Goal: Use online tool/utility: Utilize a website feature to perform a specific function

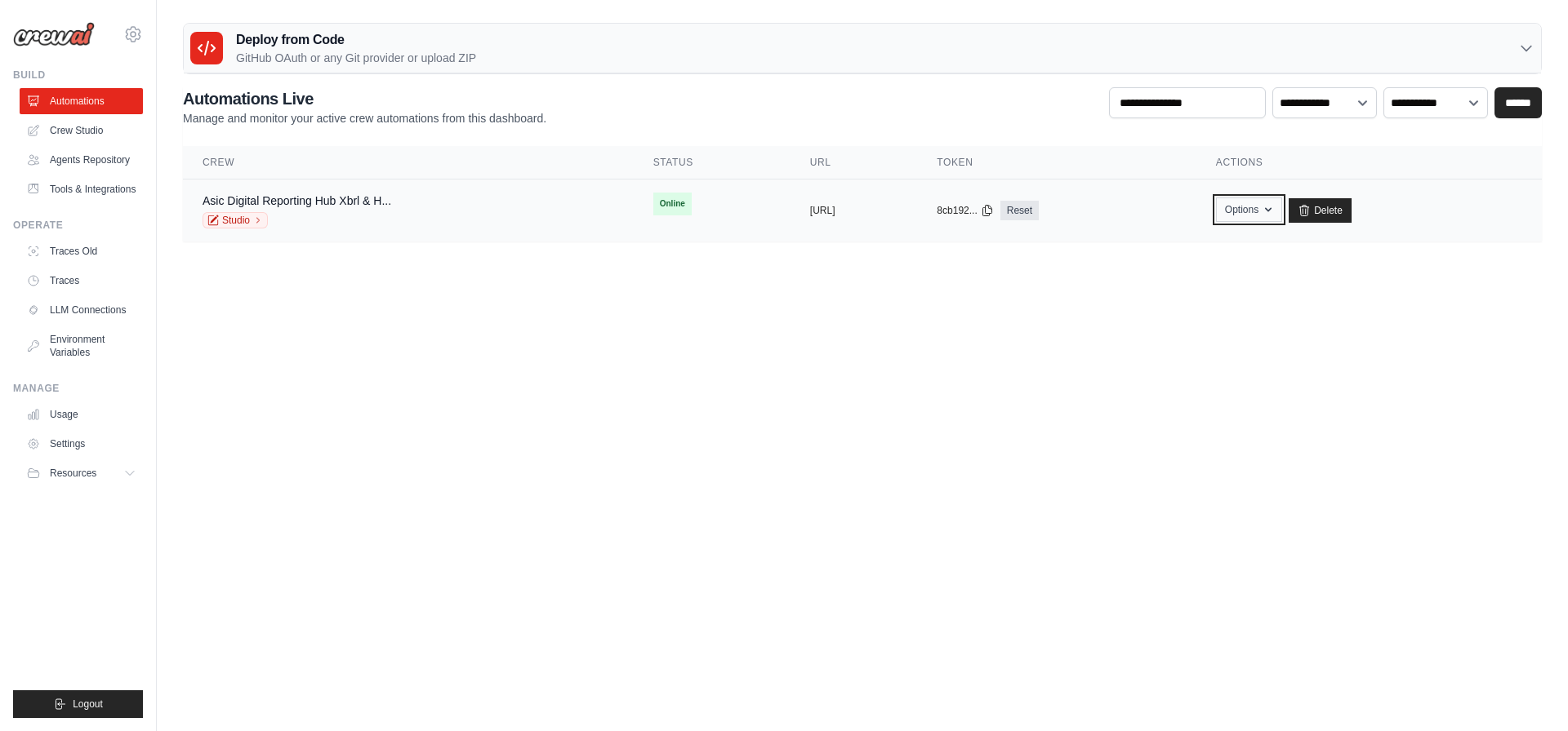
click at [1273, 203] on button "Options" at bounding box center [1248, 209] width 66 height 25
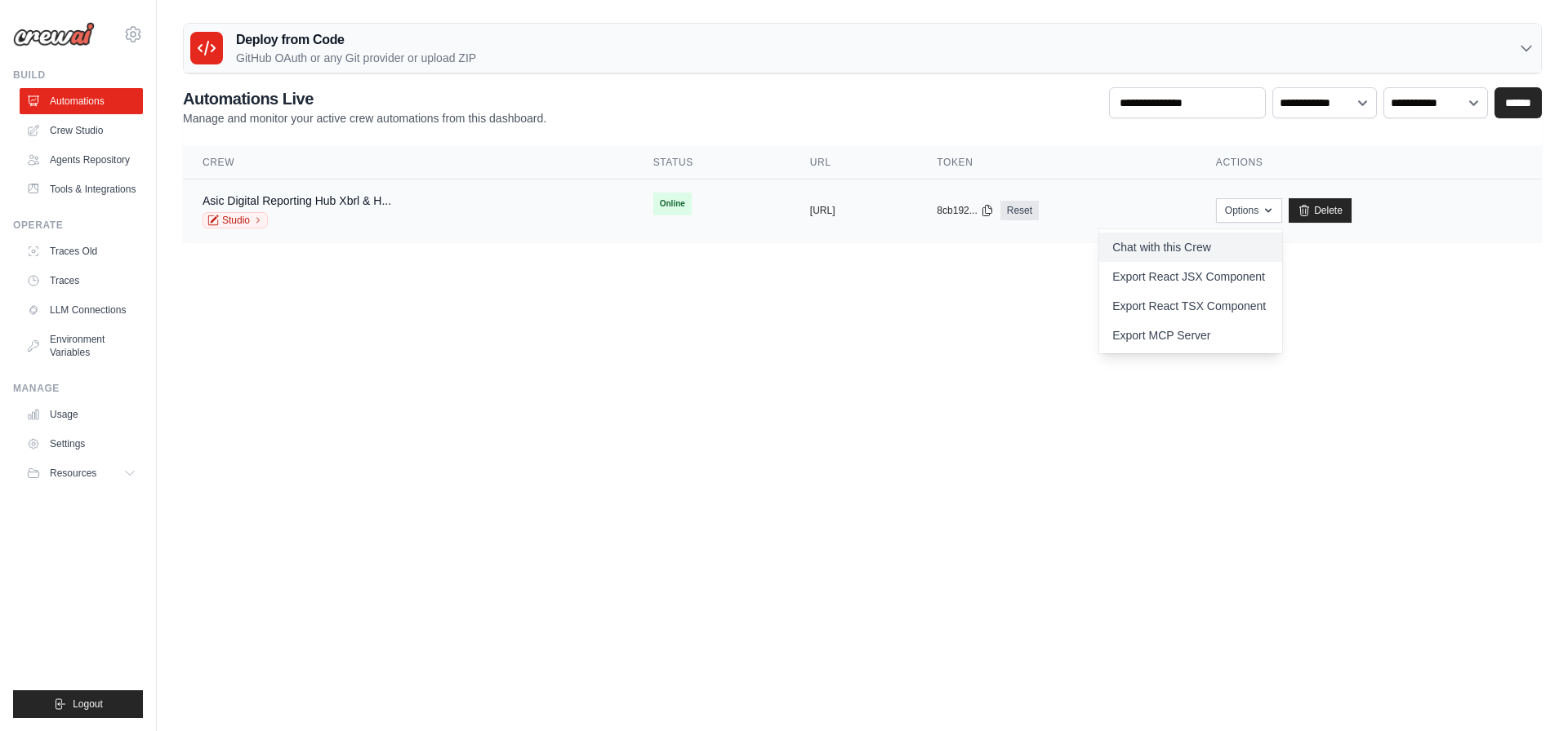
click at [1245, 254] on link "Chat with this Crew" at bounding box center [1191, 247] width 183 height 29
click at [1080, 298] on body "gareth.smashbox@gmail.com Settings Build Automations" at bounding box center [784, 365] width 1568 height 731
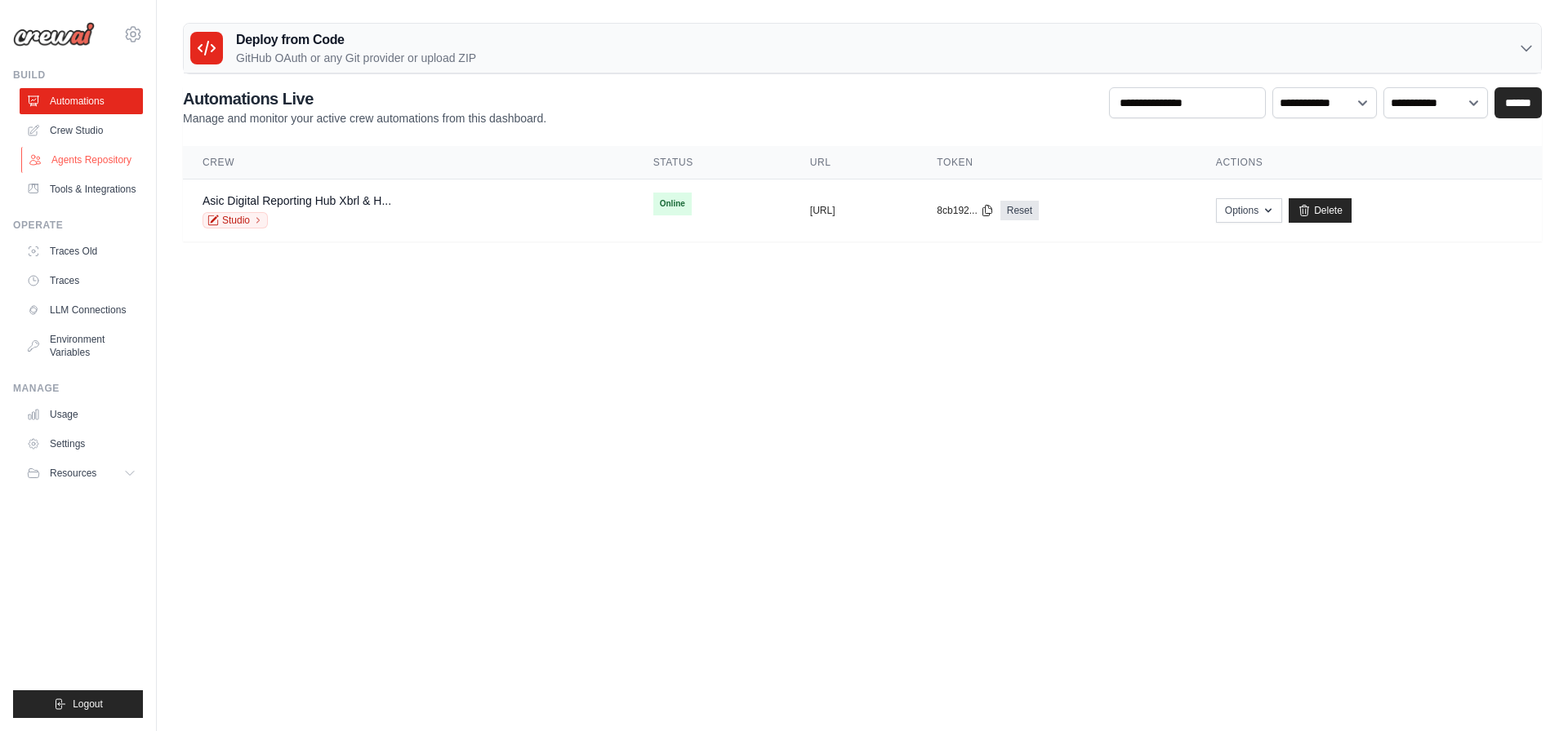
click at [61, 152] on link "Agents Repository" at bounding box center [83, 160] width 123 height 27
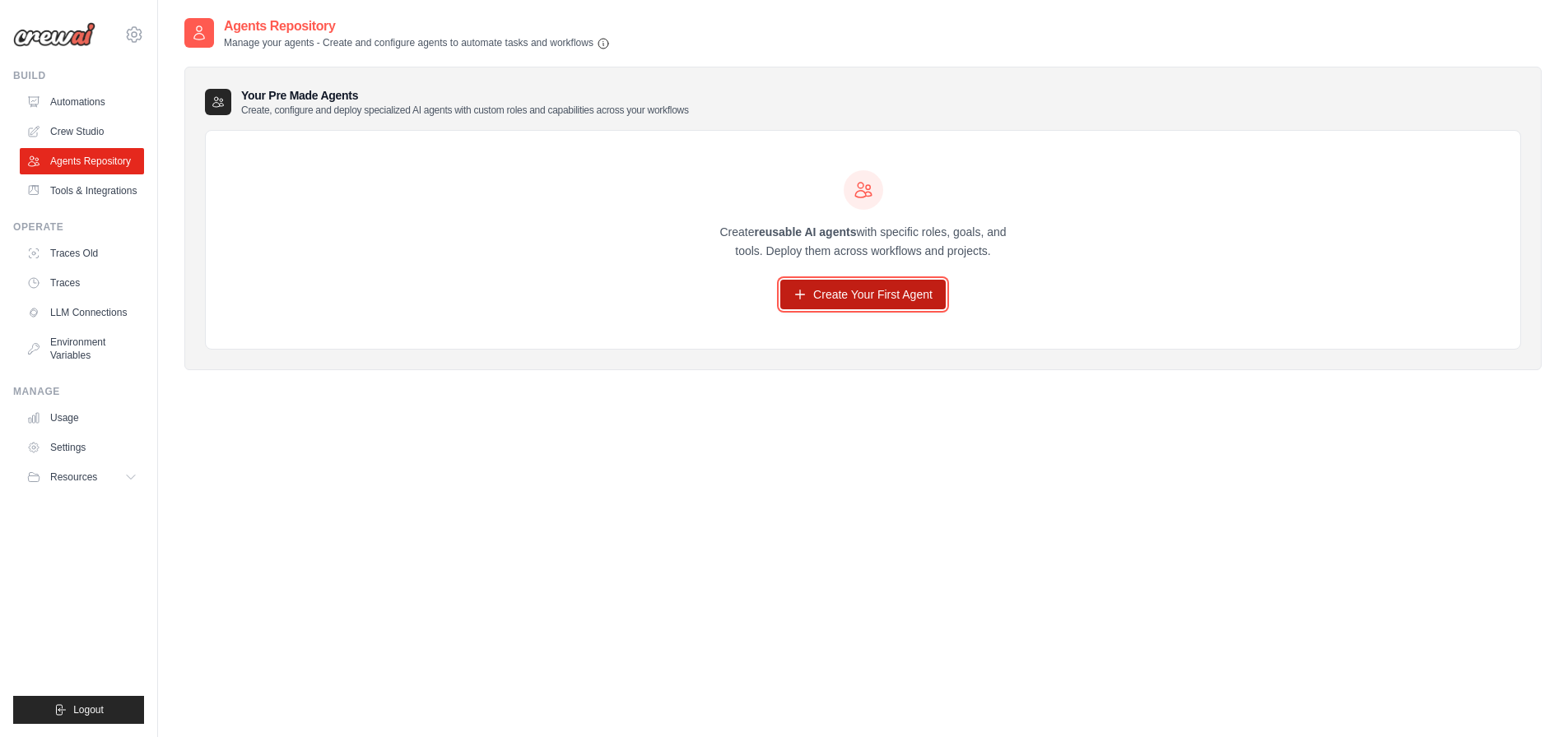
click at [836, 295] on link "Create Your First Agent" at bounding box center [863, 295] width 166 height 29
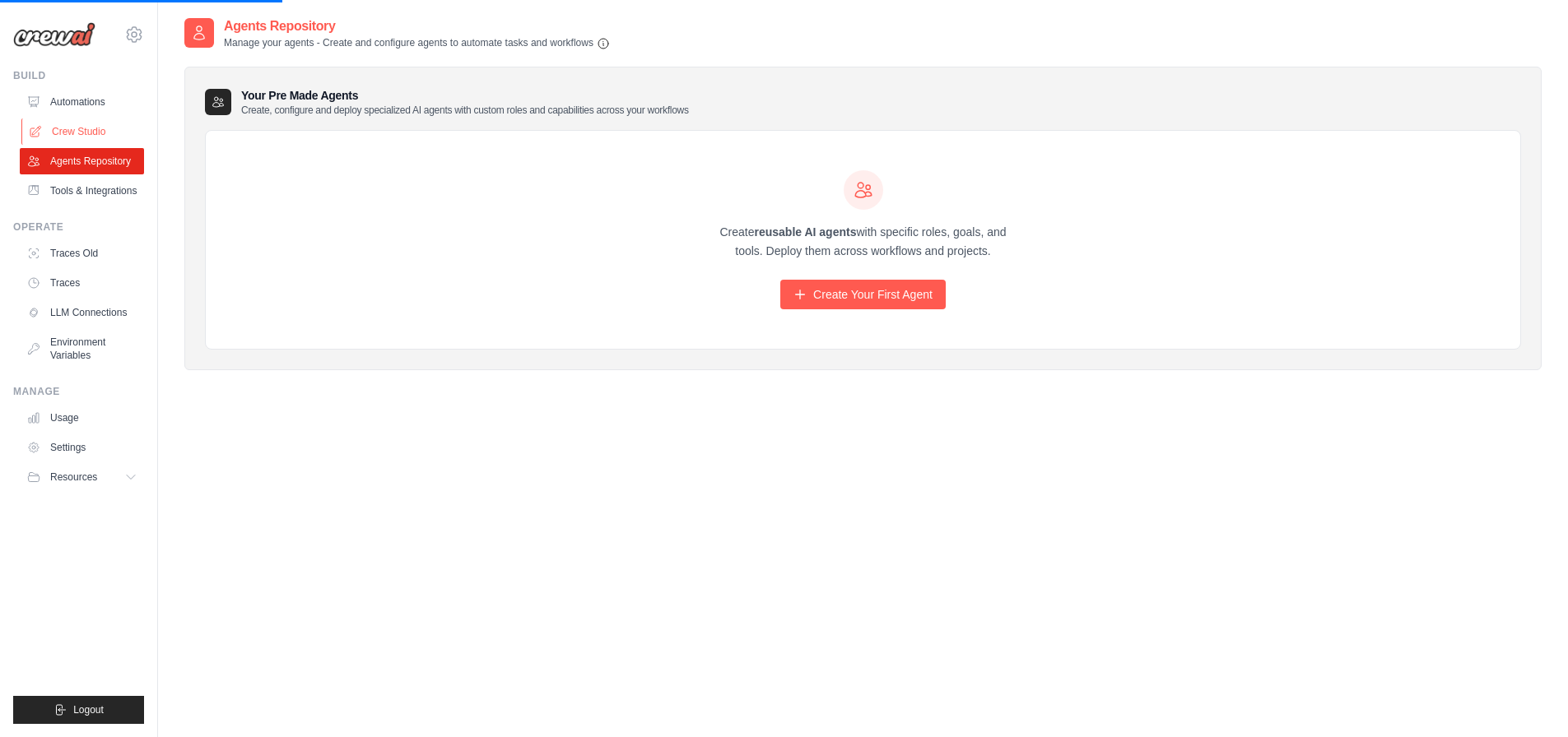
click at [101, 131] on link "Crew Studio" at bounding box center [84, 131] width 124 height 27
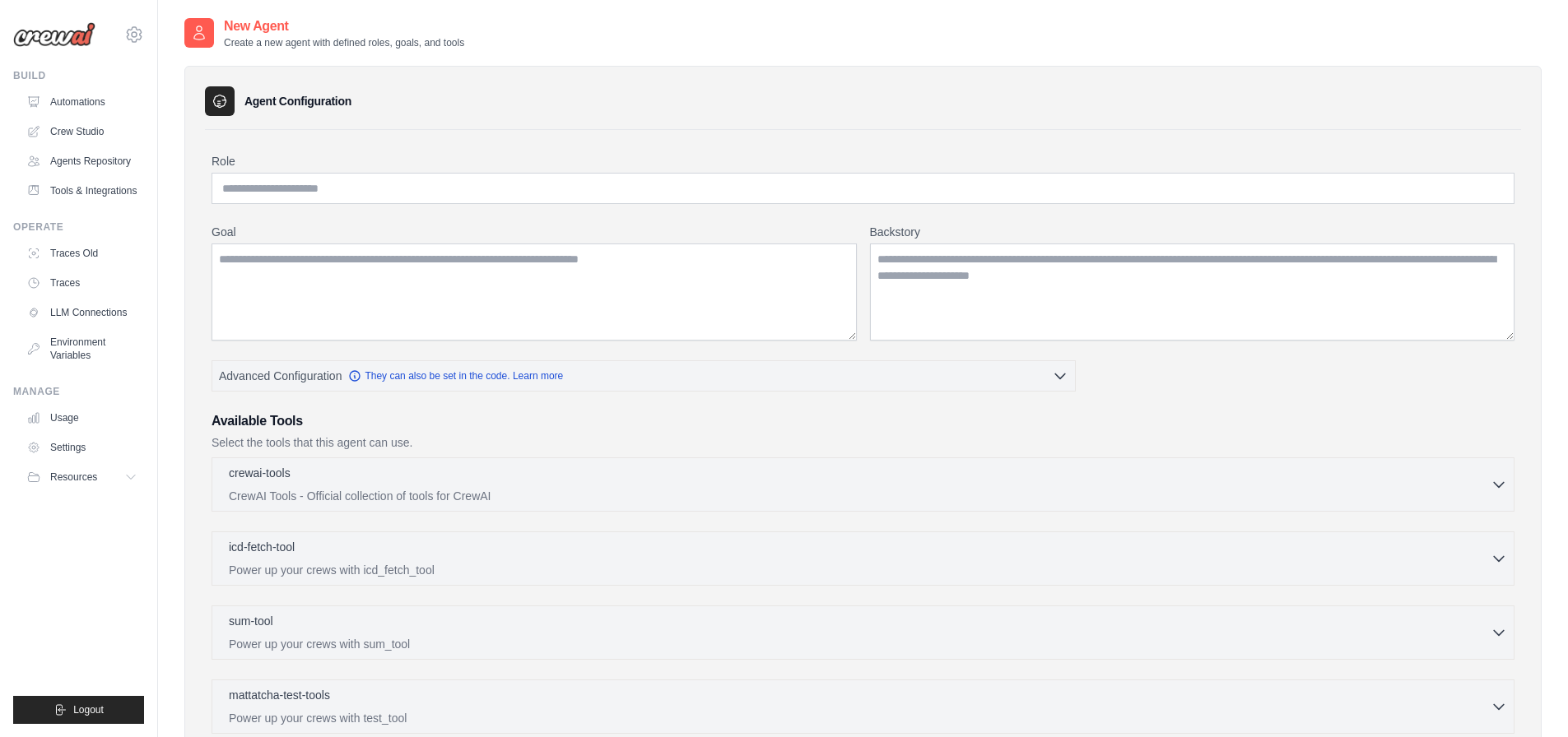
click at [105, 127] on link "Crew Studio" at bounding box center [82, 131] width 124 height 27
click at [84, 137] on link "Crew Studio" at bounding box center [84, 131] width 124 height 27
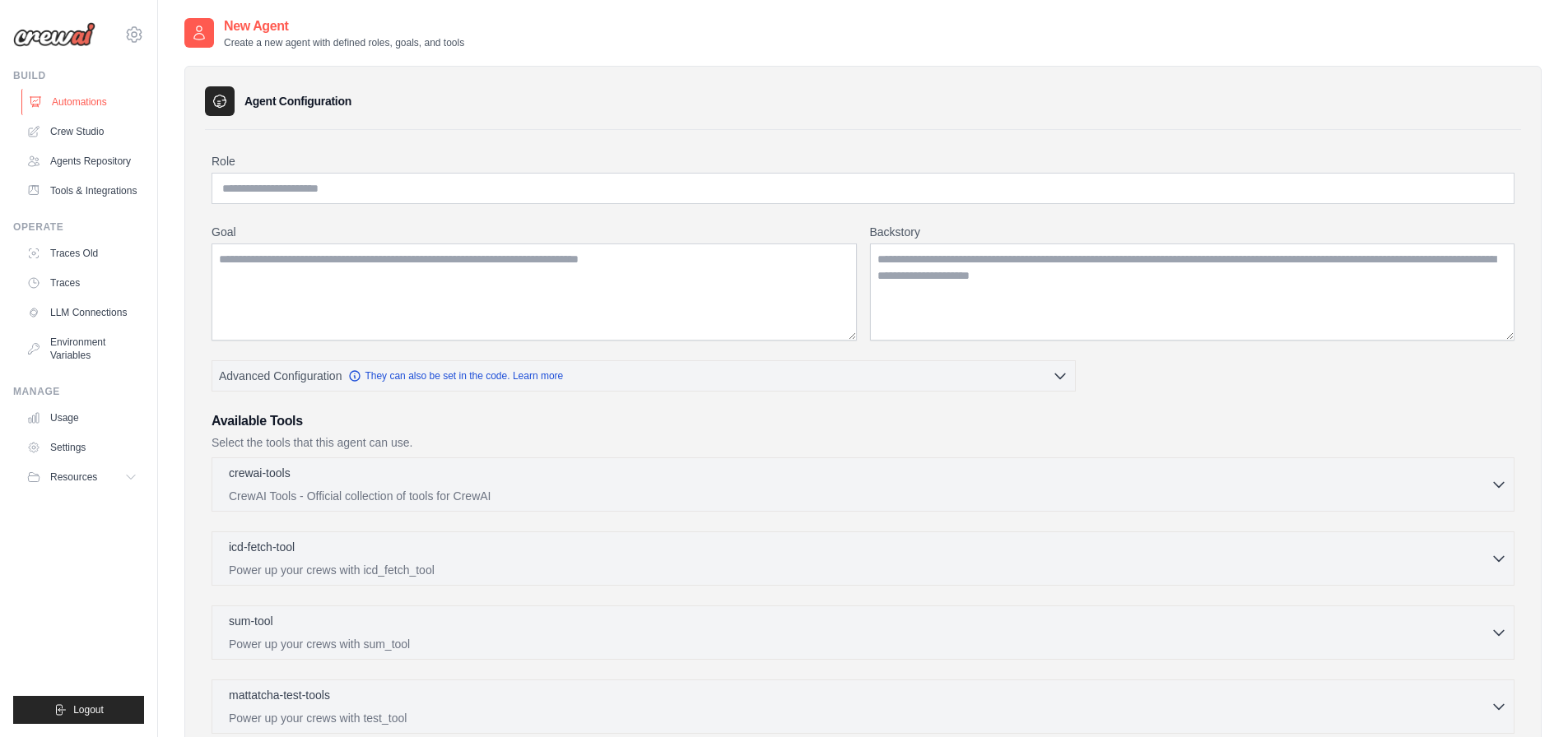
click at [81, 115] on link "Automations" at bounding box center [84, 102] width 124 height 27
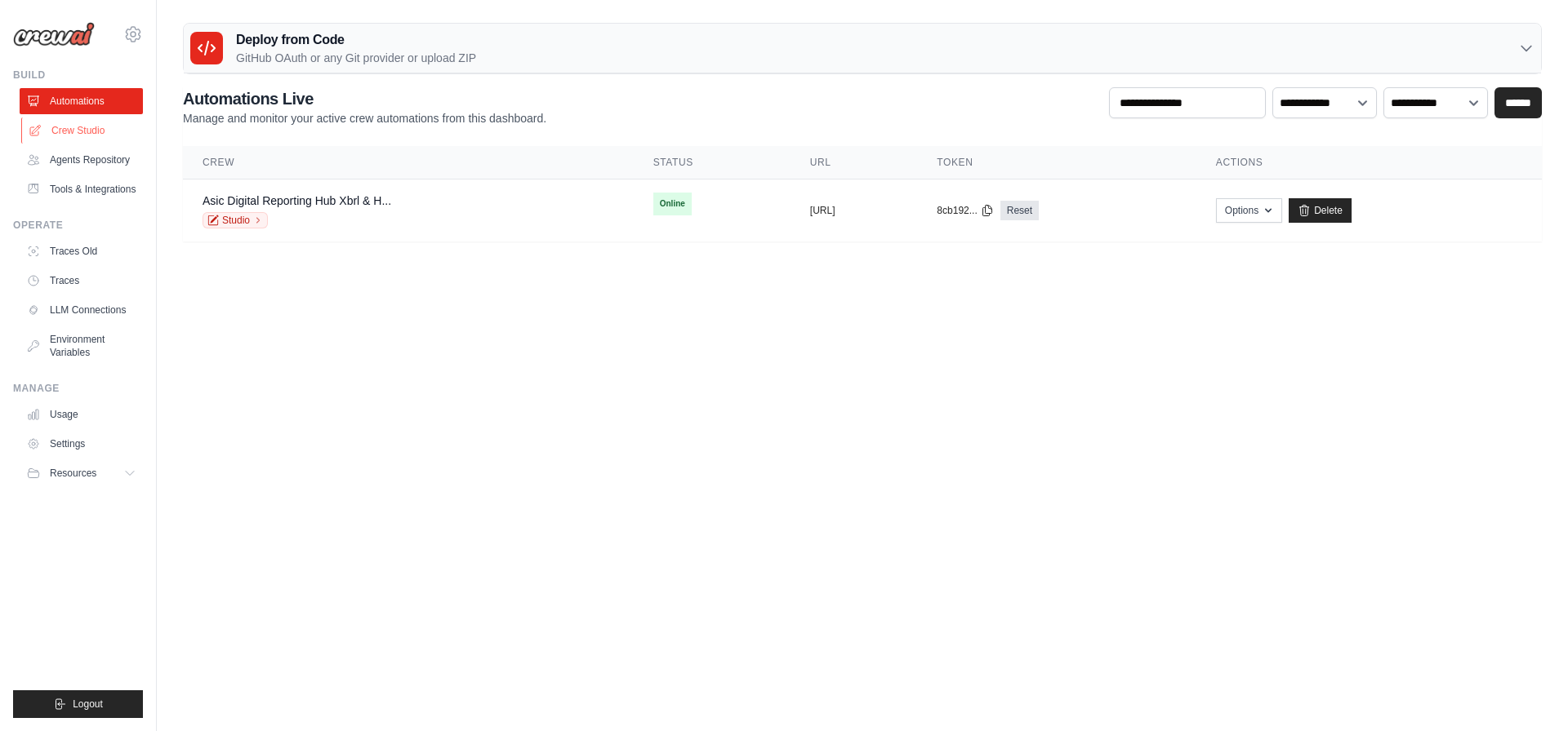
click at [80, 129] on link "Crew Studio" at bounding box center [83, 130] width 123 height 27
click at [399, 196] on div "Asic Digital Reporting Hub Xbrl & H... Studio" at bounding box center [408, 210] width 411 height 36
click at [393, 198] on div "Asic Digital Reporting Hub Xbrl & H... Studio" at bounding box center [408, 210] width 411 height 36
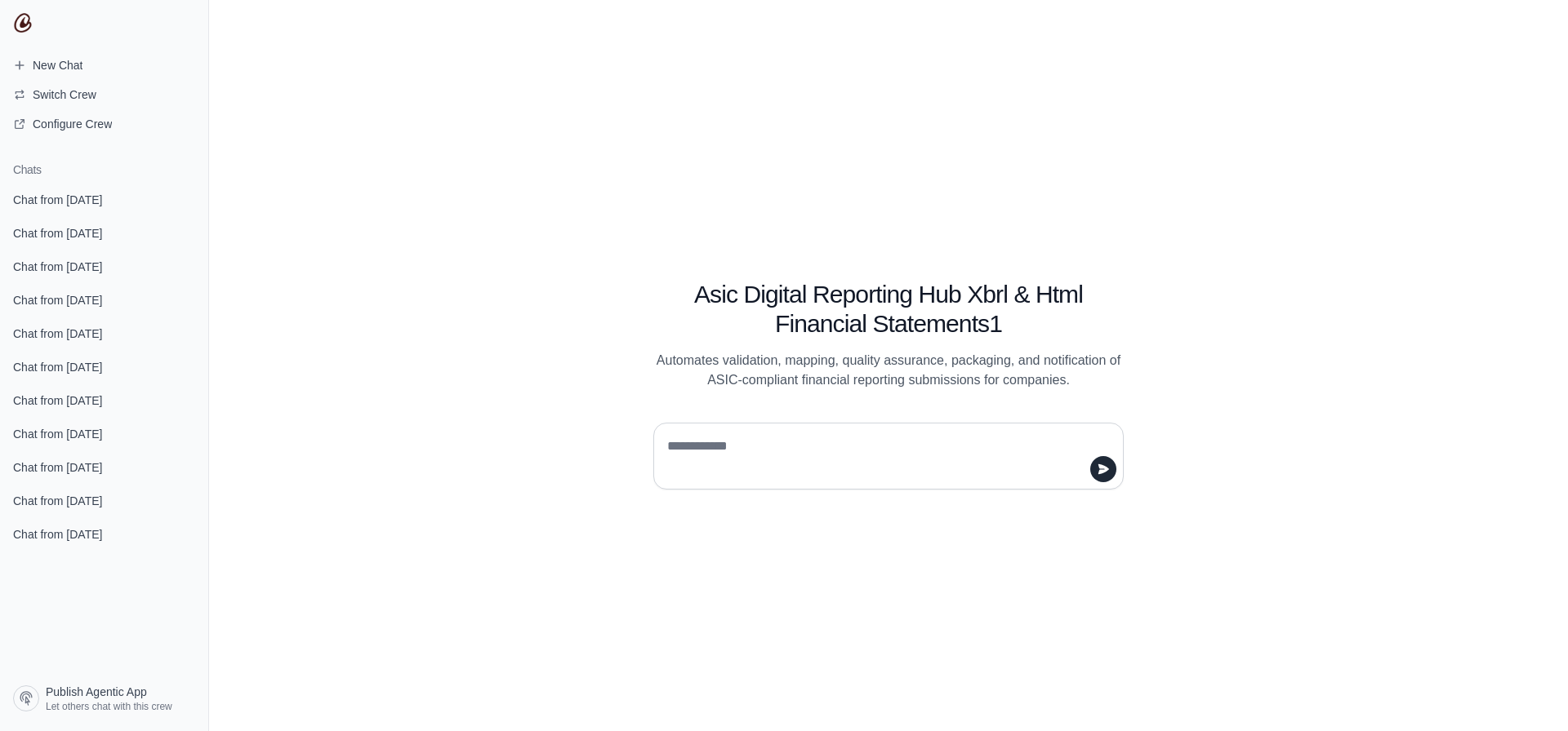
click at [772, 457] on textarea at bounding box center [884, 456] width 440 height 45
click at [772, 455] on textarea at bounding box center [884, 456] width 440 height 45
type textarea "**"
drag, startPoint x: 676, startPoint y: 397, endPoint x: 659, endPoint y: 391, distance: 18.0
click at [659, 391] on div "Asic Digital Reporting Hub Xbrl & Html Financial Statements1 Automates validati…" at bounding box center [888, 365] width 627 height 247
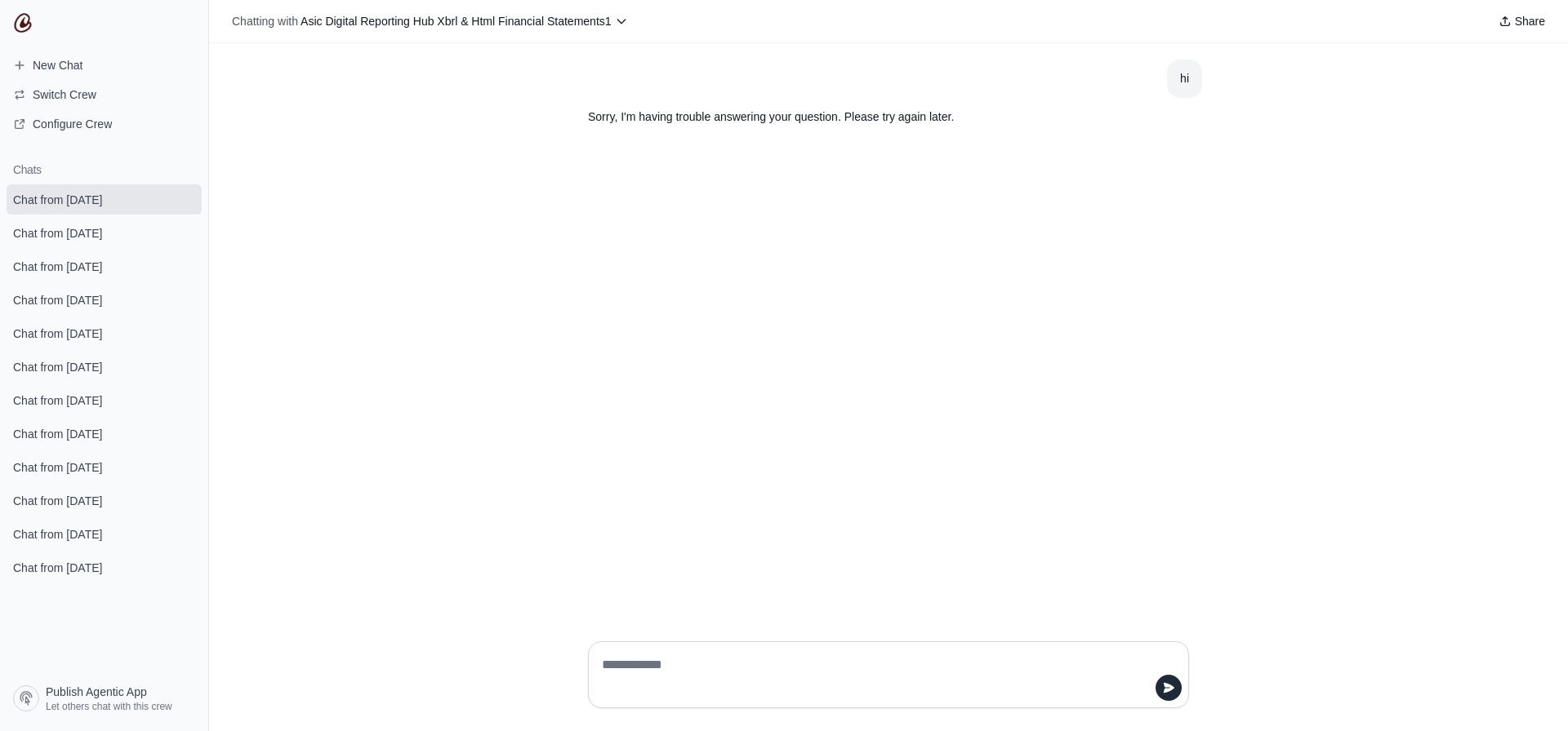
click at [44, 224] on link "Chat from October 1" at bounding box center [104, 233] width 195 height 30
click at [65, 61] on span "New Chat" at bounding box center [57, 65] width 50 height 16
click at [6, 23] on nav "New Chat Switch Crew Configure Crew Chats Chat from October 2 Chat from October…" at bounding box center [104, 365] width 209 height 731
click at [38, 15] on nav "New Chat Switch Crew Configure Crew Chats Chat from October 2 Chat from October…" at bounding box center [104, 365] width 209 height 731
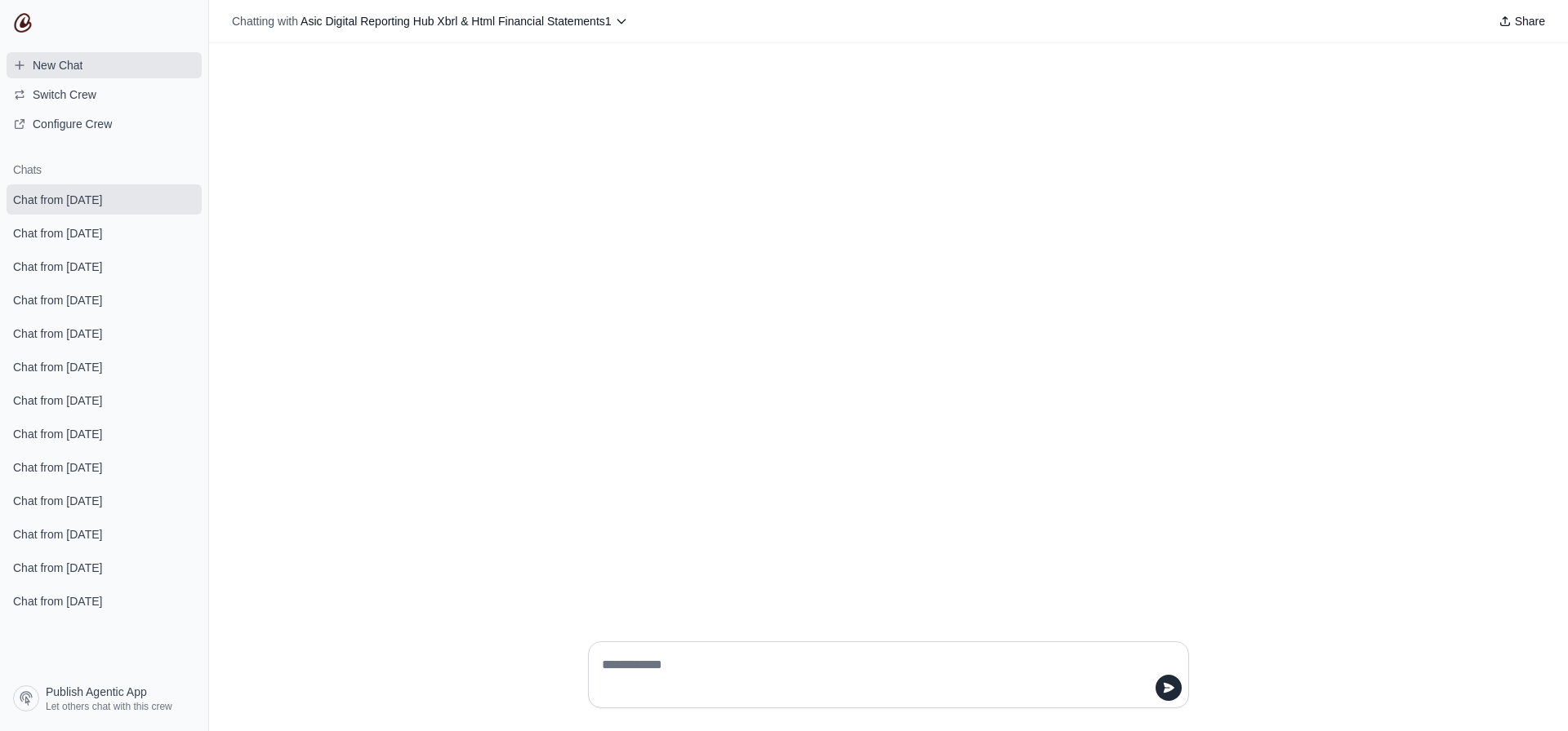
click at [53, 67] on span "New Chat" at bounding box center [57, 65] width 50 height 16
click at [1541, 22] on span "Share" at bounding box center [1530, 21] width 30 height 16
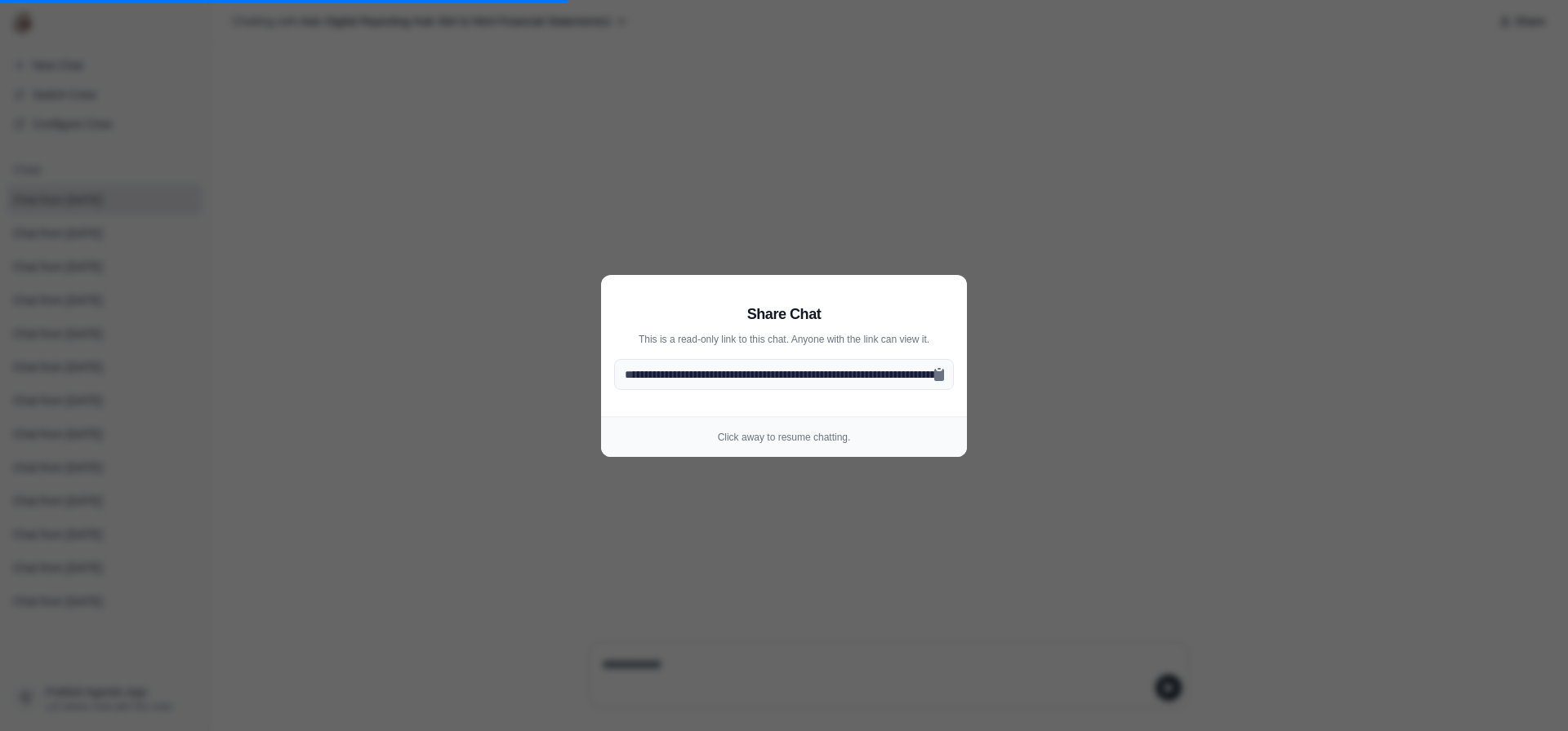
click at [772, 440] on p "Click away to resume chatting." at bounding box center [784, 437] width 340 height 13
click at [690, 567] on aside "**********" at bounding box center [784, 365] width 1568 height 731
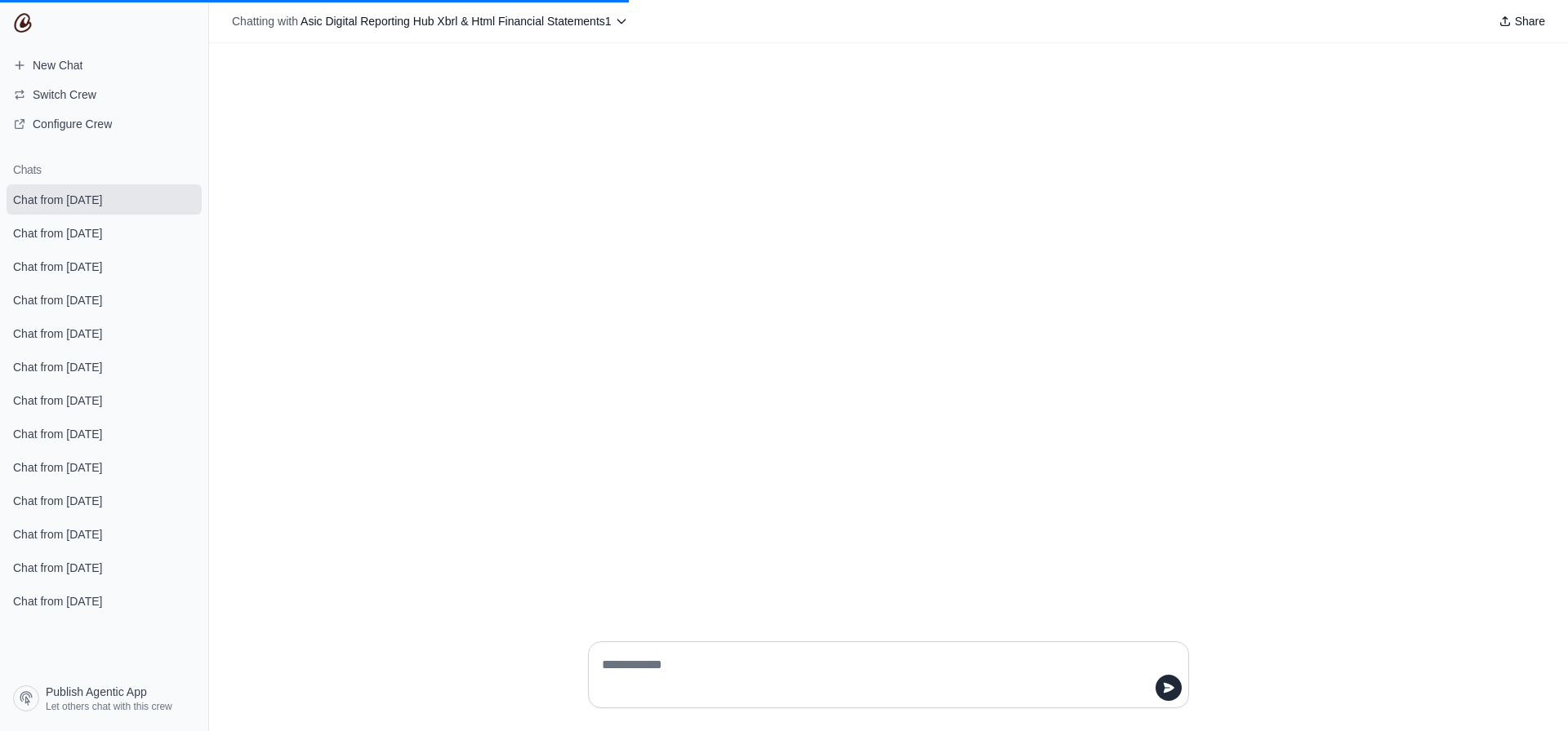
click at [15, 20] on img at bounding box center [22, 22] width 20 height 20
click at [37, 59] on span "New Chat" at bounding box center [57, 65] width 50 height 16
click at [63, 140] on nav "New Chat Switch Crew Configure Crew Chats Chat from October 2 Chat from October…" at bounding box center [104, 365] width 209 height 731
click at [74, 130] on span "Configure Crew" at bounding box center [72, 124] width 80 height 16
click at [97, 125] on span "Configure Crew" at bounding box center [72, 124] width 80 height 16
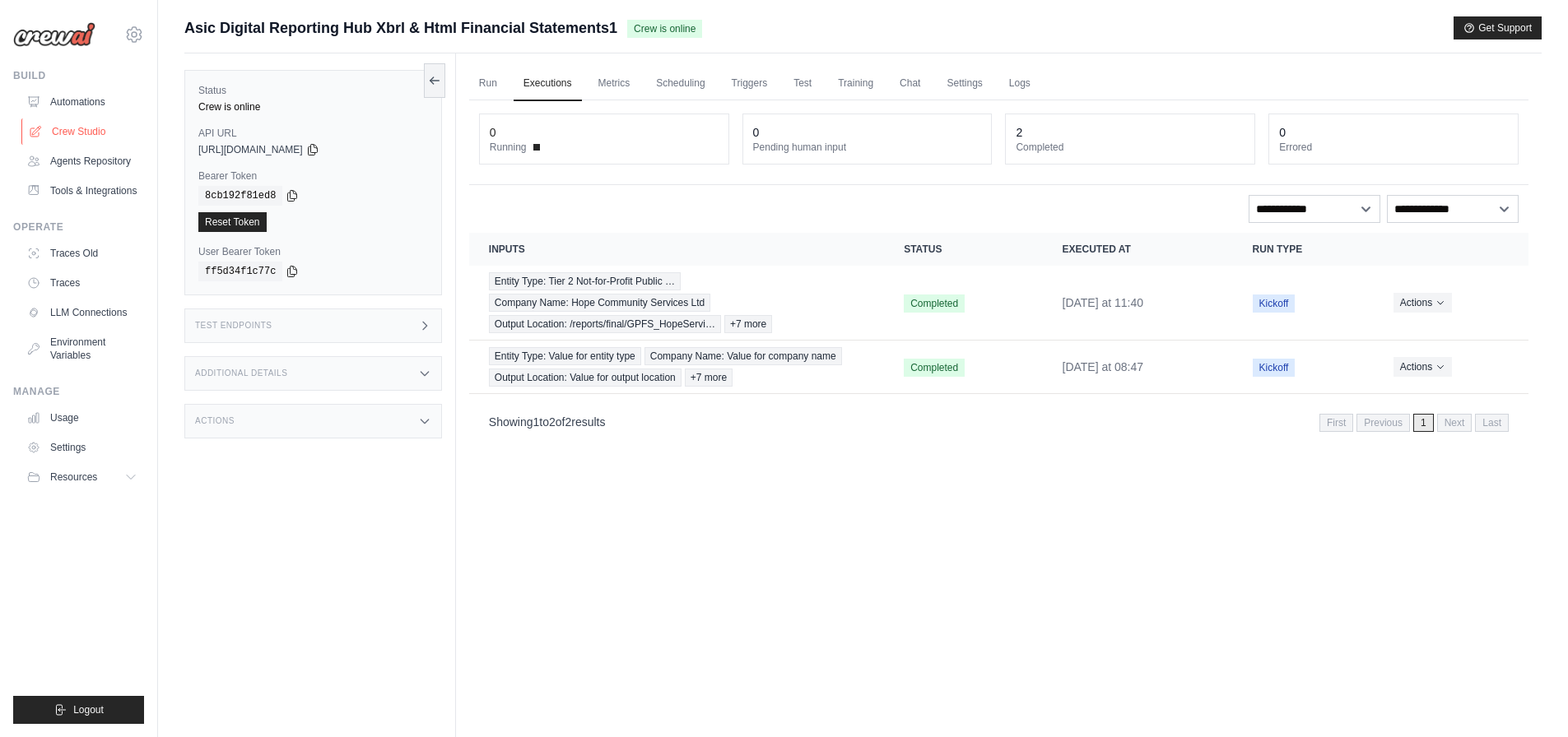
click at [100, 137] on link "Crew Studio" at bounding box center [84, 131] width 124 height 27
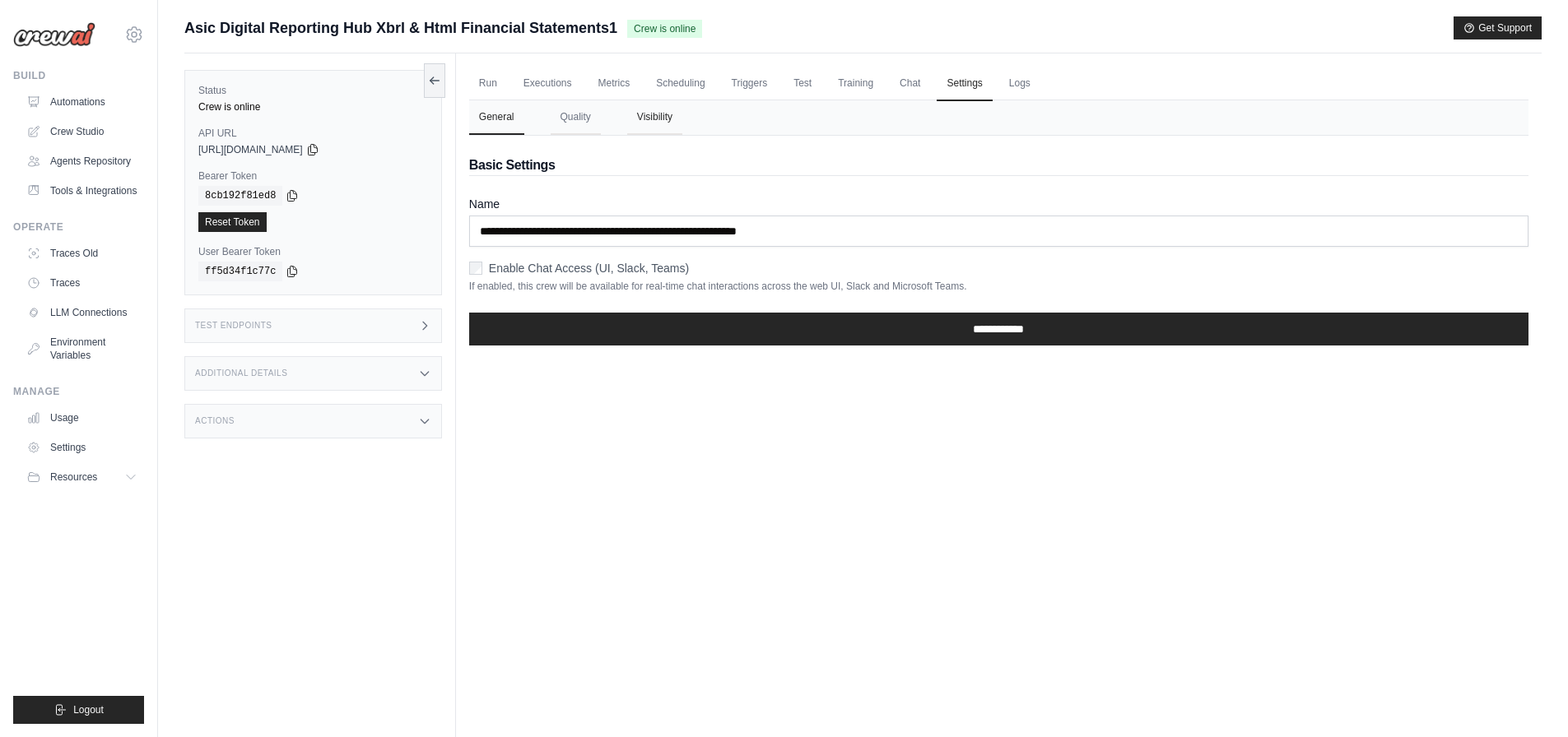
click at [658, 122] on button "Visibility" at bounding box center [655, 117] width 55 height 34
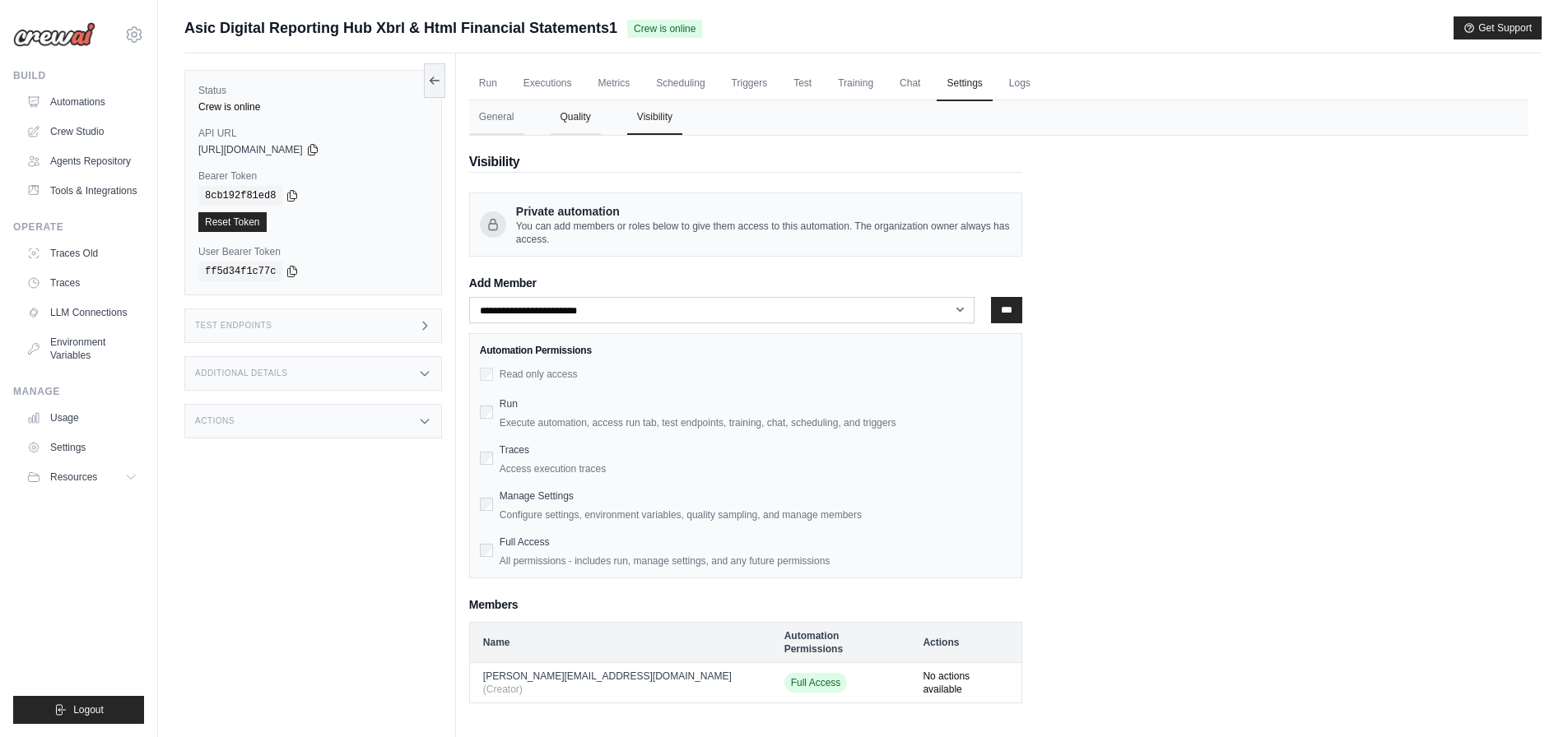
click at [561, 122] on button "Quality" at bounding box center [576, 117] width 50 height 34
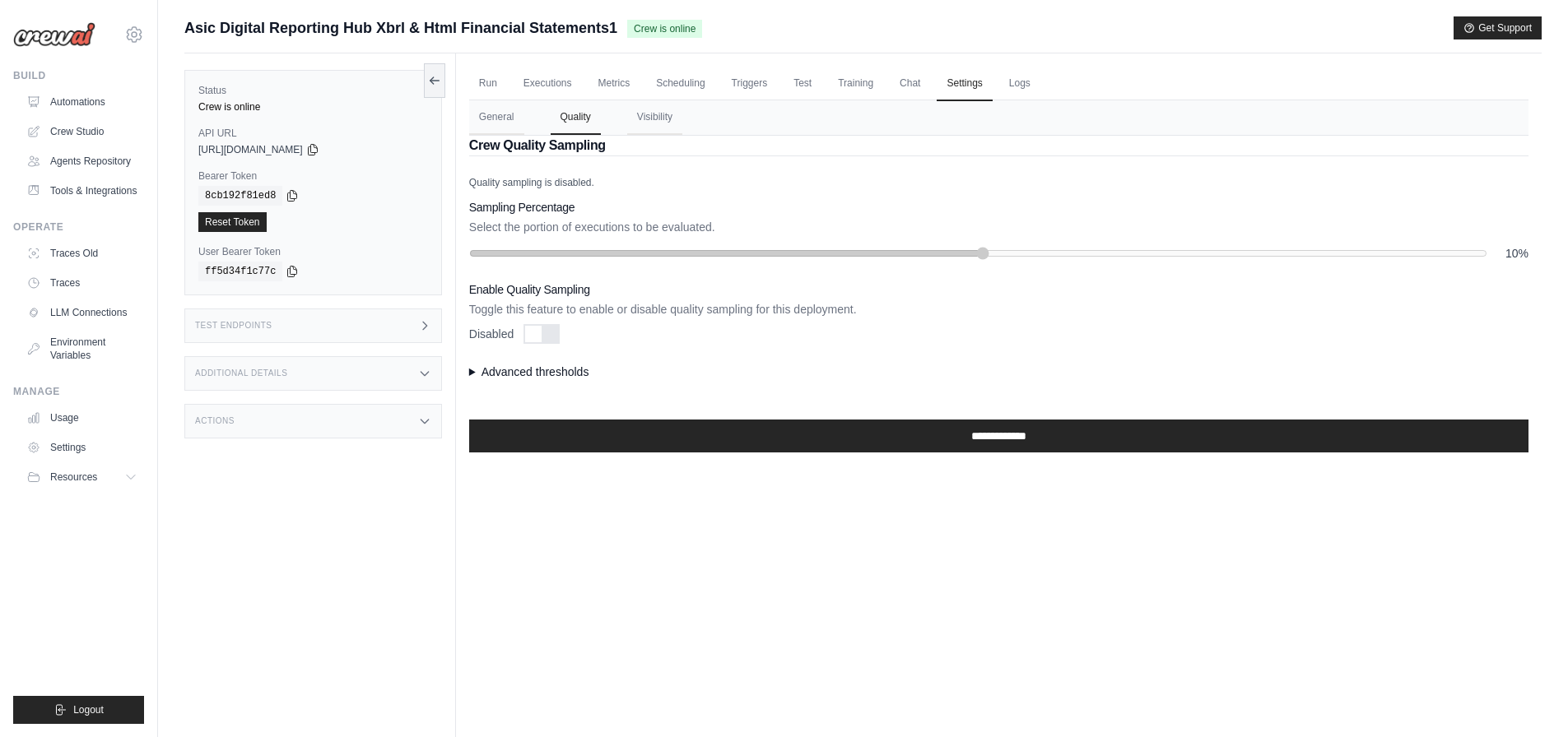
click at [606, 134] on nav "General Quality Visibility" at bounding box center [999, 117] width 1059 height 34
click at [596, 242] on div "Sampling Percentage Select the portion of executions to be evaluated. 10%" at bounding box center [999, 230] width 1059 height 63
click at [529, 380] on div "**********" at bounding box center [999, 314] width 1059 height 277
click at [536, 372] on summary "Advanced thresholds" at bounding box center [999, 372] width 1059 height 16
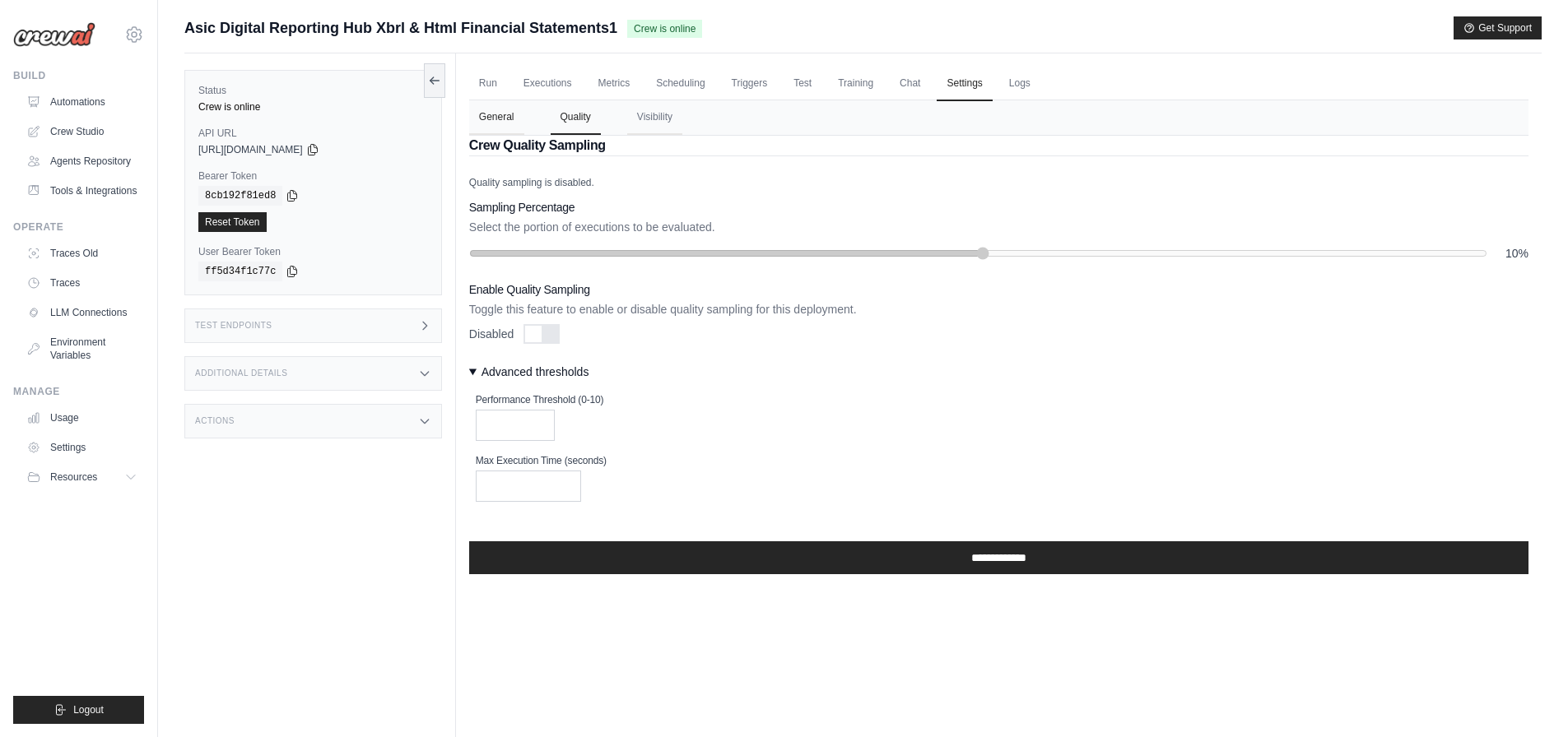
click at [477, 133] on button "General" at bounding box center [497, 117] width 55 height 34
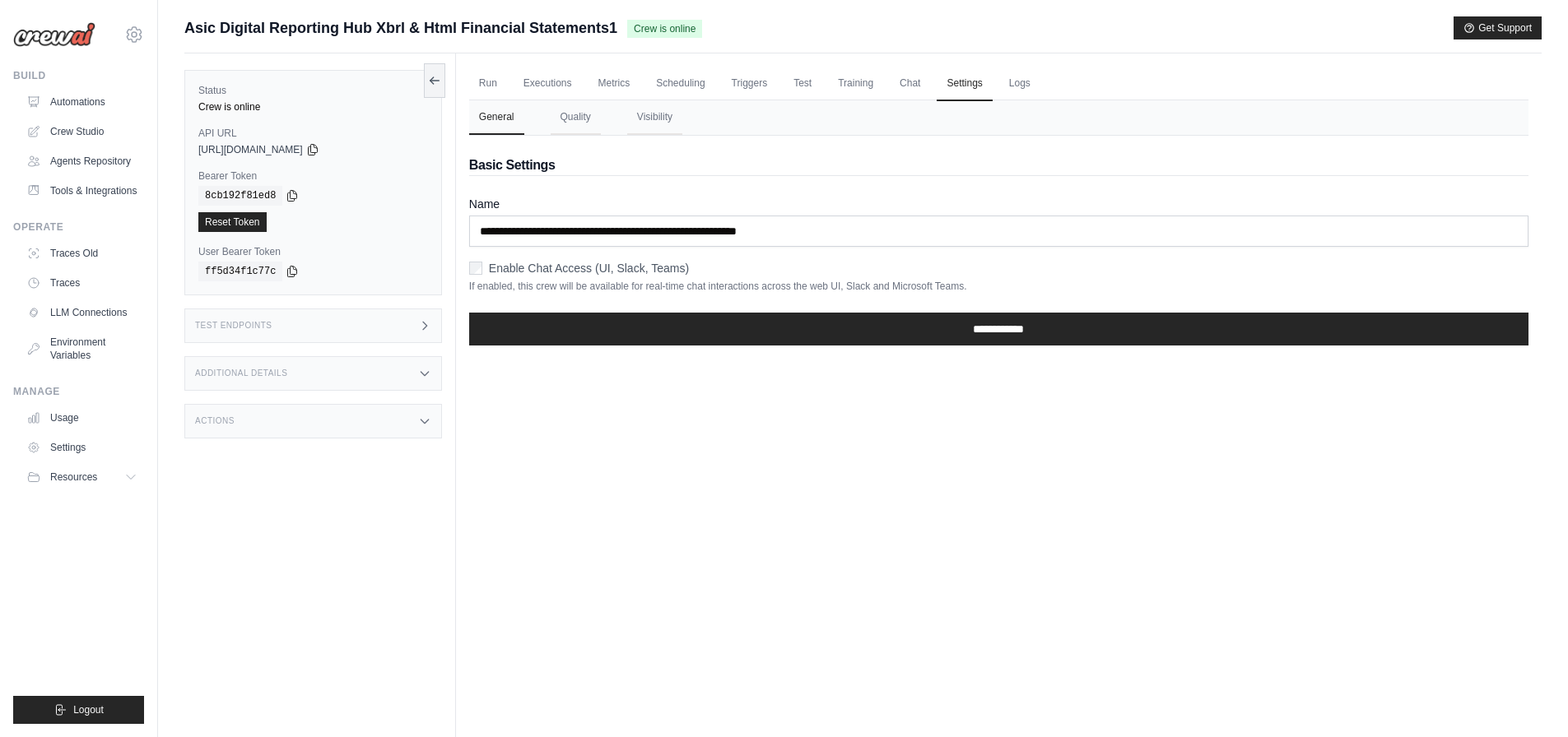
click at [699, 135] on div "General Quality Visibility" at bounding box center [999, 117] width 1059 height 35
click at [656, 108] on button "Visibility" at bounding box center [655, 117] width 55 height 34
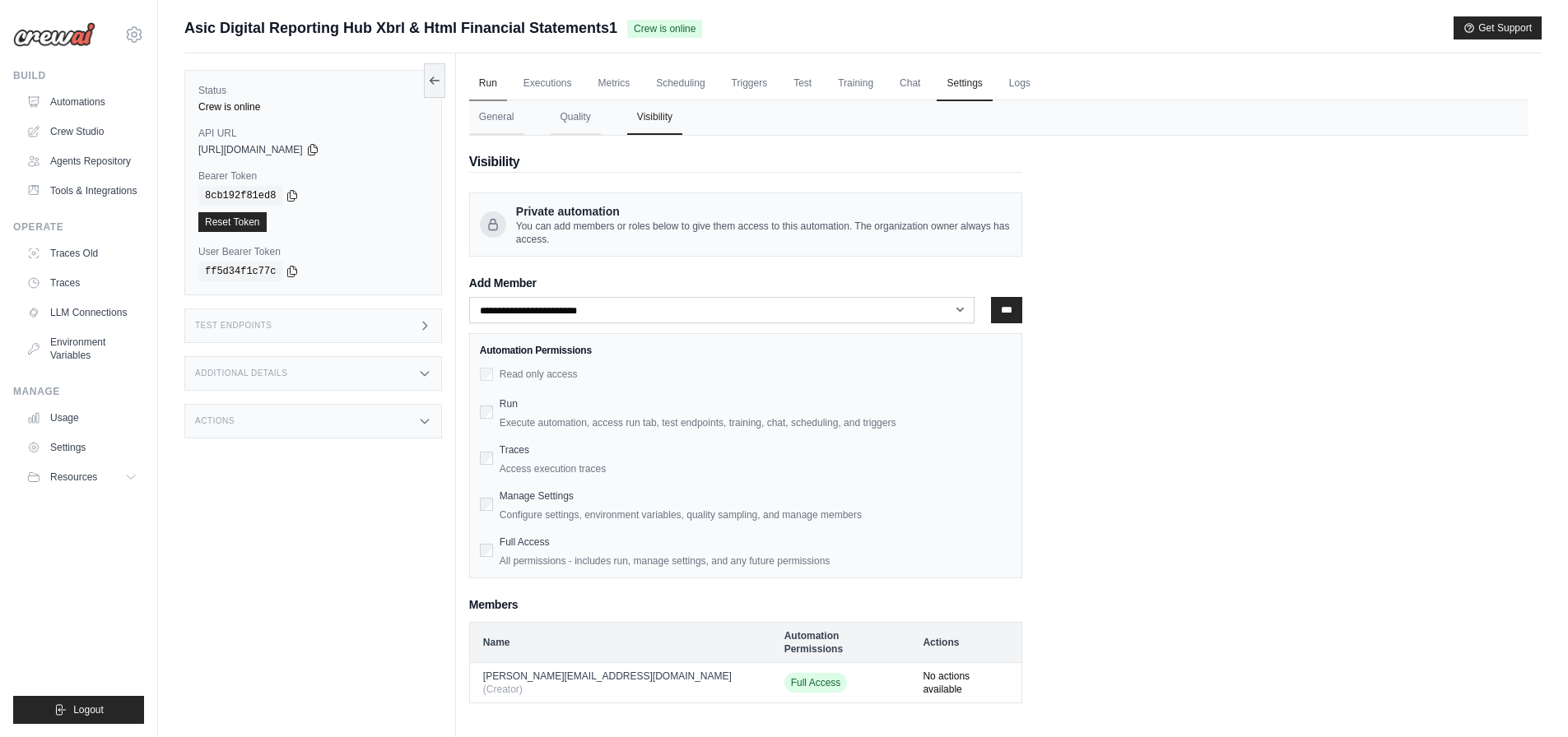
click at [479, 81] on link "Run" at bounding box center [488, 84] width 38 height 34
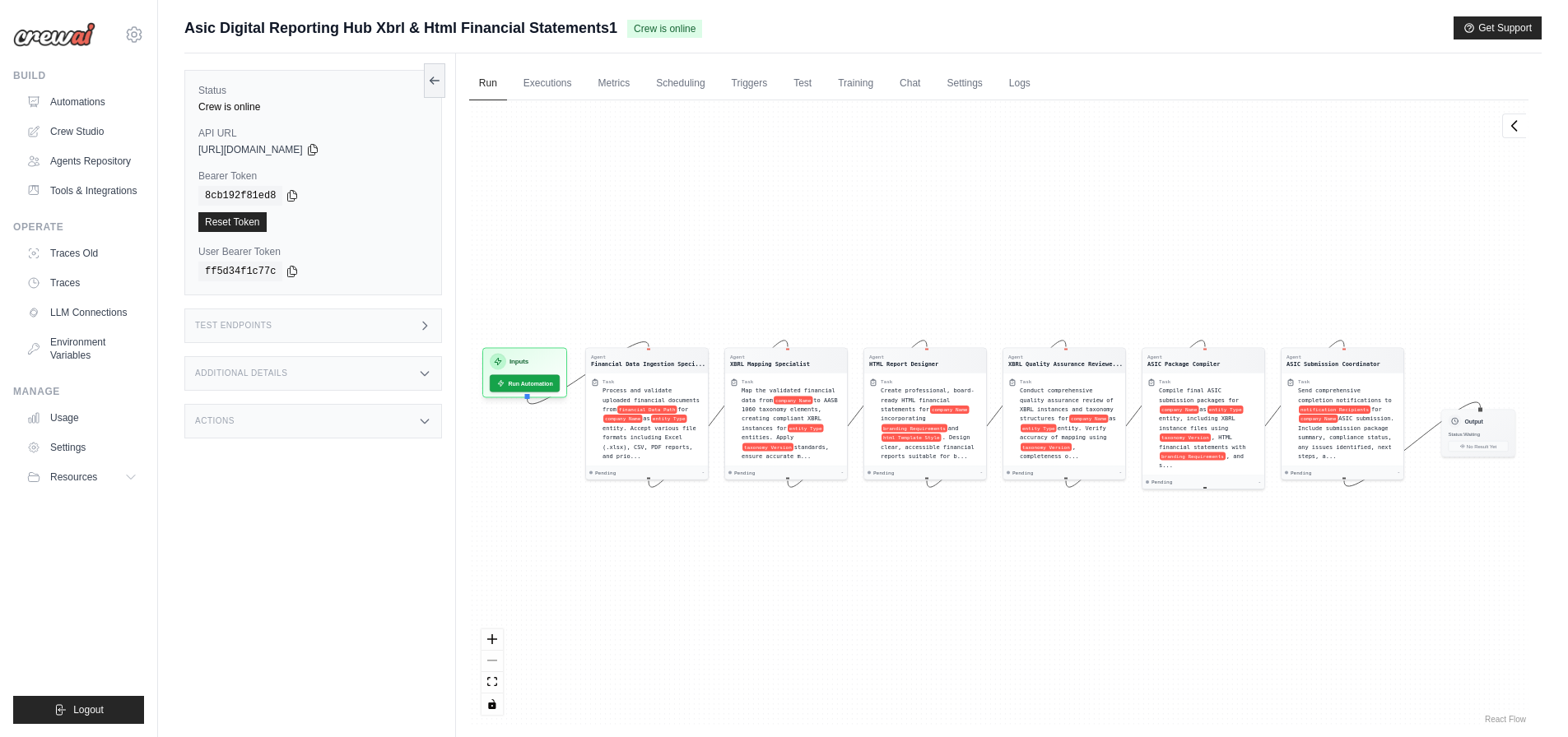
drag, startPoint x: 896, startPoint y: 435, endPoint x: 733, endPoint y: 226, distance: 265.0
click at [733, 226] on div "Agent Financial Data Ingestion Speci... Task Process and validate uploaded fina…" at bounding box center [999, 413] width 1059 height 627
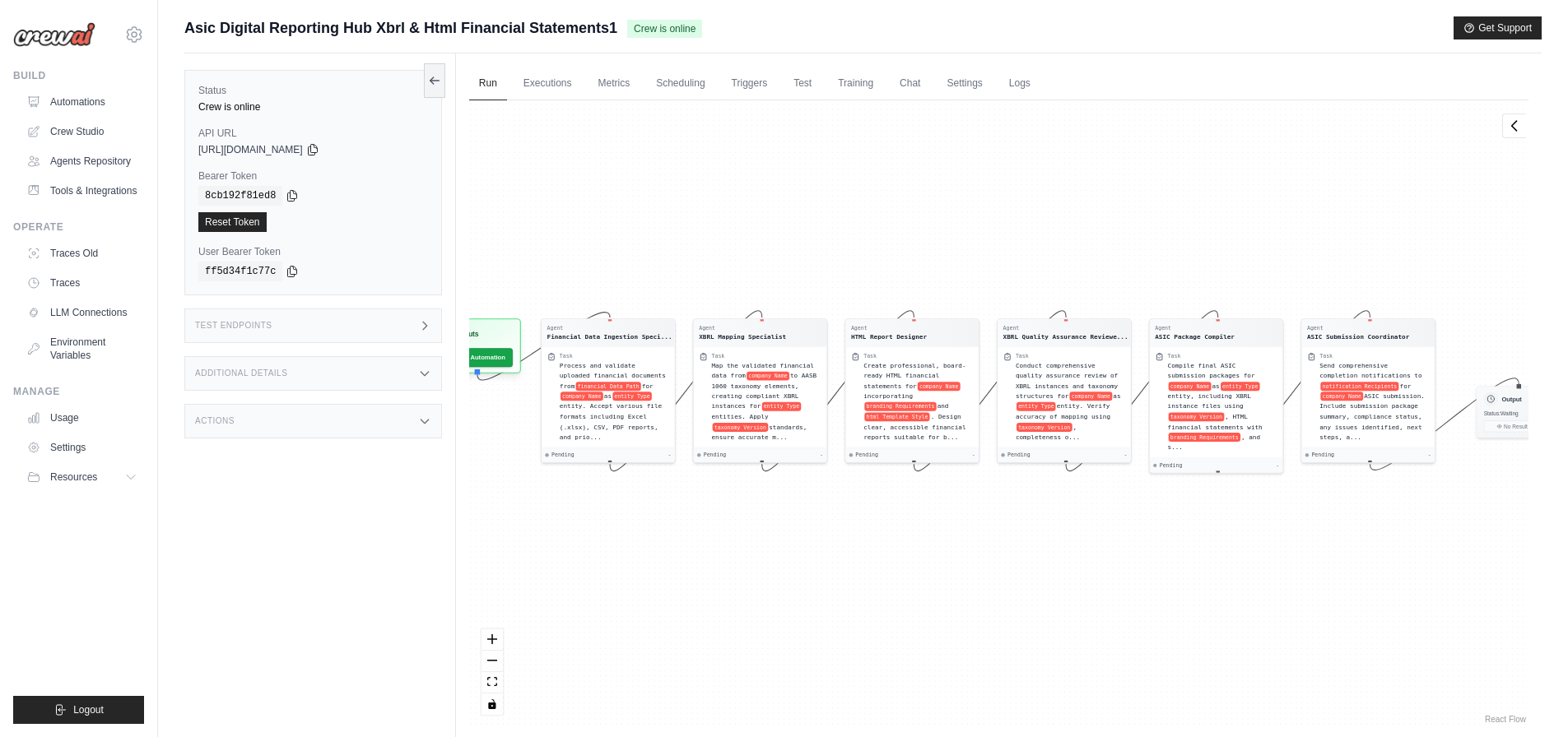
drag, startPoint x: 1346, startPoint y: 416, endPoint x: 1258, endPoint y: 481, distance: 109.4
click at [1258, 481] on div "Agent Financial Data Ingestion Speci... Task Process and validate uploaded fina…" at bounding box center [999, 413] width 1059 height 627
click at [1232, 431] on span "branding Requirements" at bounding box center [1203, 435] width 72 height 9
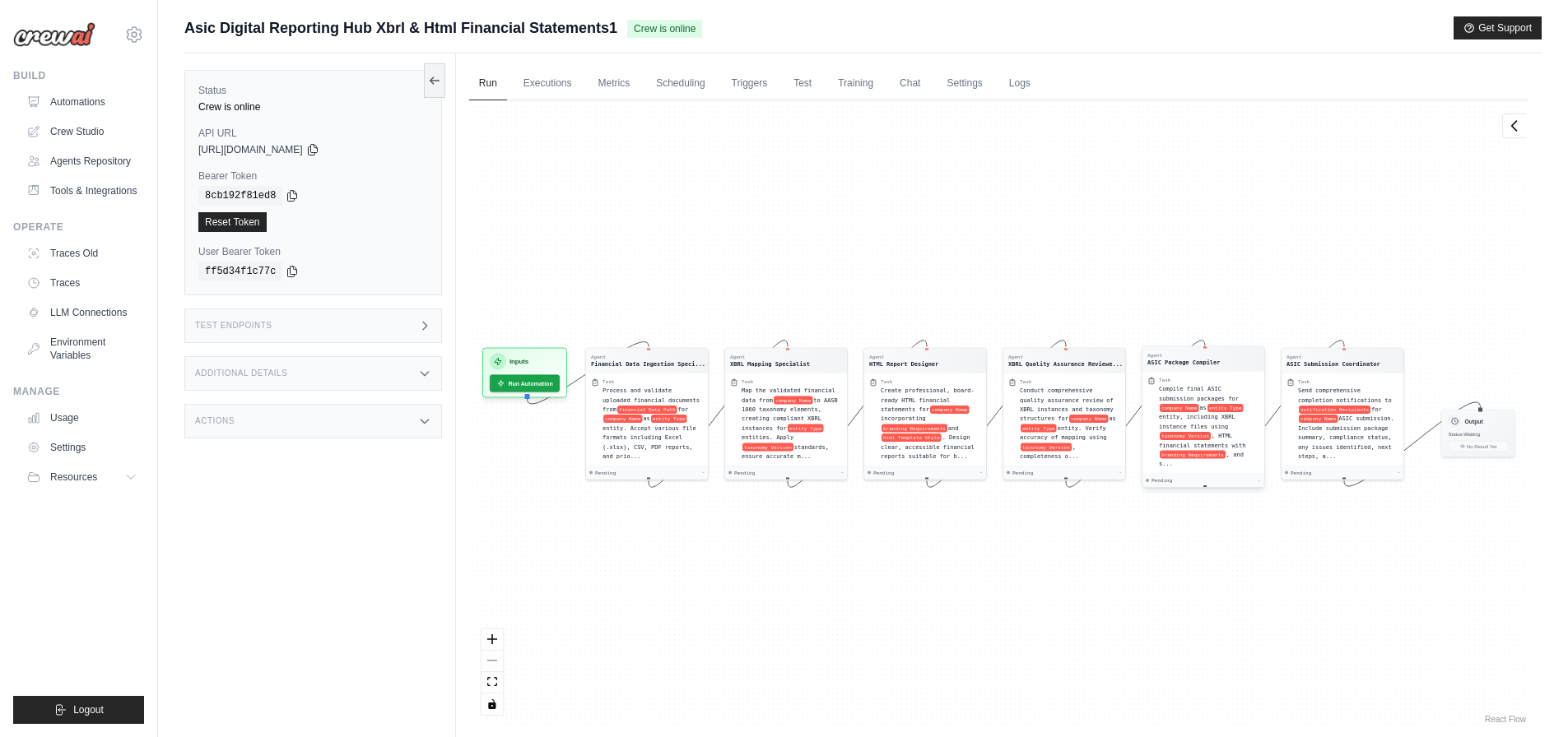
click at [1232, 424] on div "Compile final ASIC submission packages for company Name as entity Type entity, …" at bounding box center [1209, 426] width 100 height 84
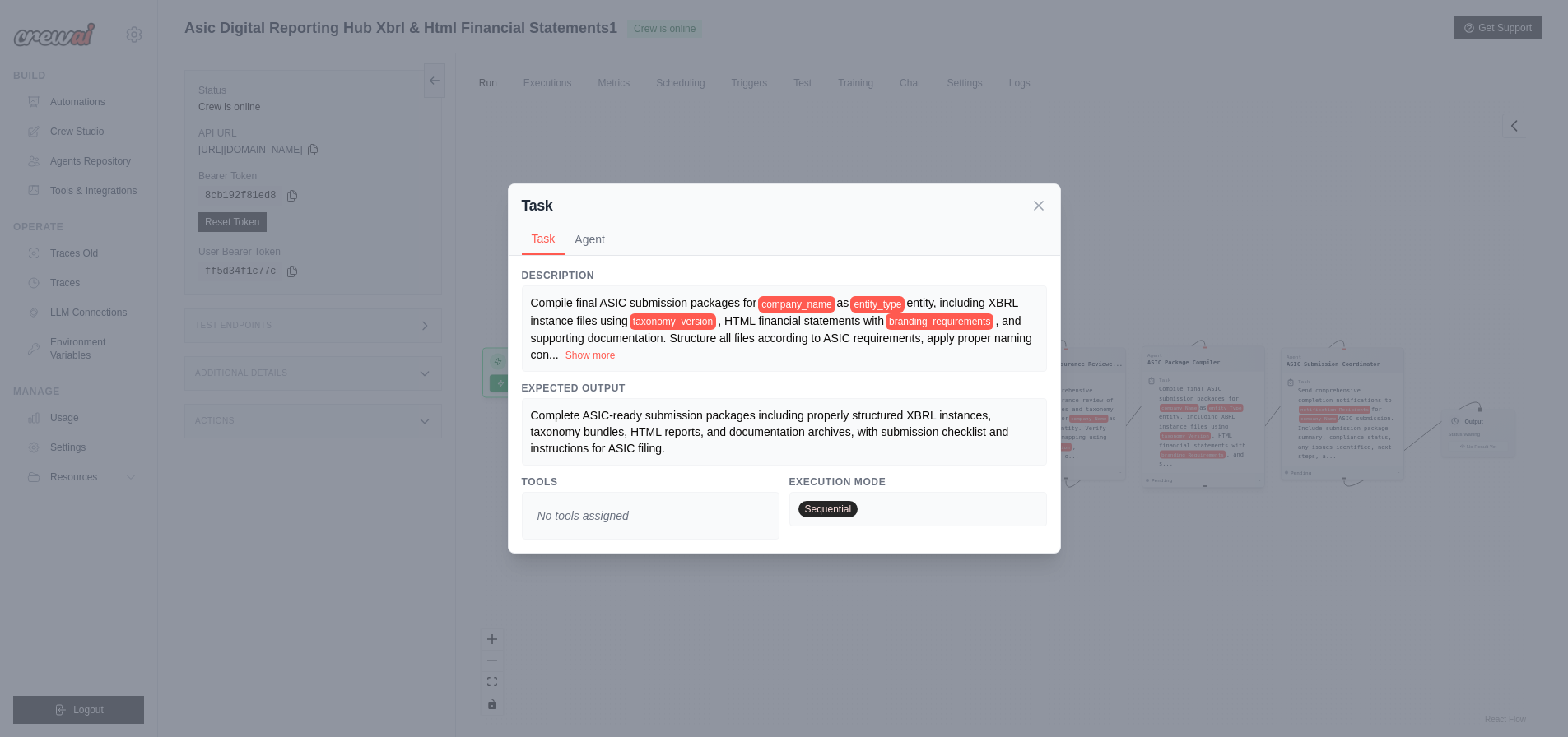
click at [1232, 424] on div "Task Task Agent Description Compile final ASIC submission packages for company_…" at bounding box center [784, 368] width 1568 height 737
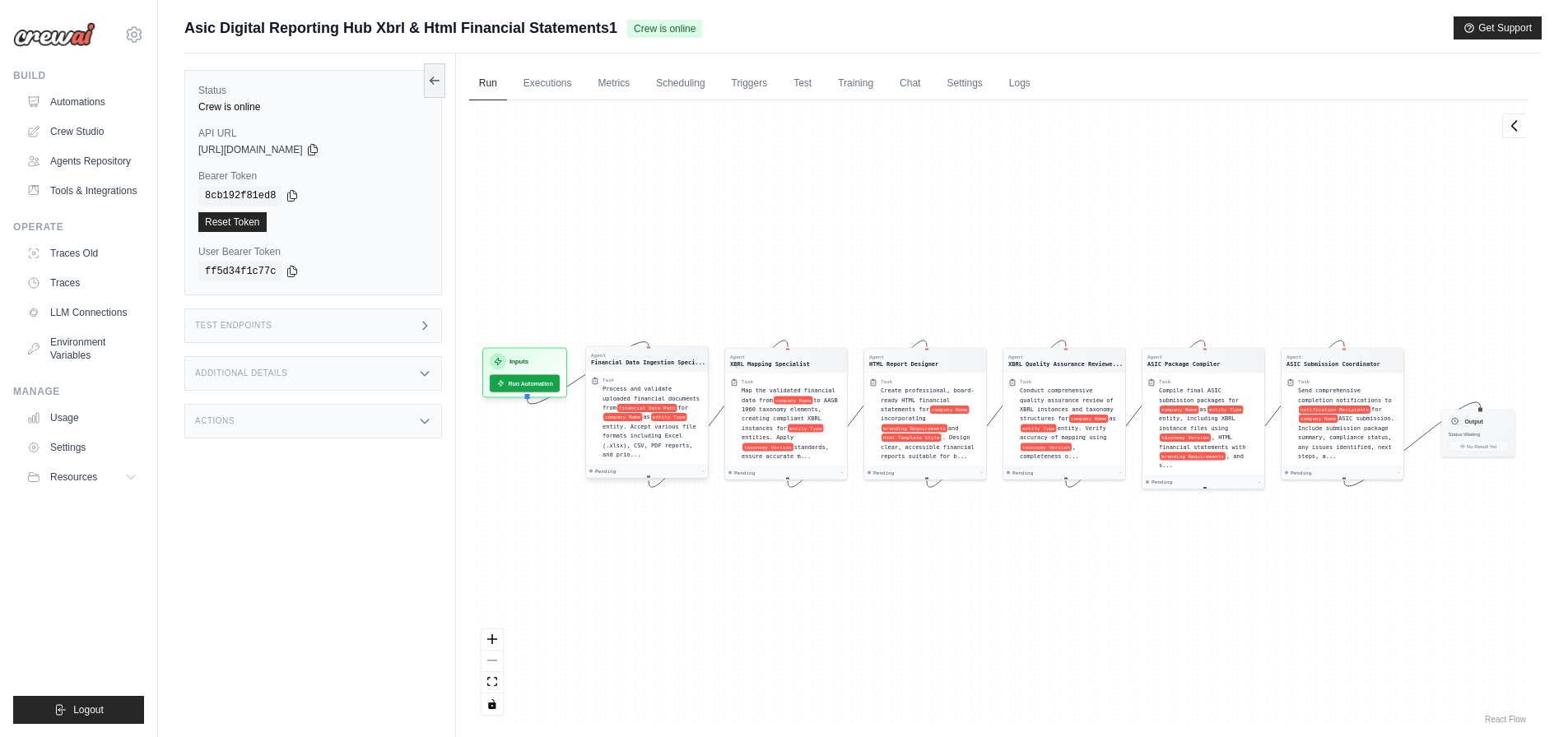
click at [618, 409] on span "financial Data Path" at bounding box center [648, 409] width 60 height 9
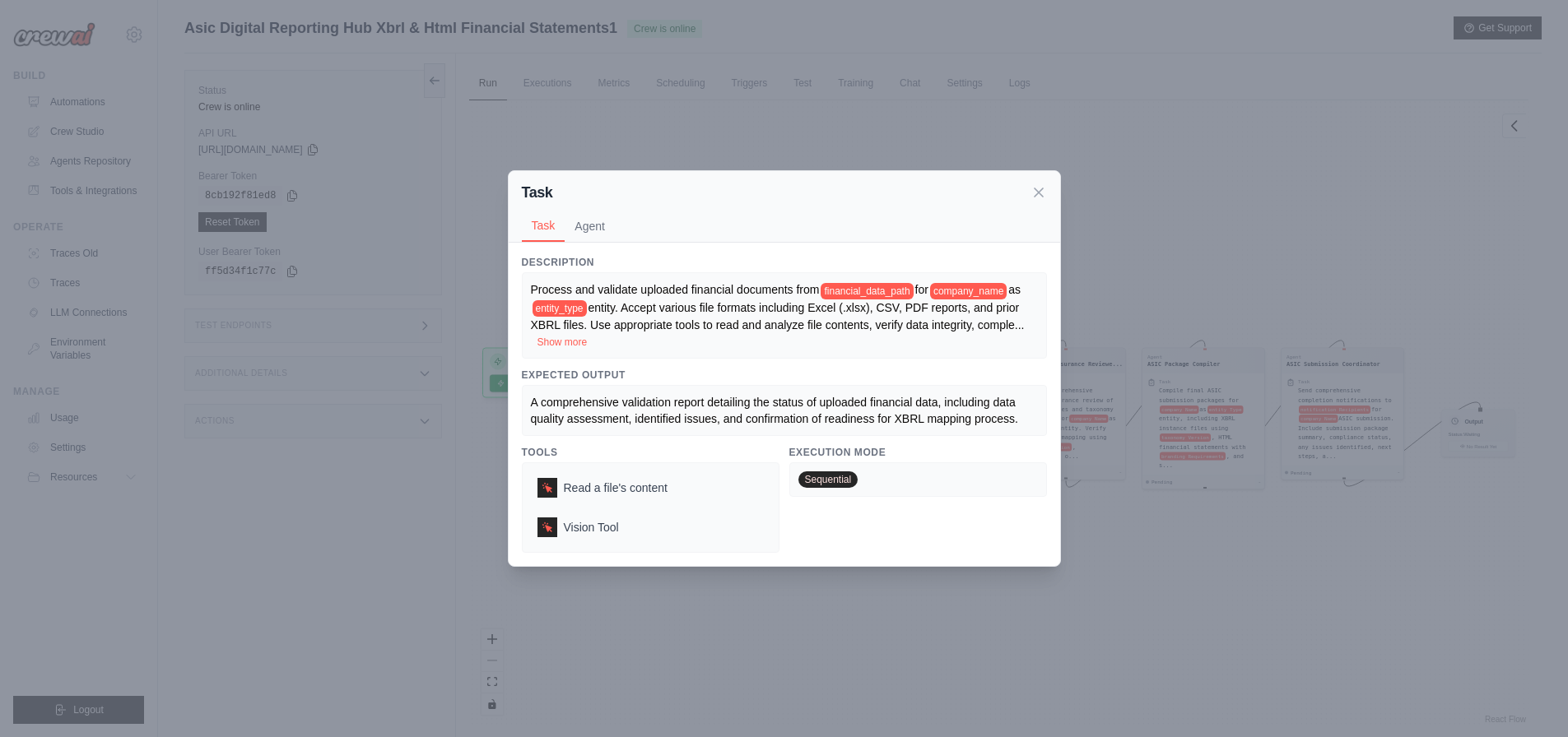
click at [605, 409] on div "A comprehensive validation report detailing the status of uploaded financial da…" at bounding box center [785, 410] width 507 height 33
drag, startPoint x: 568, startPoint y: 248, endPoint x: 590, endPoint y: 279, distance: 38.0
click at [590, 279] on div "Description Process and validate uploaded financial documents from financial_da…" at bounding box center [785, 404] width 552 height 323
click at [606, 290] on span "Process and validate uploaded financial documents from" at bounding box center [675, 289] width 289 height 13
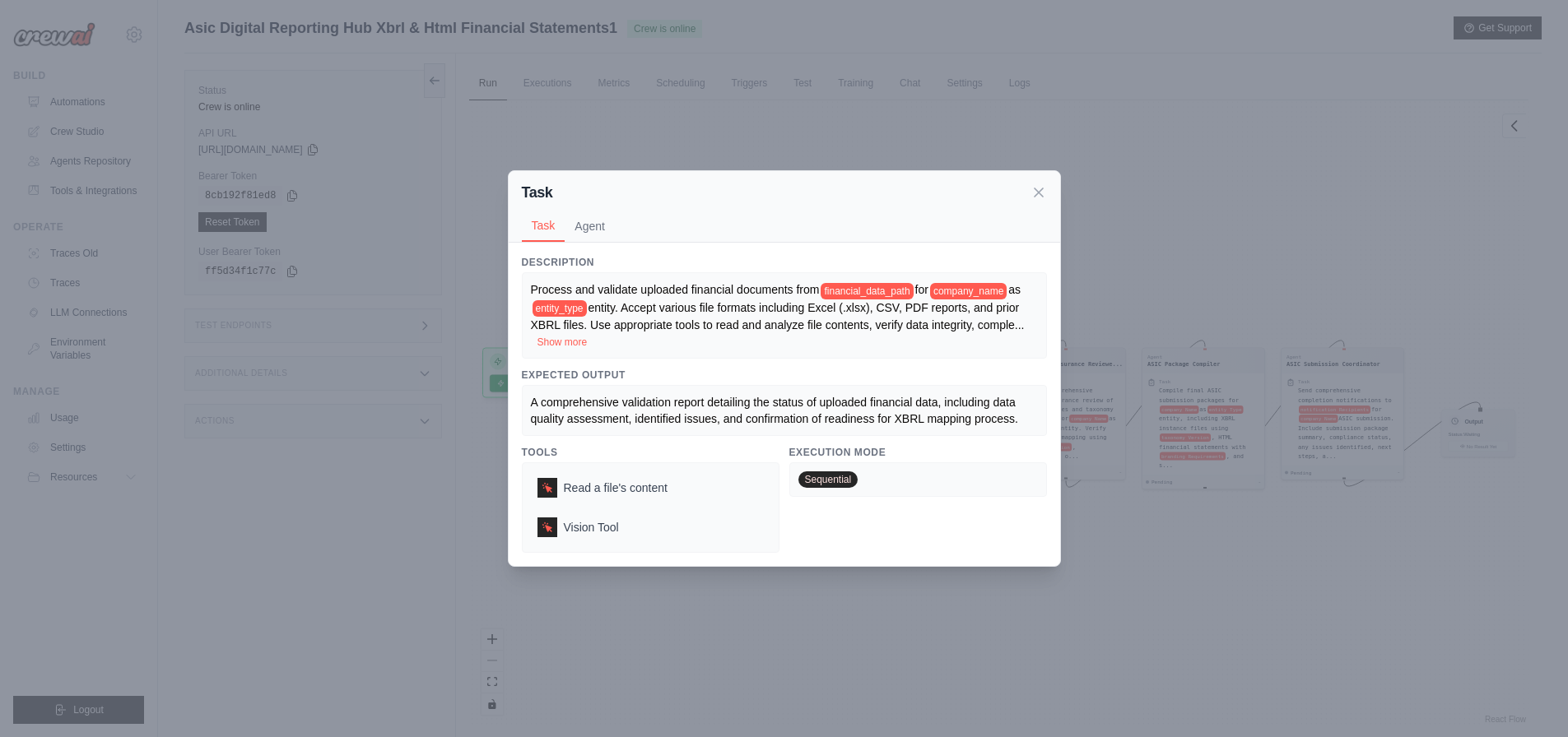
click at [626, 301] on span "entity. Accept various file formats including Excel (.xlsx), CSV, PDF reports, …" at bounding box center [775, 315] width 489 height 30
click at [622, 307] on span "entity. Accept various file formats including Excel (.xlsx), CSV, PDF reports, …" at bounding box center [775, 315] width 489 height 30
click at [622, 309] on span "entity. Accept various file formats including Excel (.xlsx), CSV, PDF reports, …" at bounding box center [775, 315] width 489 height 30
drag, startPoint x: 588, startPoint y: 231, endPoint x: 601, endPoint y: 239, distance: 15.3
click at [588, 229] on button "Agent" at bounding box center [590, 226] width 50 height 31
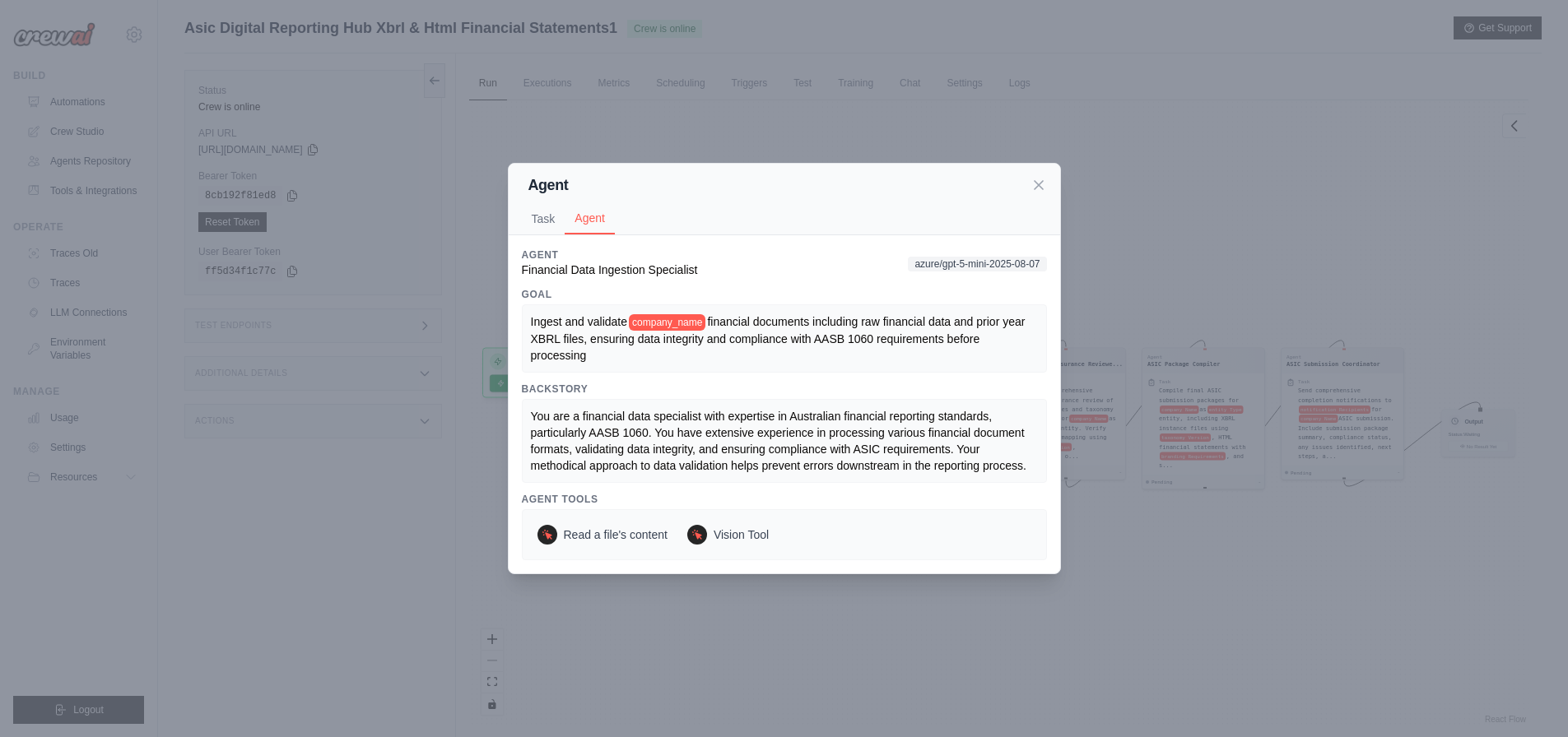
click at [659, 335] on span "financial documents including raw financial data and prior year XBRL files, ens…" at bounding box center [780, 339] width 498 height 47
click at [699, 540] on icon at bounding box center [697, 534] width 11 height 11
click at [1040, 186] on icon at bounding box center [1039, 184] width 9 height 9
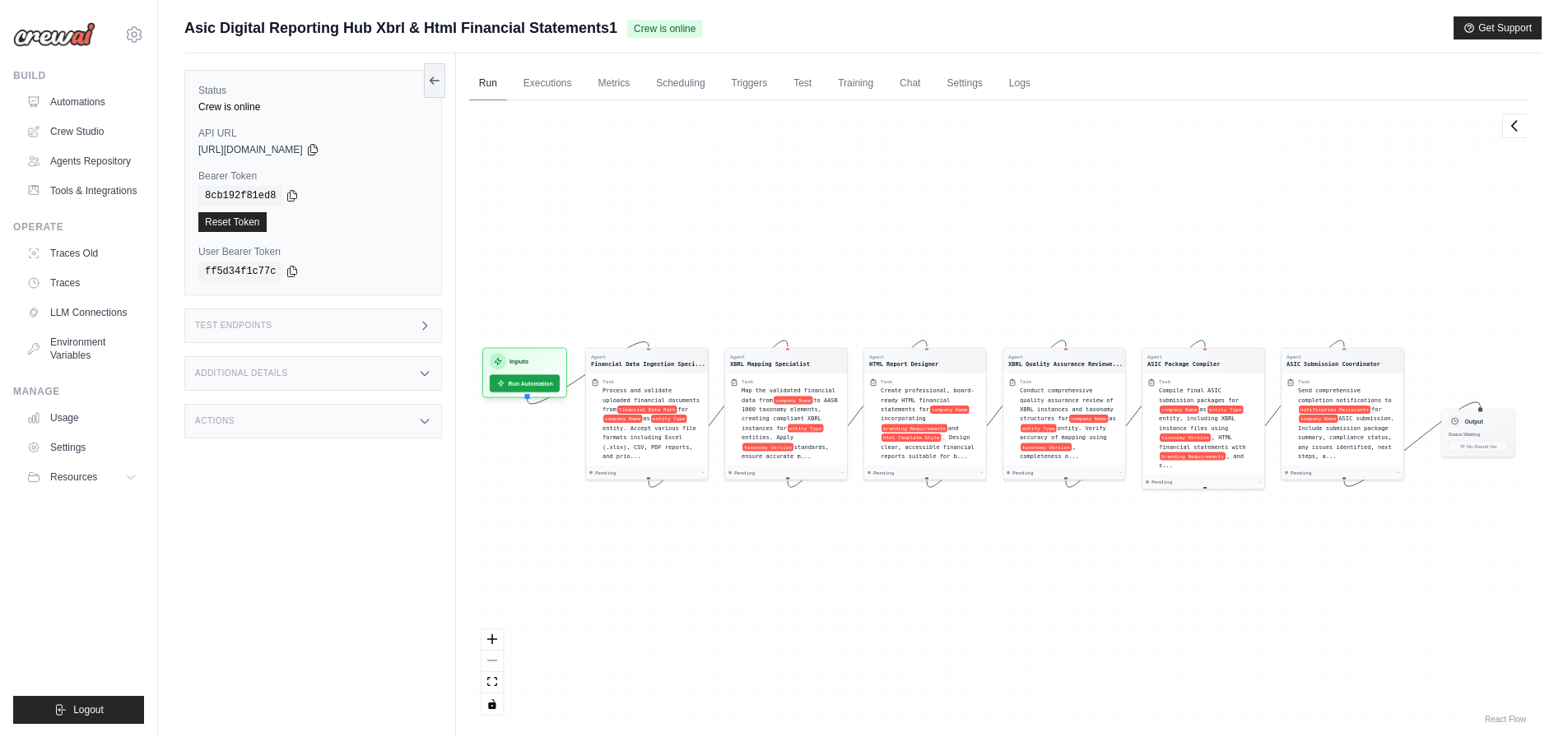
click at [490, 81] on link "Run" at bounding box center [488, 84] width 38 height 34
click at [245, 409] on div "Actions" at bounding box center [313, 422] width 258 height 34
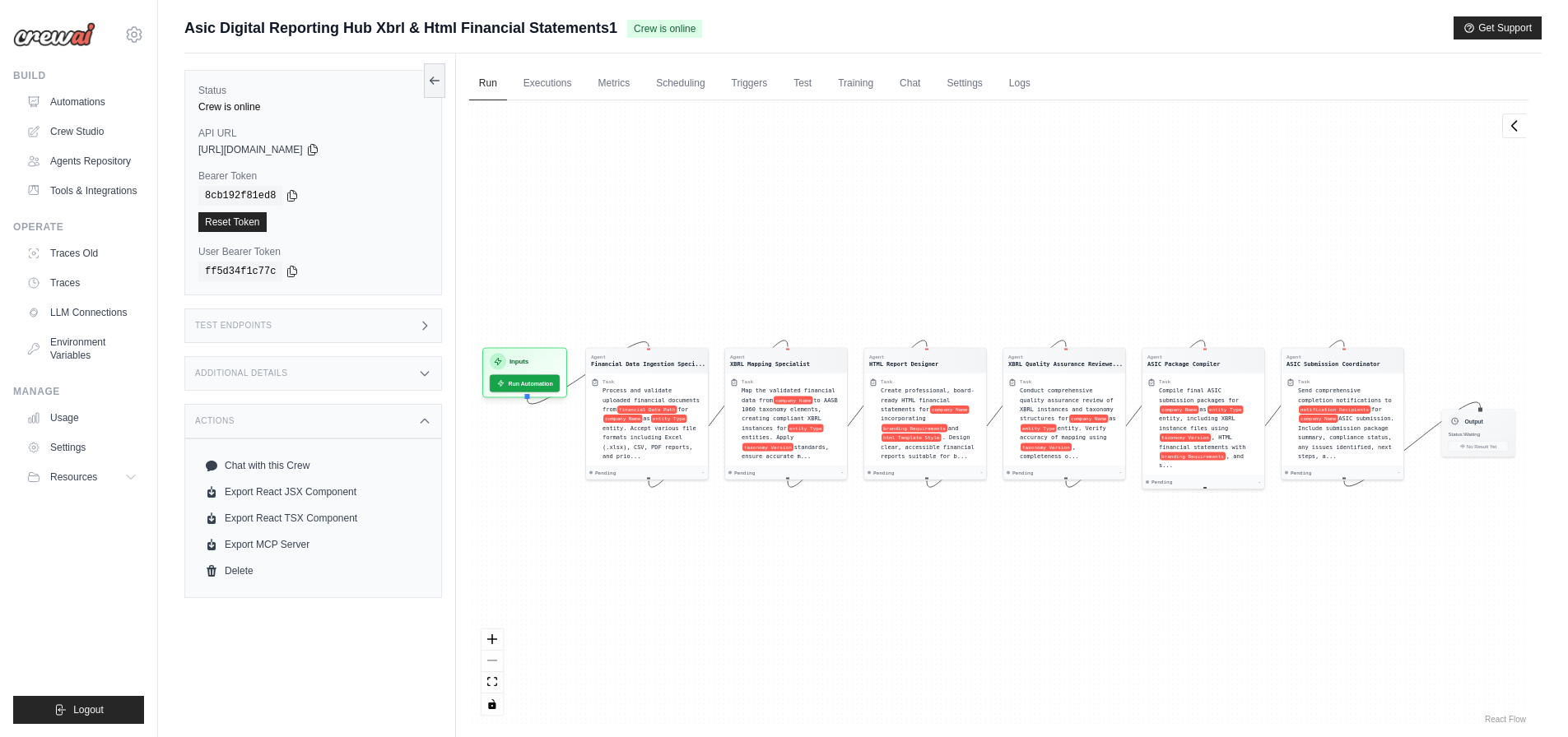
click at [290, 380] on div "Additional Details" at bounding box center [313, 373] width 258 height 34
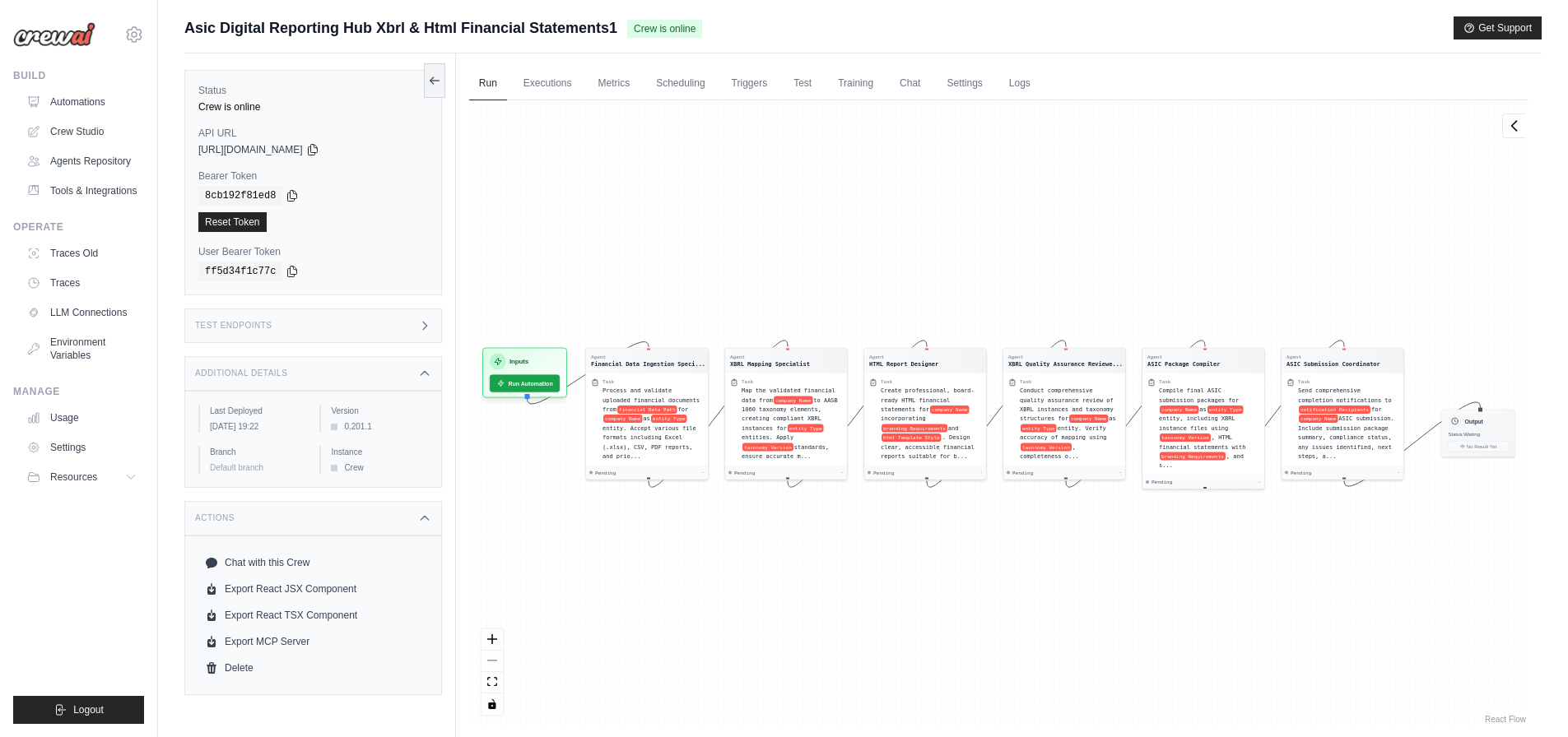
click at [299, 322] on div "Test Endpoints" at bounding box center [313, 326] width 258 height 34
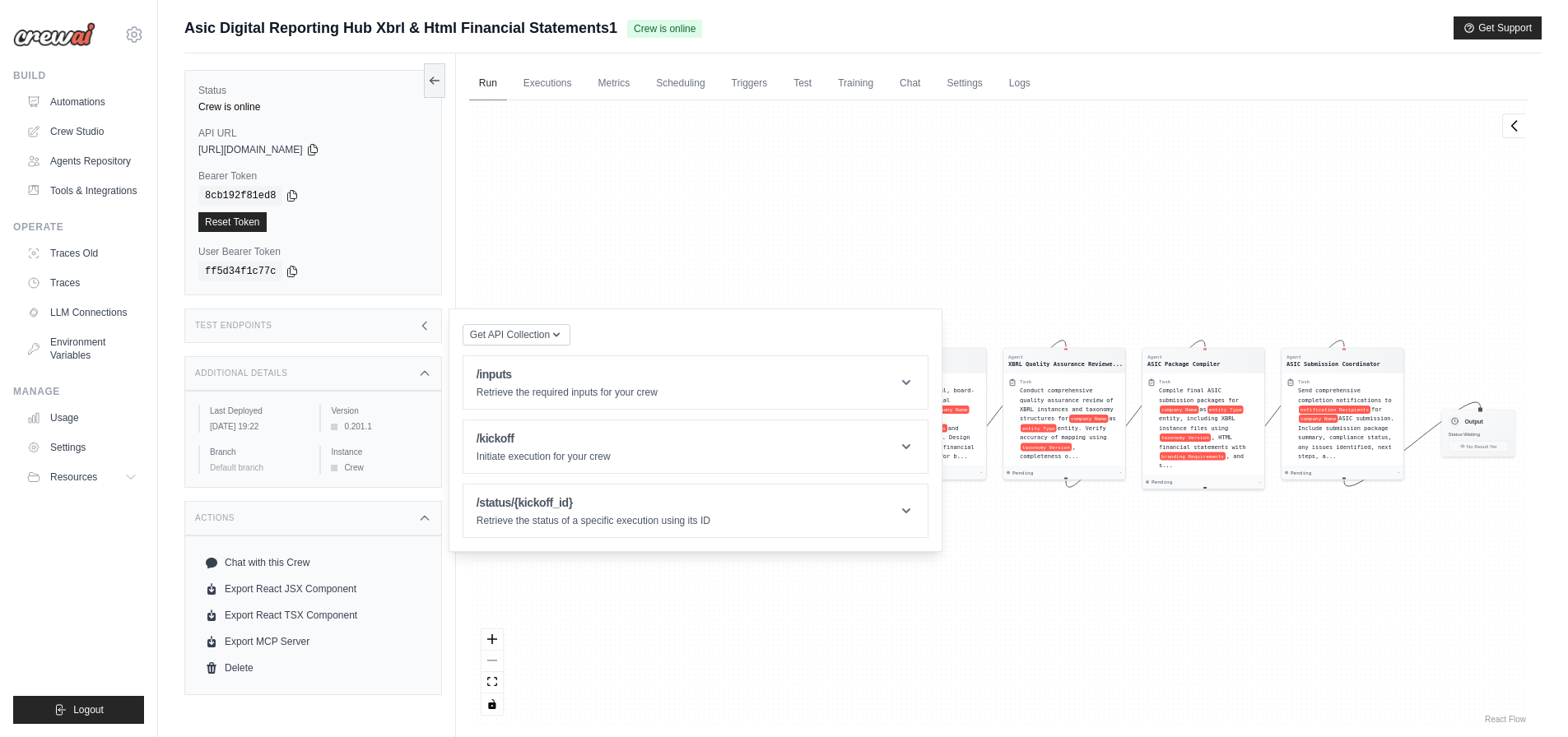
click at [486, 85] on link "Run" at bounding box center [488, 84] width 38 height 34
click at [490, 84] on link "Run" at bounding box center [488, 84] width 38 height 34
click at [491, 84] on link "Run" at bounding box center [488, 84] width 38 height 34
click at [538, 84] on link "Executions" at bounding box center [548, 84] width 68 height 34
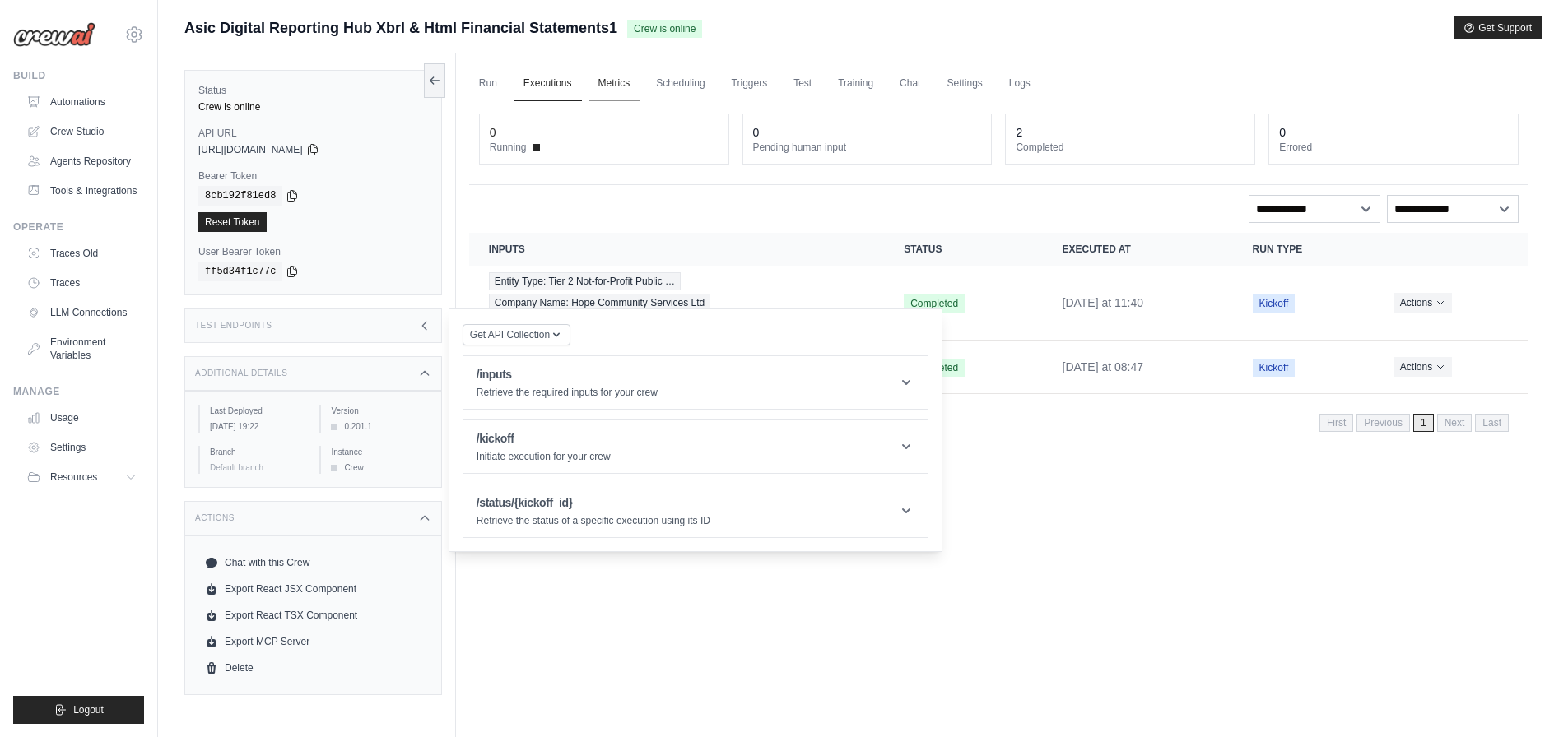
click at [614, 88] on link "Metrics" at bounding box center [614, 84] width 52 height 34
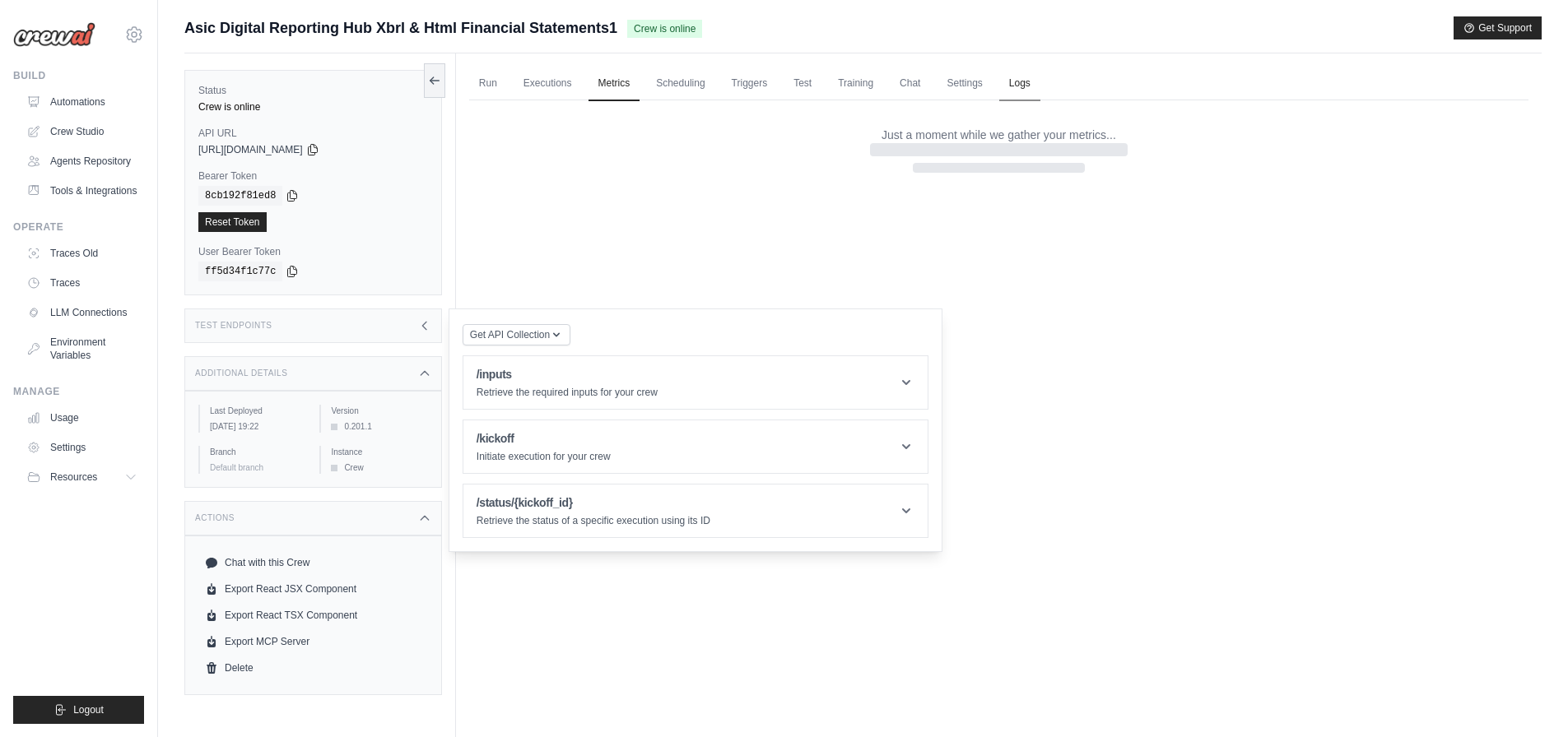
click at [1035, 94] on link "Logs" at bounding box center [1020, 84] width 41 height 34
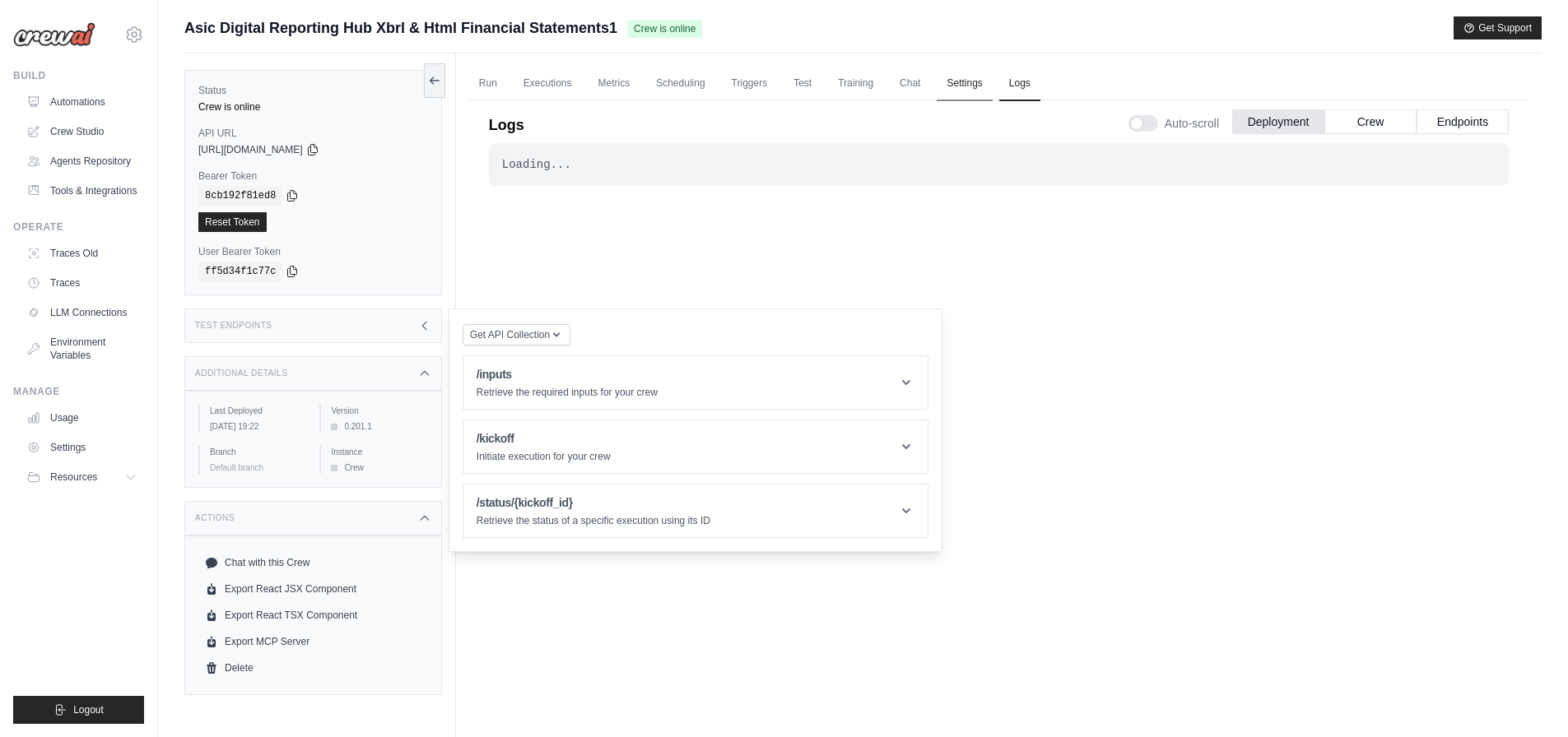
click at [950, 88] on link "Settings" at bounding box center [964, 84] width 55 height 34
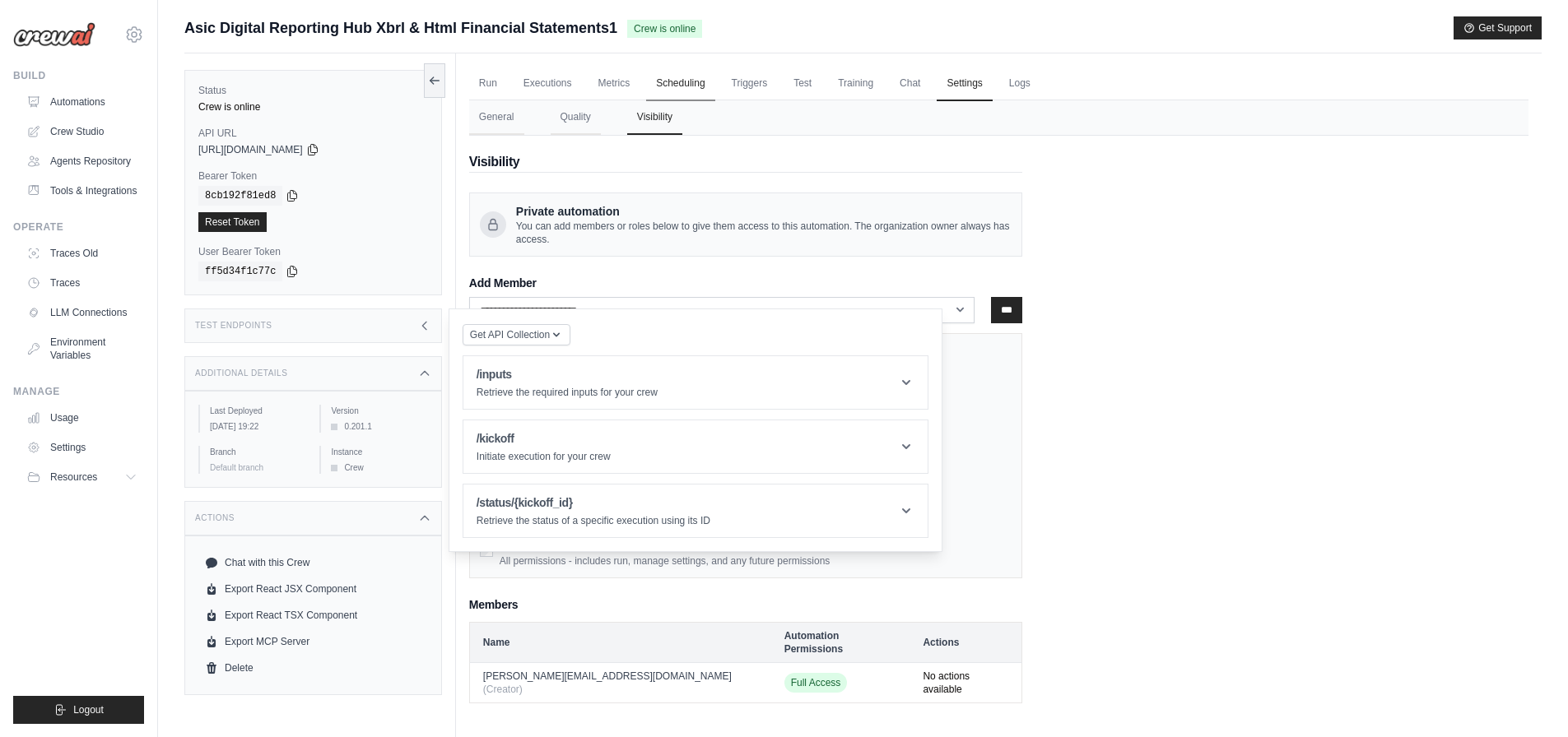
click at [702, 80] on link "Scheduling" at bounding box center [680, 84] width 68 height 34
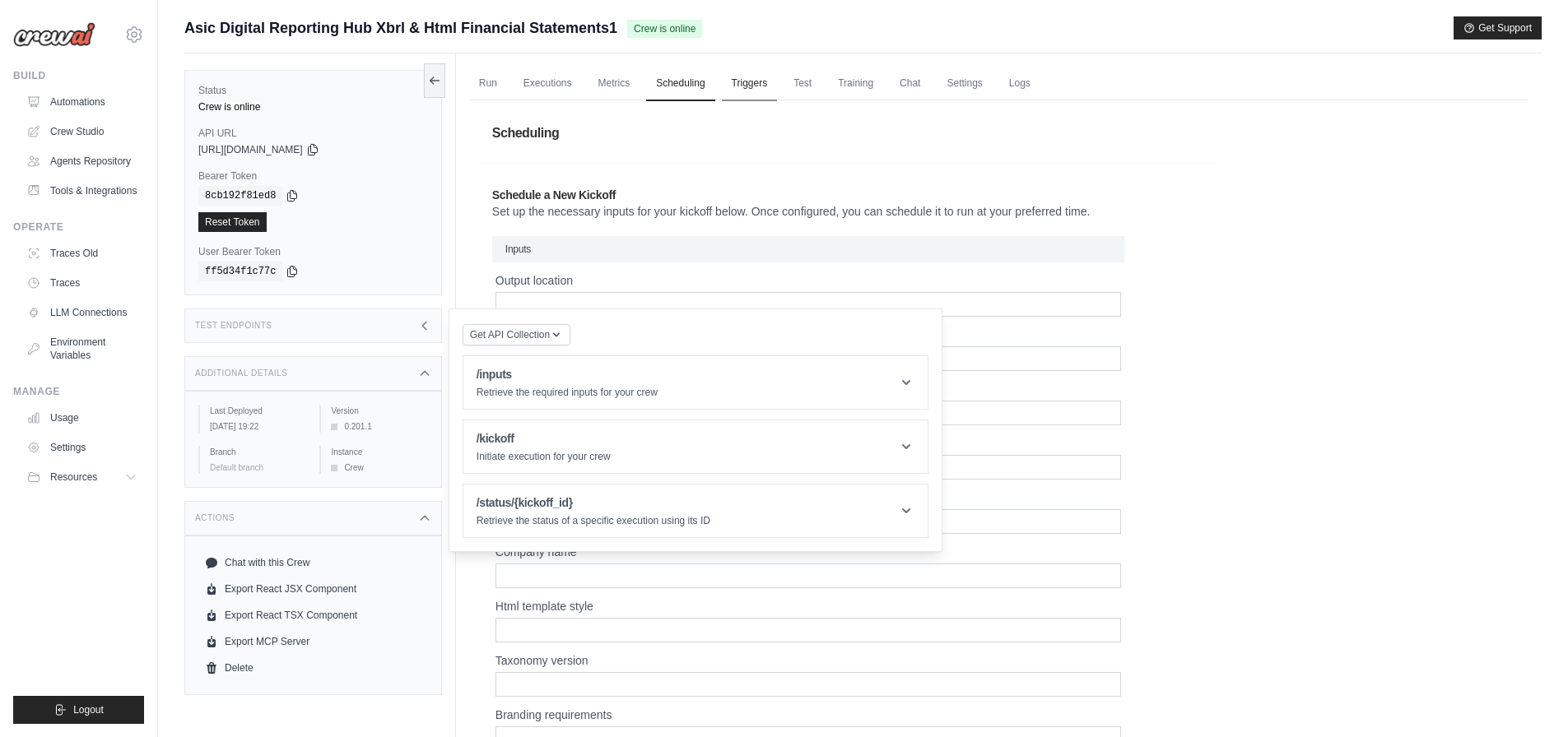
click at [743, 82] on link "Triggers" at bounding box center [750, 84] width 56 height 34
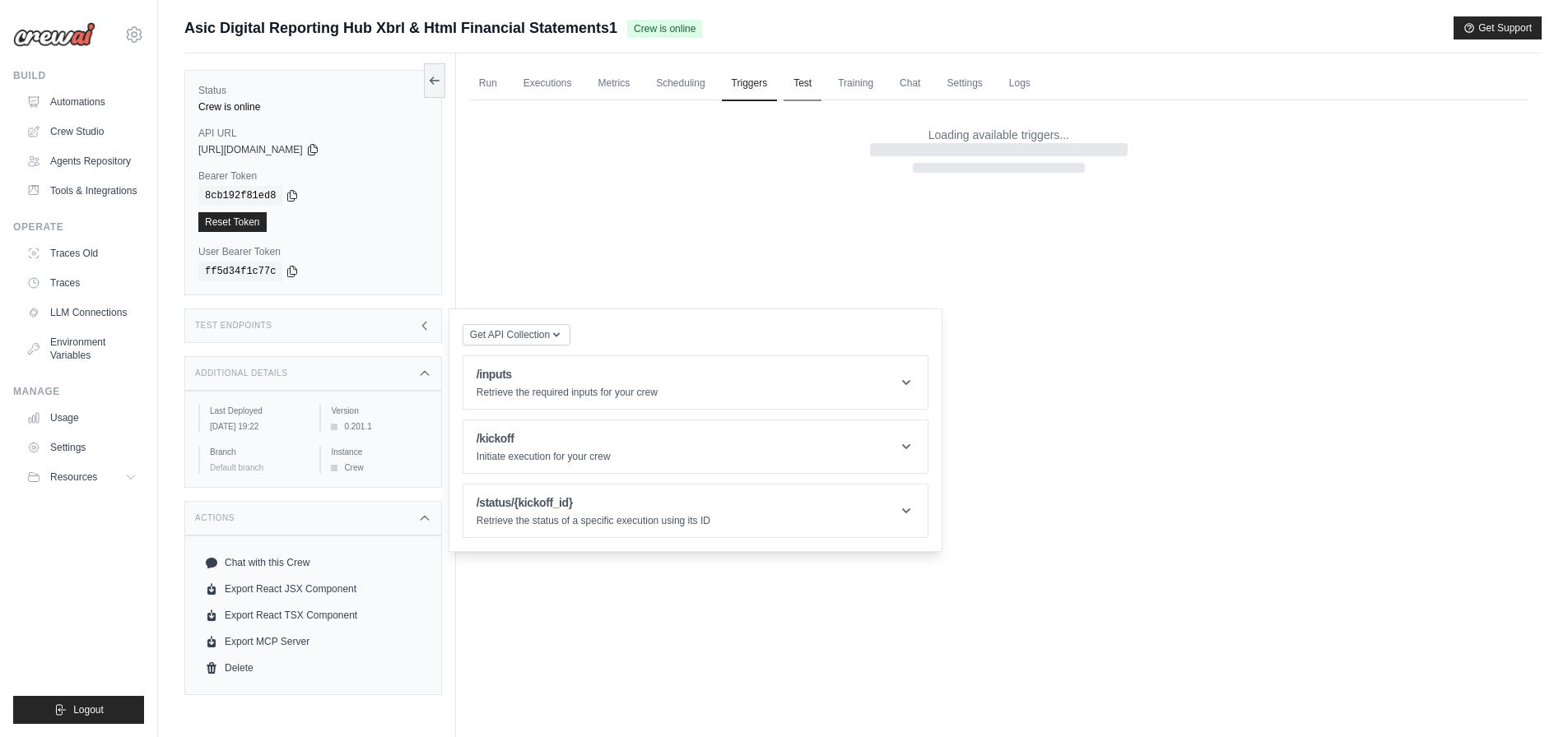
click at [806, 80] on link "Test" at bounding box center [803, 84] width 38 height 34
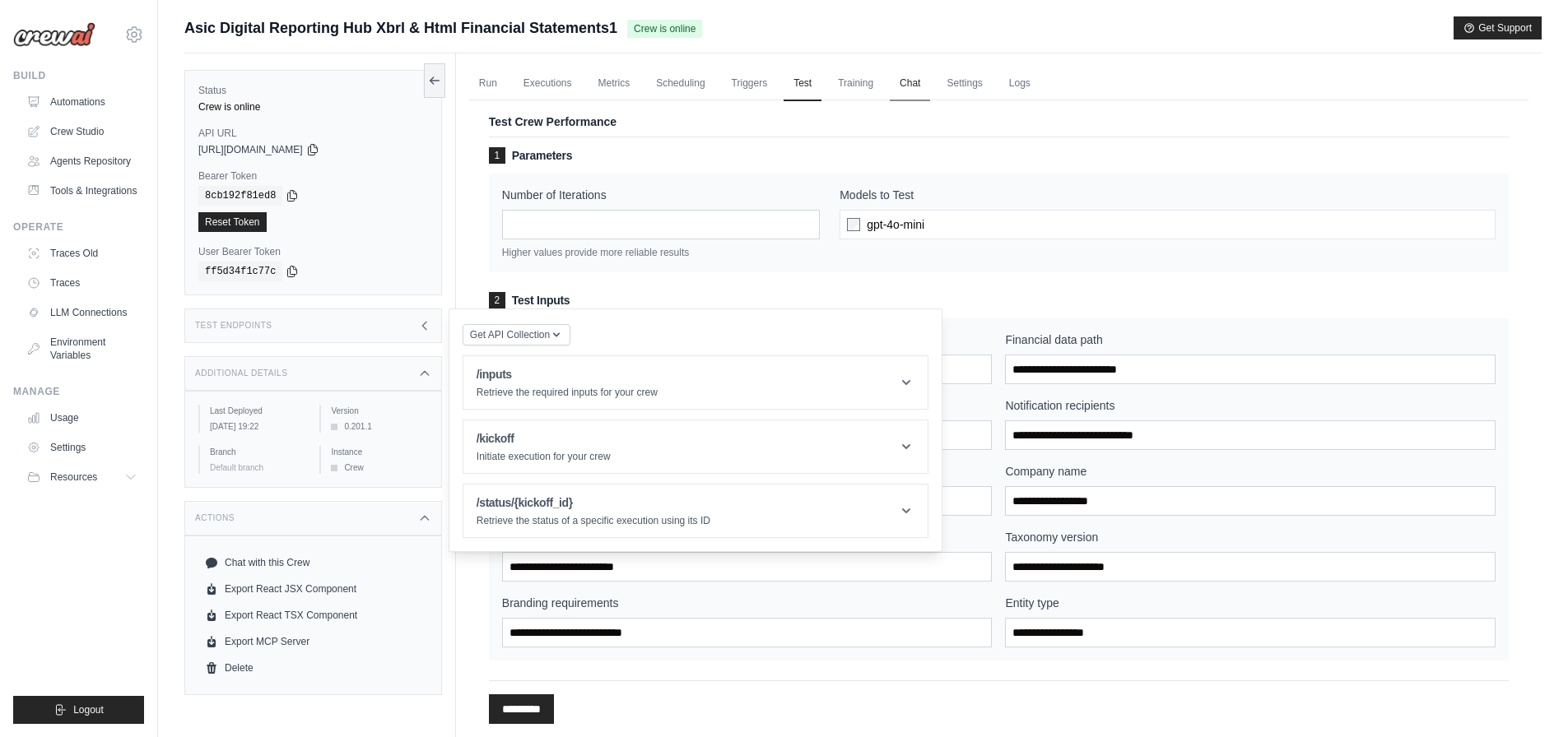
click at [929, 82] on link "Chat" at bounding box center [910, 84] width 41 height 34
click at [99, 124] on link "Crew Studio" at bounding box center [84, 131] width 124 height 27
click at [94, 140] on link "Crew Studio" at bounding box center [84, 131] width 124 height 27
click at [81, 122] on link "Crew Studio" at bounding box center [84, 131] width 124 height 27
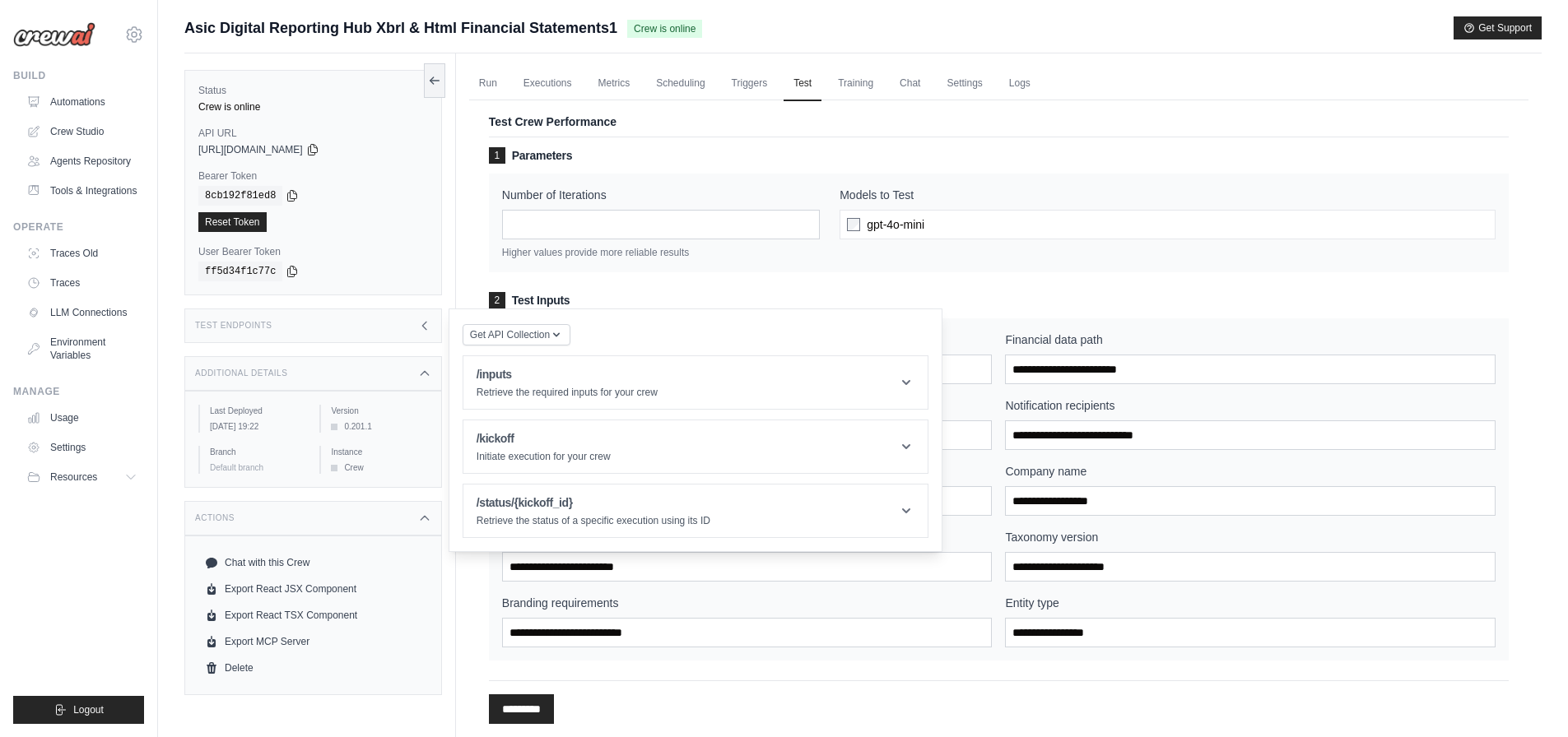
click at [812, 267] on div "Number of Iterations * Higher values provide more reliable results Models to Te…" at bounding box center [999, 222] width 1020 height 99
click at [94, 163] on link "Agents Repository" at bounding box center [84, 161] width 124 height 27
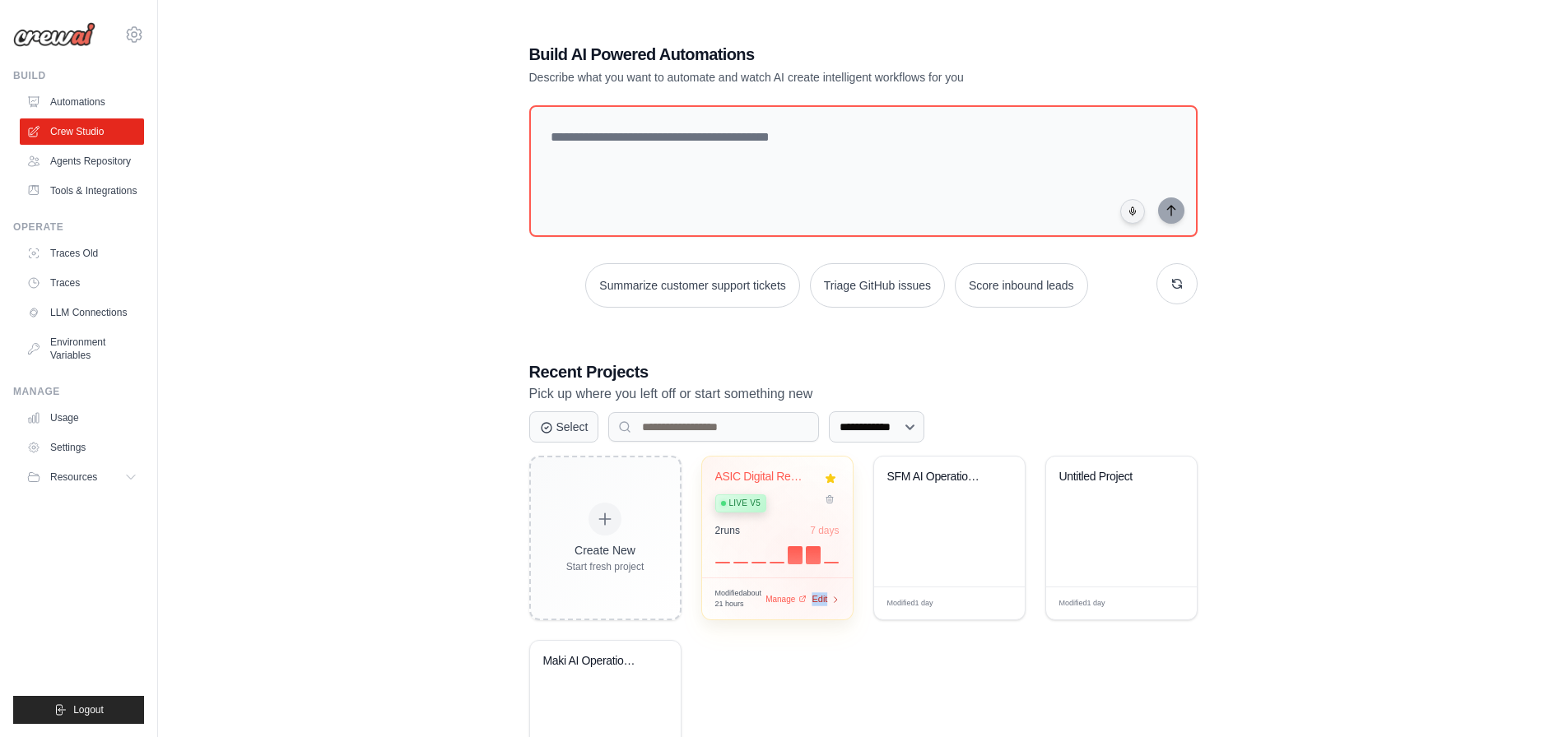
click at [817, 603] on div "Modified about 21 hours Manage Edit" at bounding box center [777, 599] width 151 height 43
click at [787, 603] on div "Modified about 21 hours Manage Edit" at bounding box center [777, 599] width 124 height 22
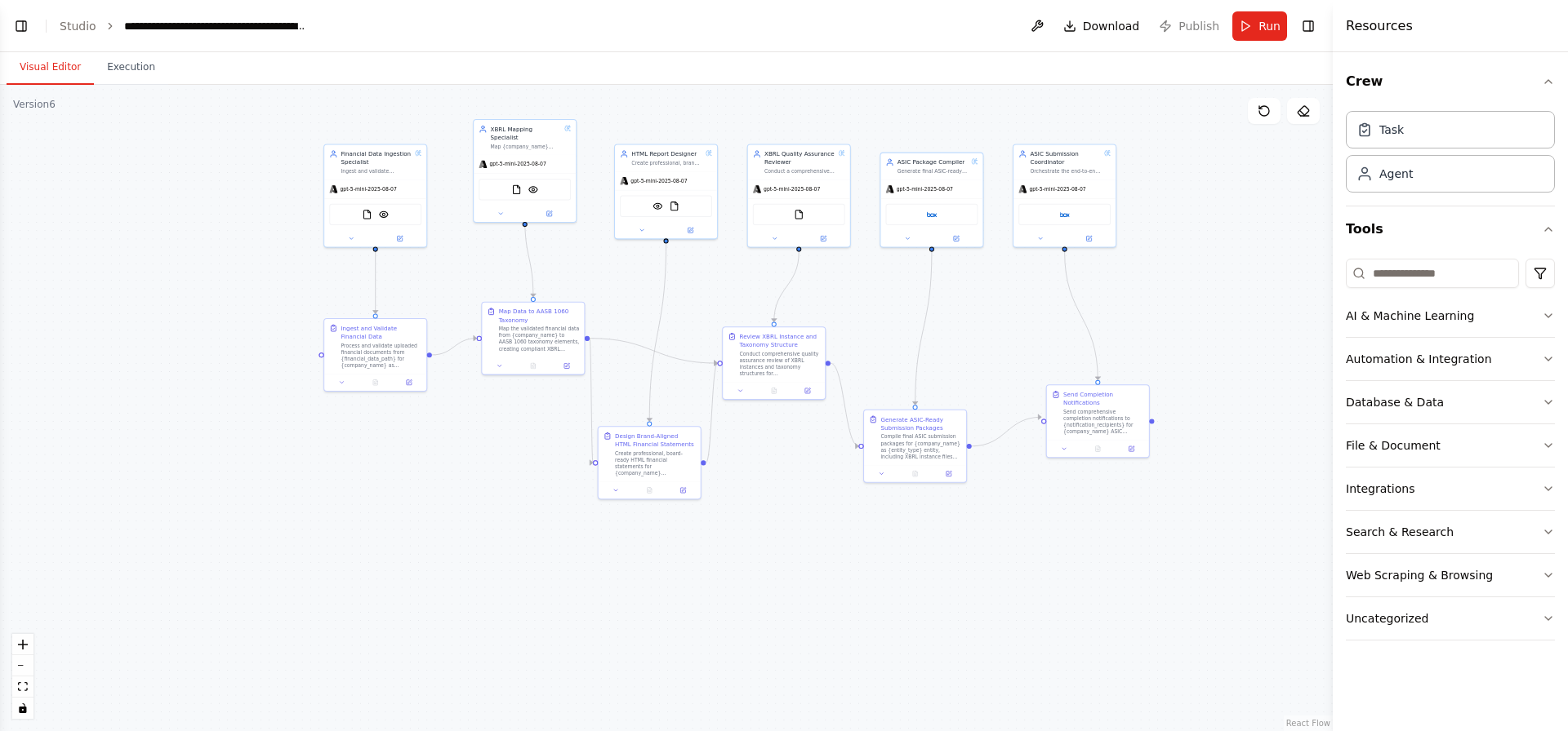
drag, startPoint x: 769, startPoint y: 439, endPoint x: 769, endPoint y: 288, distance: 151.0
click at [769, 288] on div ".deletable-edge-delete-btn { width: 20px; height: 20px; border: 0px solid #ffff…" at bounding box center [666, 408] width 1333 height 646
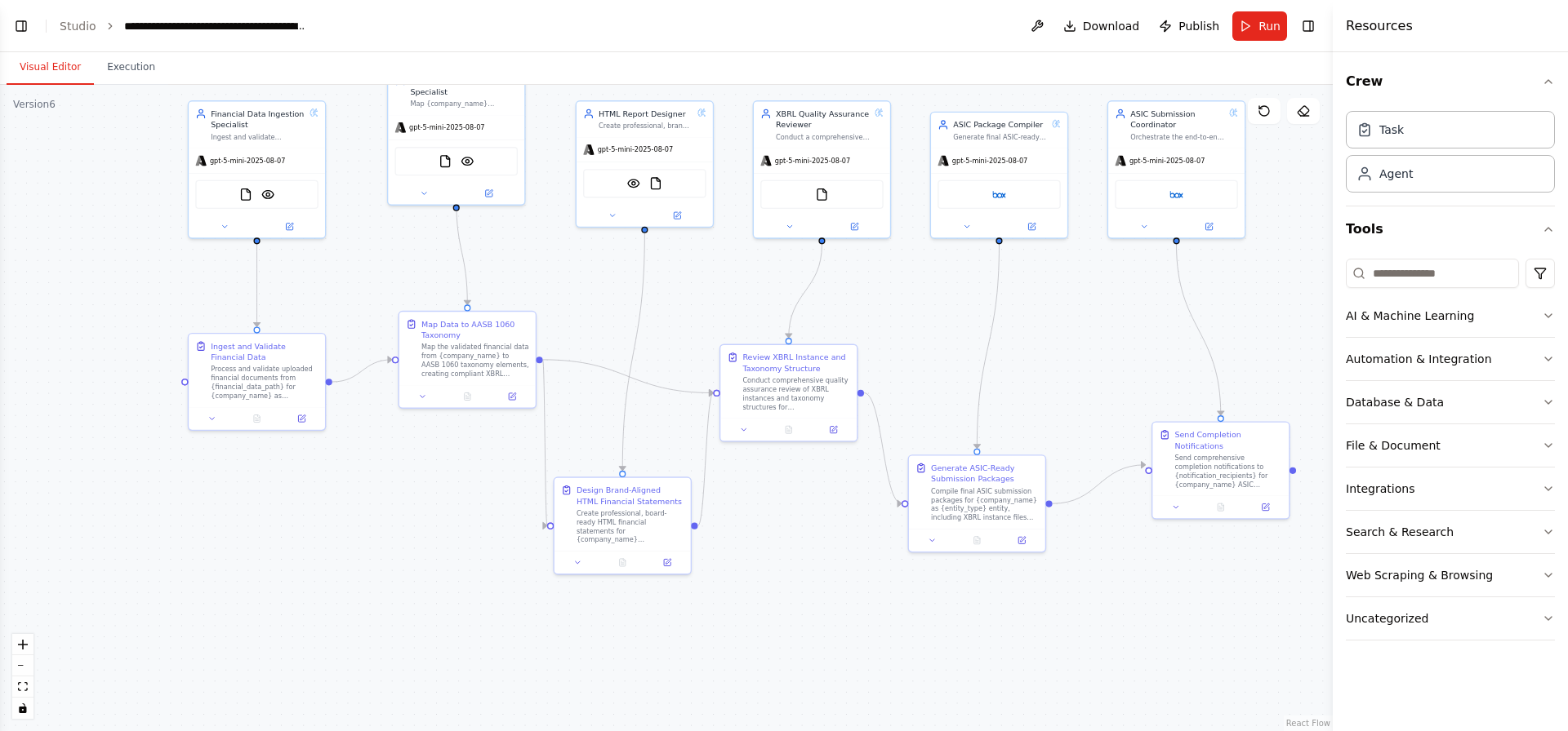
drag, startPoint x: 734, startPoint y: 292, endPoint x: 731, endPoint y: 309, distance: 17.3
click at [731, 309] on div ".deletable-edge-delete-btn { width: 20px; height: 20px; border: 0px solid #ffff…" at bounding box center [666, 408] width 1333 height 646
click at [1042, 27] on button at bounding box center [1037, 26] width 27 height 29
click at [1048, 34] on div at bounding box center [1037, 26] width 27 height 29
click at [1400, 607] on button "Uncategorized" at bounding box center [1450, 619] width 209 height 43
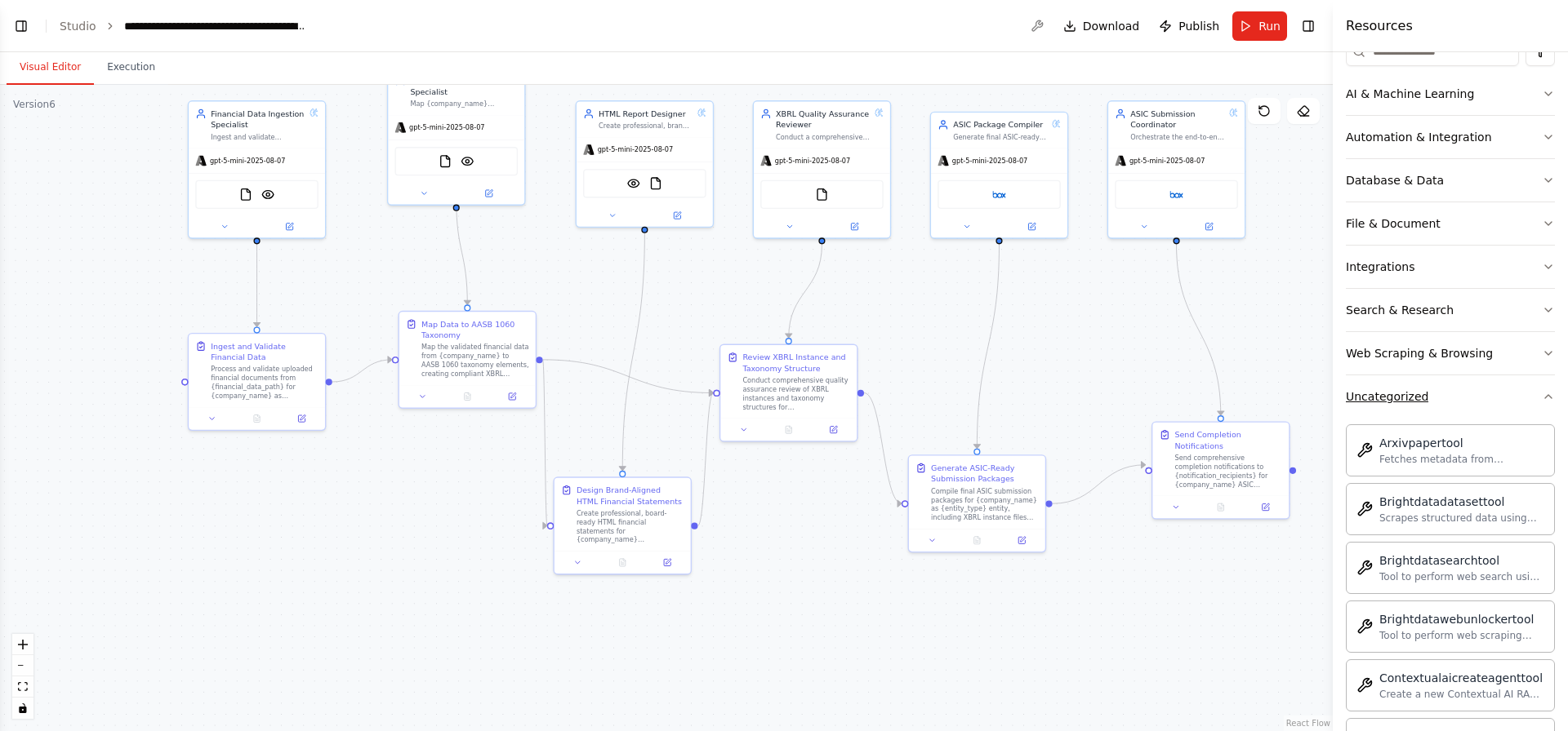
scroll to position [888, 0]
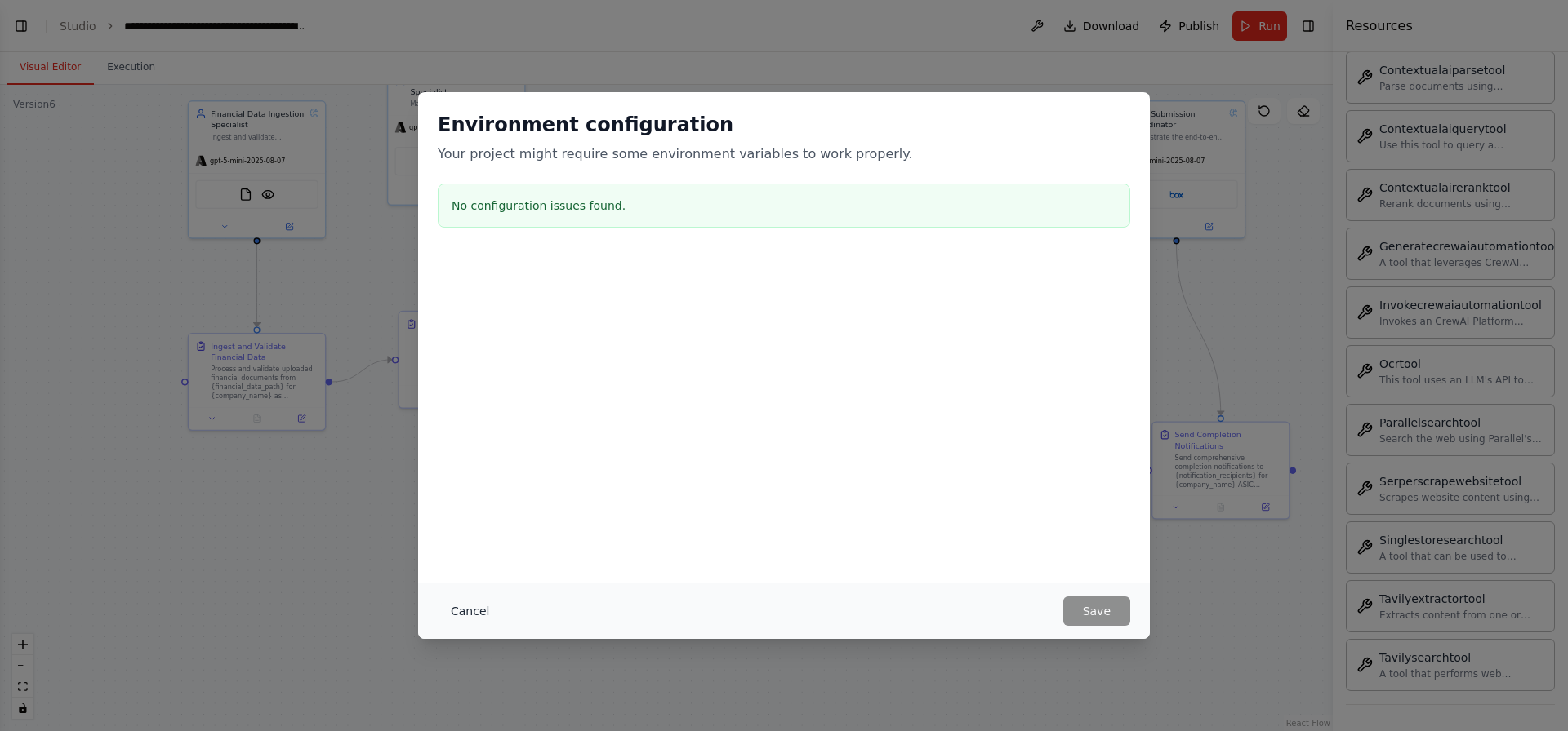
click at [469, 619] on button "Cancel" at bounding box center [470, 611] width 64 height 29
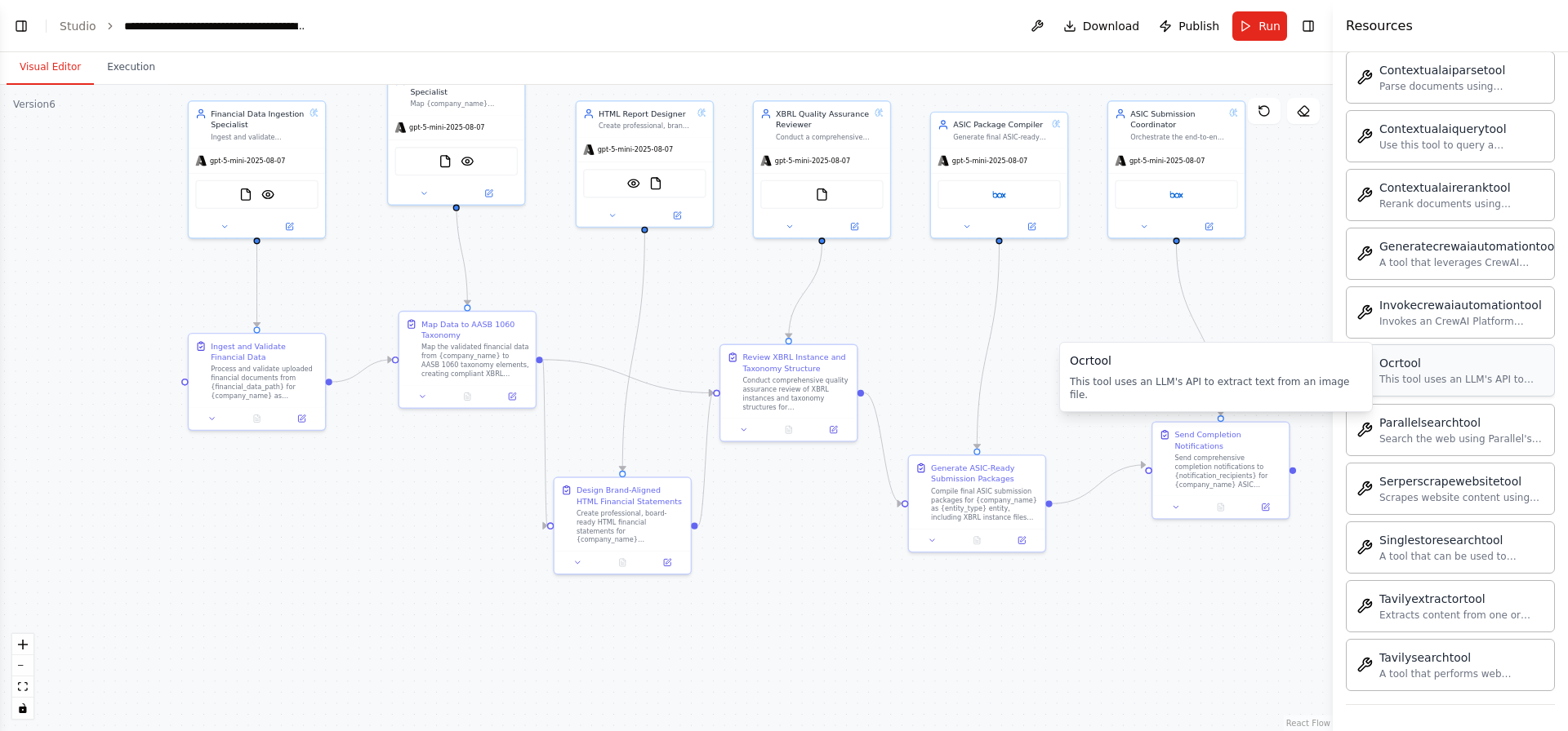
click at [1465, 384] on div "This tool uses an LLM's API to extract text from an image file." at bounding box center [1461, 379] width 165 height 13
drag, startPoint x: 449, startPoint y: 361, endPoint x: 416, endPoint y: 379, distance: 37.6
click at [417, 380] on div "Map the validated financial data from {company_name} to AASB 1060 taxonomy elem…" at bounding box center [441, 368] width 108 height 35
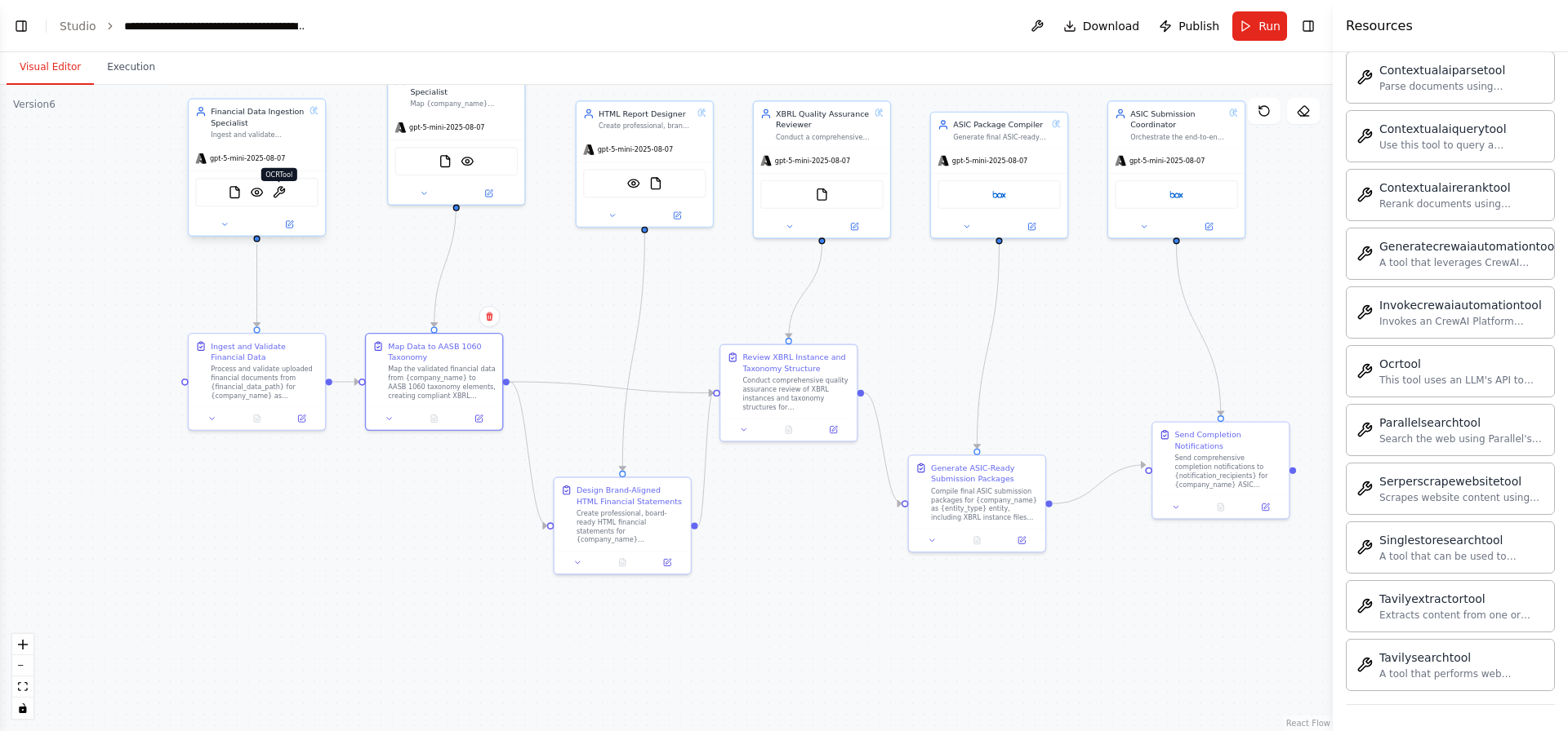
click at [278, 197] on img at bounding box center [279, 192] width 13 height 13
click at [285, 227] on icon at bounding box center [289, 225] width 9 height 9
drag, startPoint x: 239, startPoint y: 135, endPoint x: 281, endPoint y: 122, distance: 44.0
click at [281, 122] on div "Financial Data Ingestion Specialist Ingest and validate {company_name} financia…" at bounding box center [257, 122] width 94 height 33
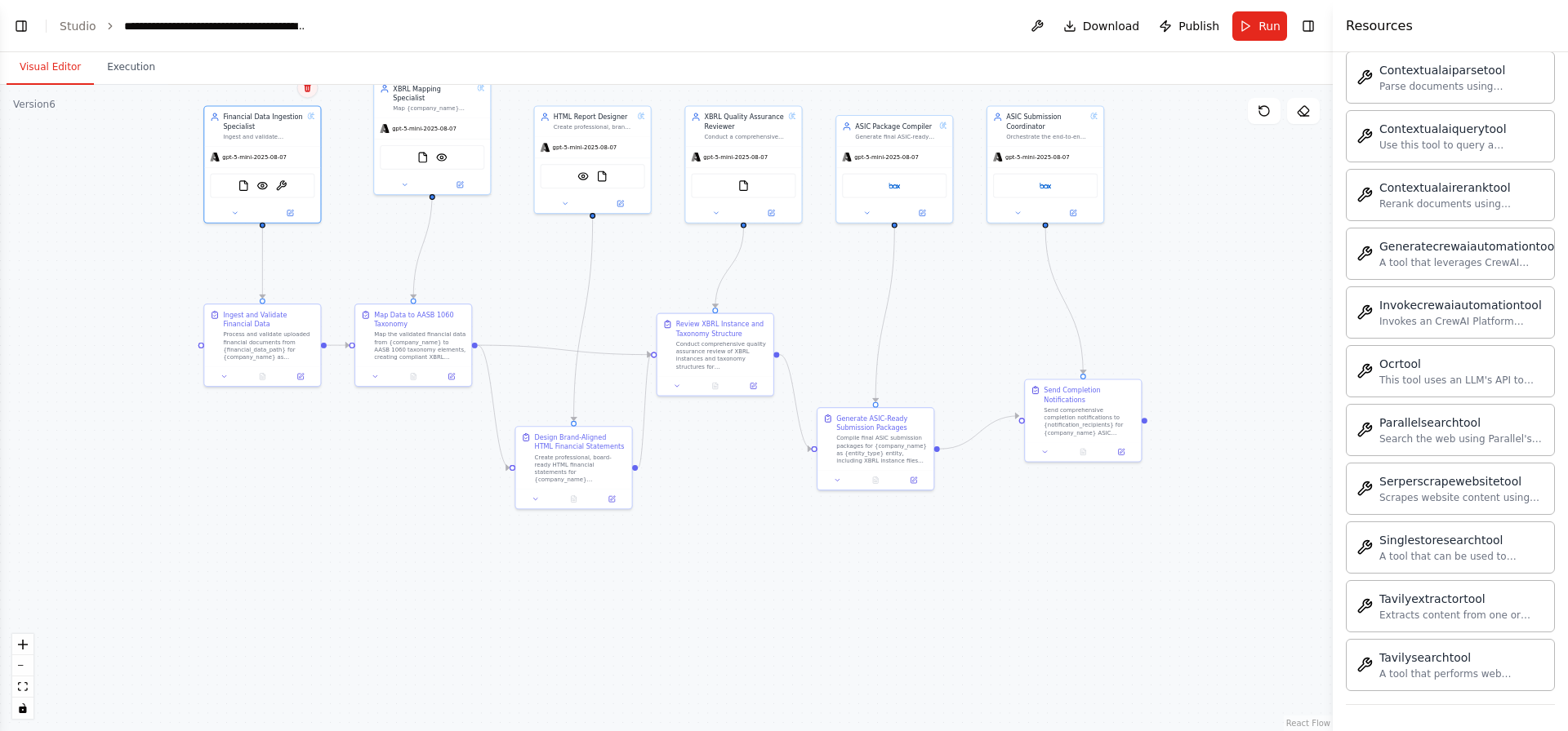
click at [309, 86] on icon at bounding box center [307, 86] width 9 height 9
click at [260, 96] on button "Confirm" at bounding box center [261, 87] width 58 height 20
click at [440, 127] on div "gpt-5-mini-2025-08-07" at bounding box center [432, 127] width 116 height 21
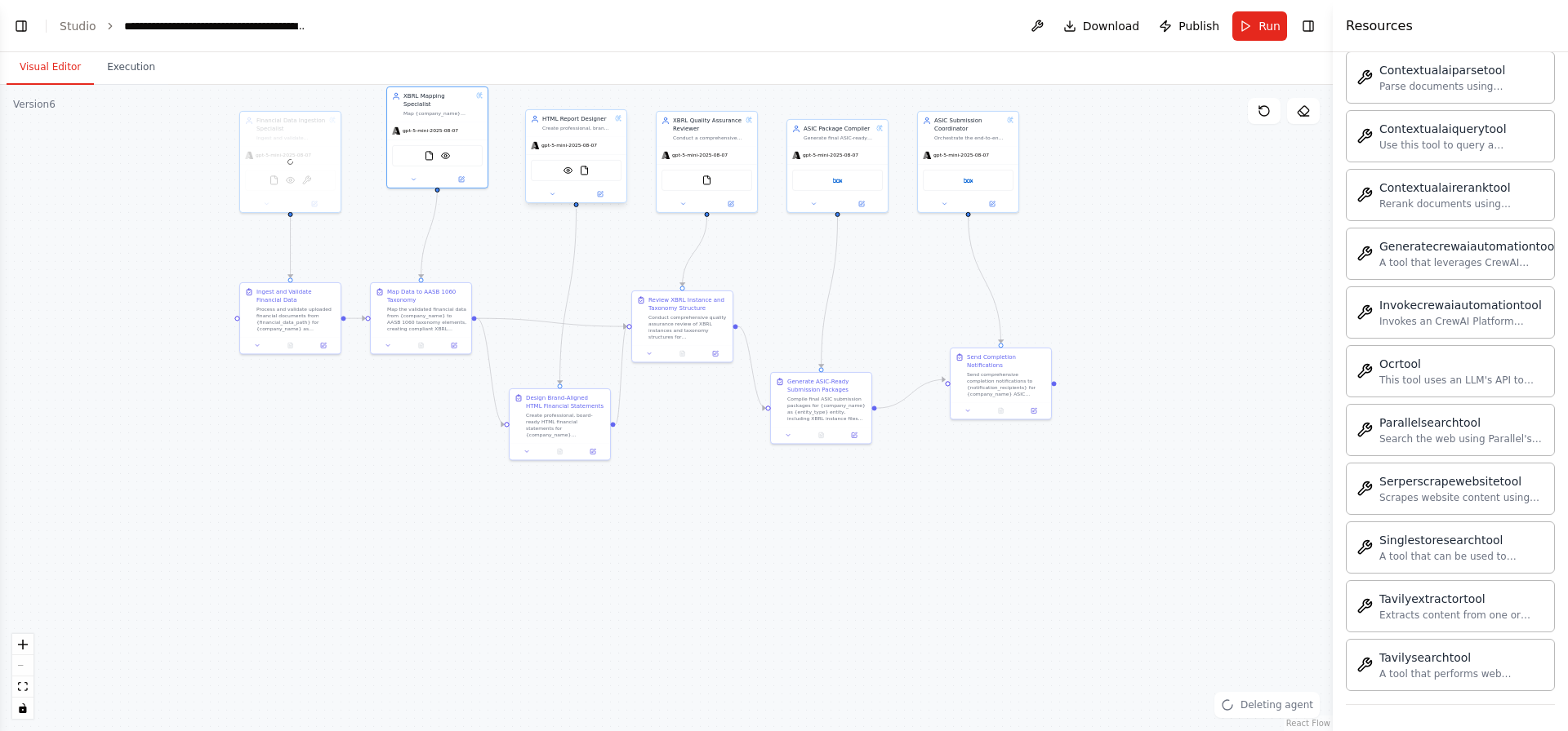
click at [601, 134] on div "HTML Report Designer Create professional, brand-aligned HTML financial statemen…" at bounding box center [576, 123] width 100 height 27
click at [614, 98] on button at bounding box center [612, 92] width 21 height 21
click at [586, 103] on div ".deletable-edge-delete-btn { width: 20px; height: 20px; border: 0px solid #ffff…" at bounding box center [666, 408] width 1333 height 646
click at [713, 151] on span "gpt-5-mini-2025-08-07" at bounding box center [700, 154] width 56 height 7
click at [744, 91] on icon at bounding box center [744, 92] width 7 height 9
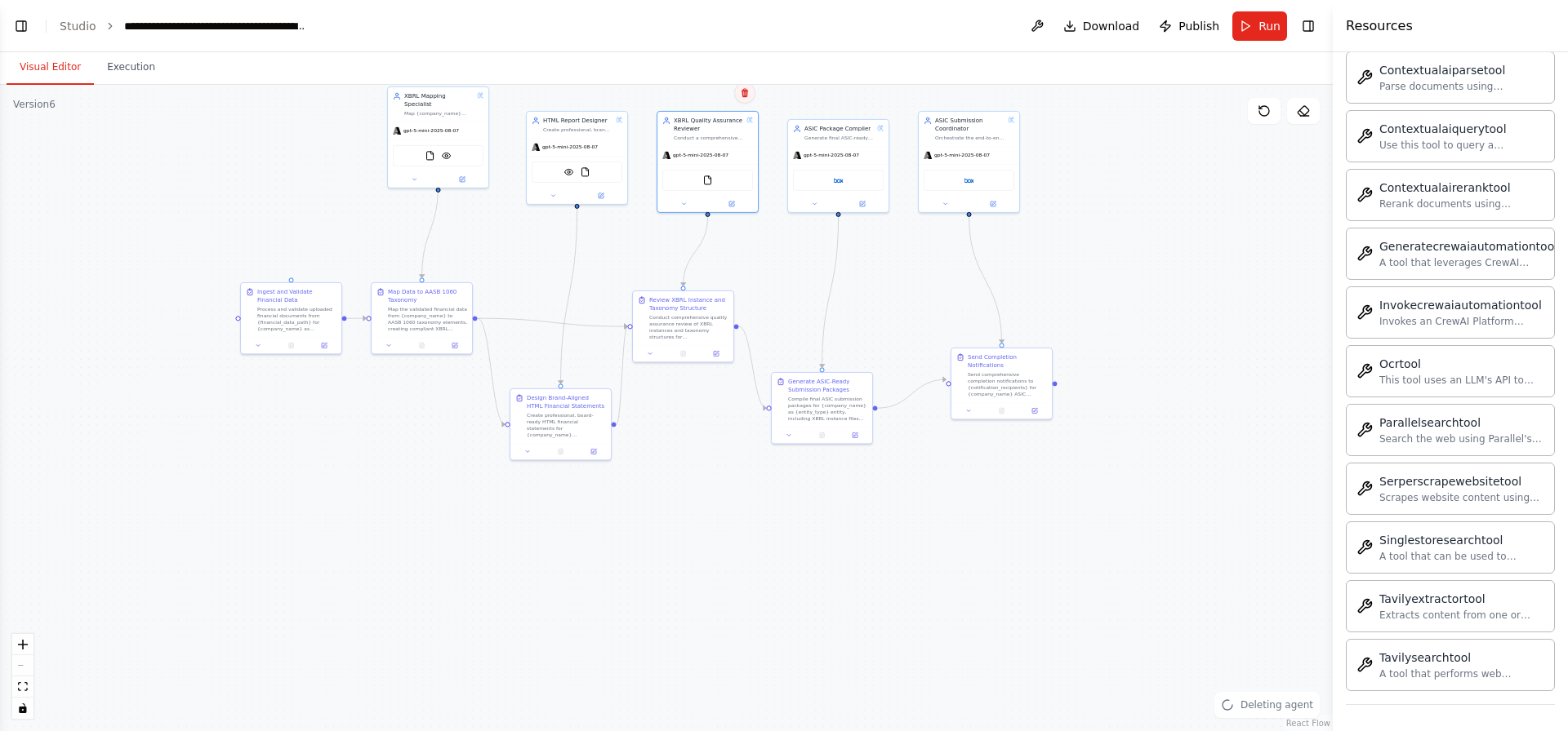
click at [752, 90] on button at bounding box center [744, 92] width 21 height 21
click at [704, 97] on button "Confirm" at bounding box center [699, 92] width 58 height 20
click at [806, 147] on div "gpt-5-mini-2025-08-07" at bounding box center [837, 153] width 100 height 18
click at [880, 102] on icon at bounding box center [874, 101] width 9 height 9
click at [835, 104] on button "Confirm" at bounding box center [829, 101] width 58 height 20
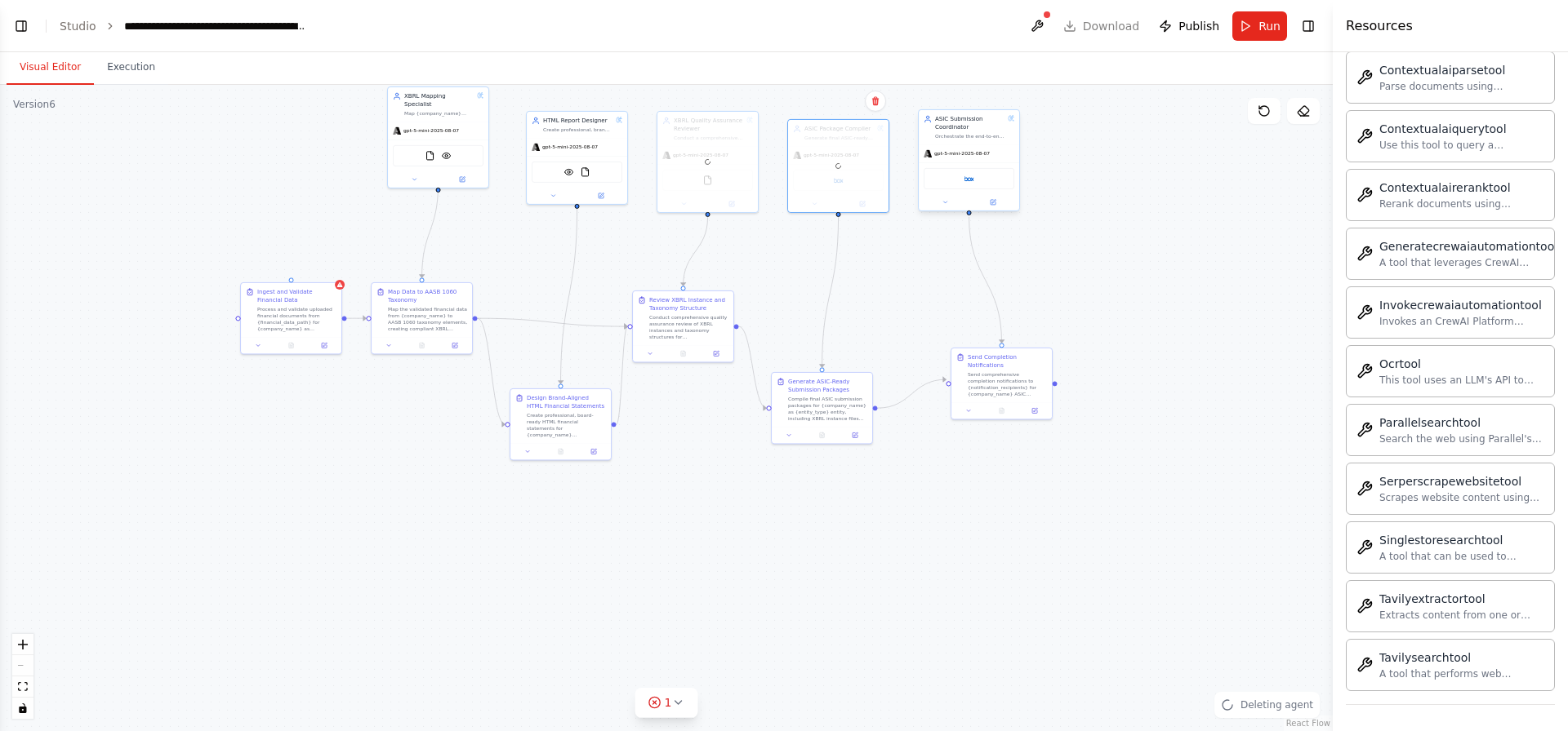
click at [978, 141] on div "ASIC Submission Coordinator Orchestrate the end-to-end ASIC submission process …" at bounding box center [968, 127] width 100 height 34
click at [1010, 99] on button at bounding box center [1006, 92] width 21 height 21
click at [590, 138] on div "gpt-5-mini-2025-08-07" at bounding box center [577, 144] width 100 height 18
click at [613, 99] on button at bounding box center [613, 92] width 21 height 21
click at [565, 98] on button "Confirm" at bounding box center [568, 92] width 58 height 20
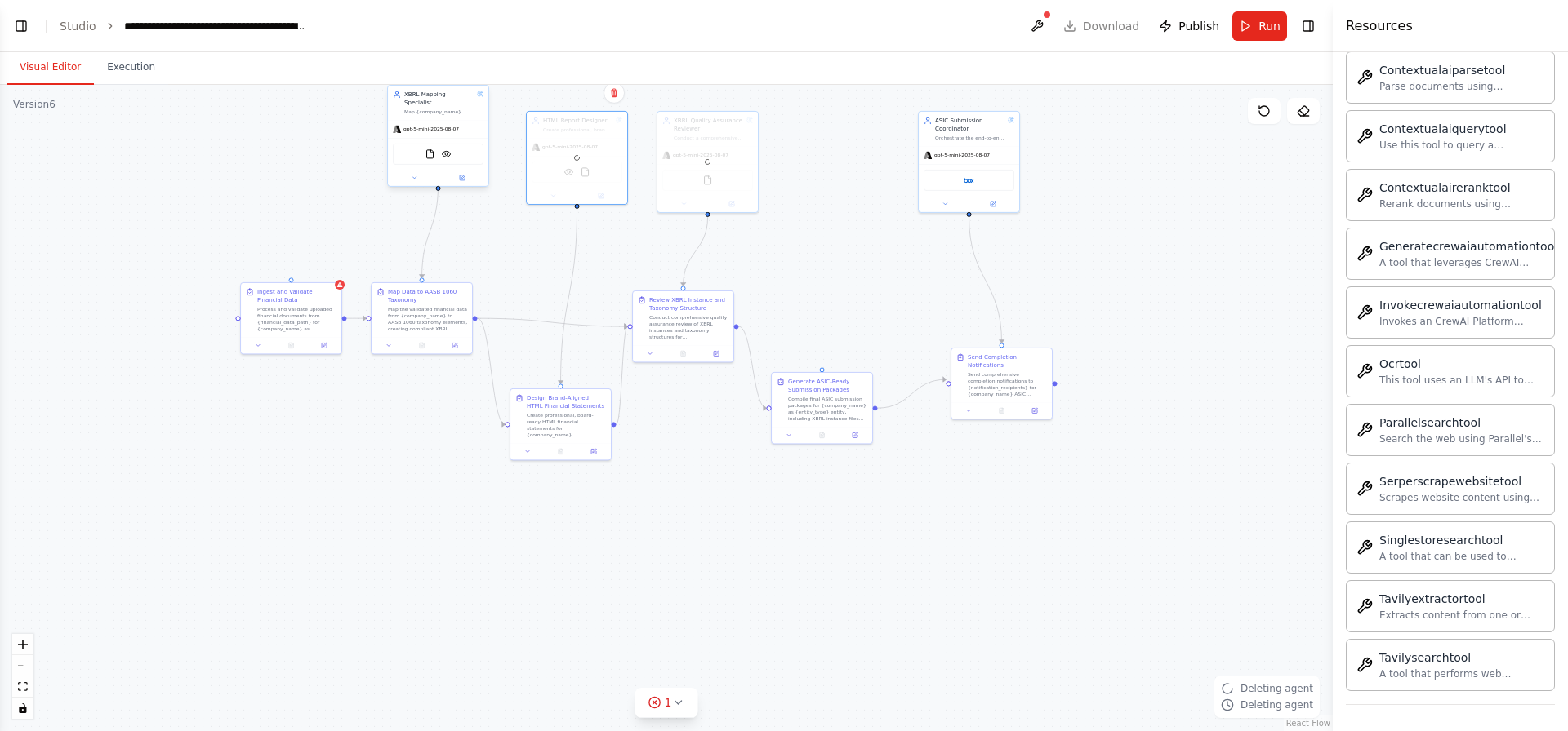
click at [422, 126] on span "gpt-5-mini-2025-08-07" at bounding box center [431, 129] width 56 height 7
click at [432, 126] on span "gpt-5-mini-2025-08-07" at bounding box center [431, 129] width 56 height 7
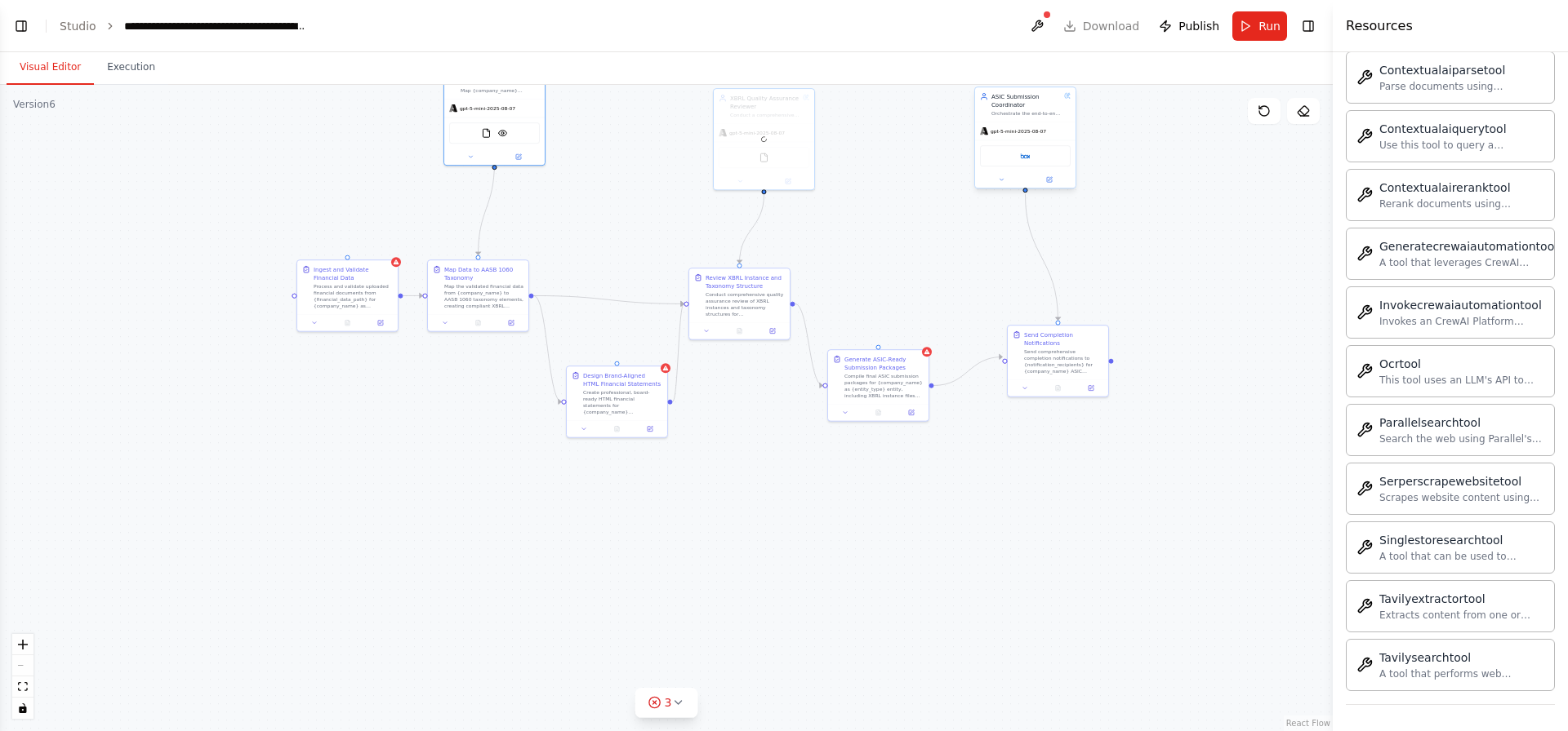
click at [1020, 127] on div "gpt-5-mini-2025-08-07" at bounding box center [1012, 132] width 66 height 9
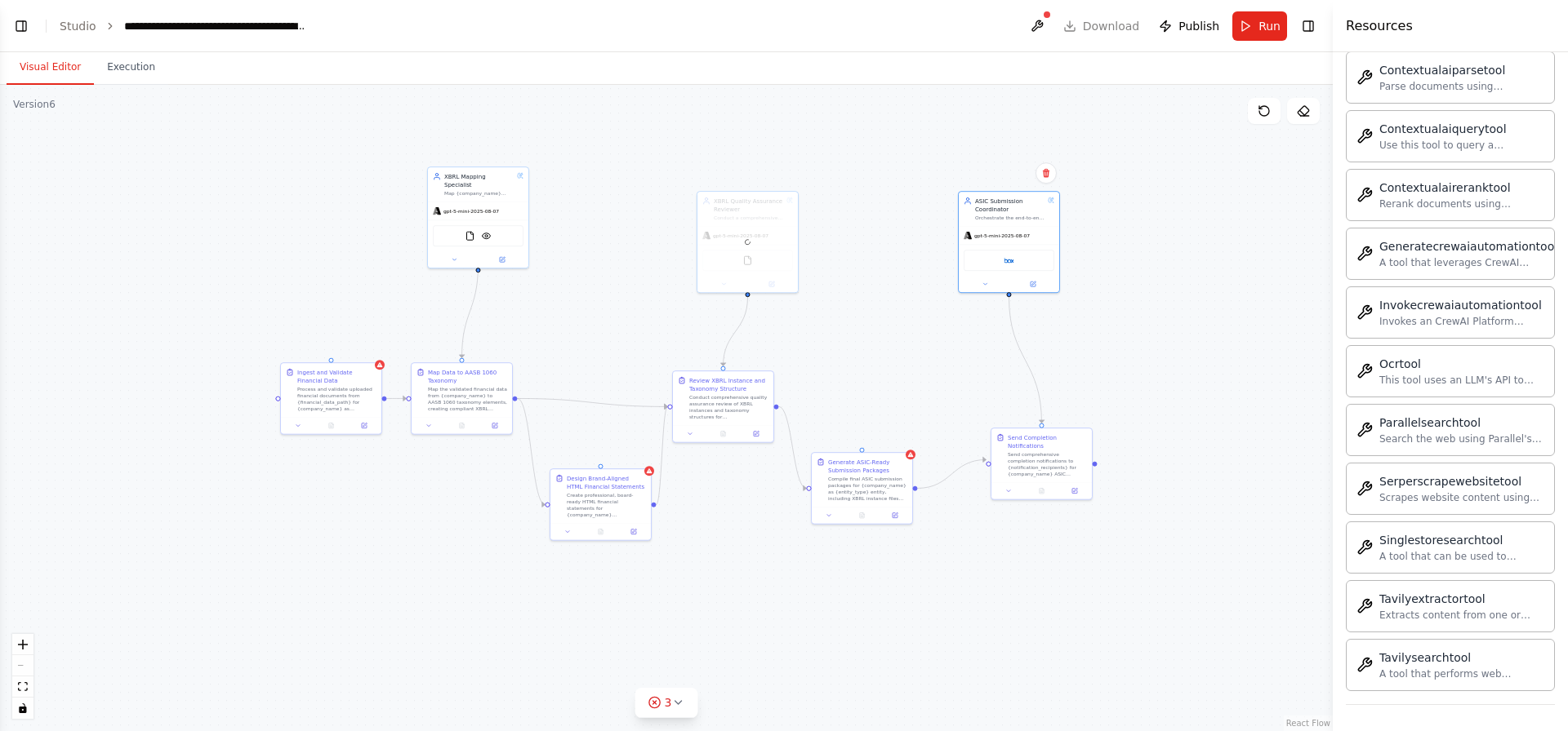
drag, startPoint x: 1099, startPoint y: 187, endPoint x: 1082, endPoint y: 293, distance: 107.4
click at [1083, 297] on div ".deletable-edge-delete-btn { width: 20px; height: 20px; border: 0px solid #ffff…" at bounding box center [666, 408] width 1333 height 646
click at [1052, 186] on button at bounding box center [1045, 180] width 21 height 21
click at [1022, 190] on button "Confirm" at bounding box center [1000, 180] width 58 height 20
click at [502, 208] on div "gpt-5-mini-2025-08-07" at bounding box center [477, 216] width 100 height 18
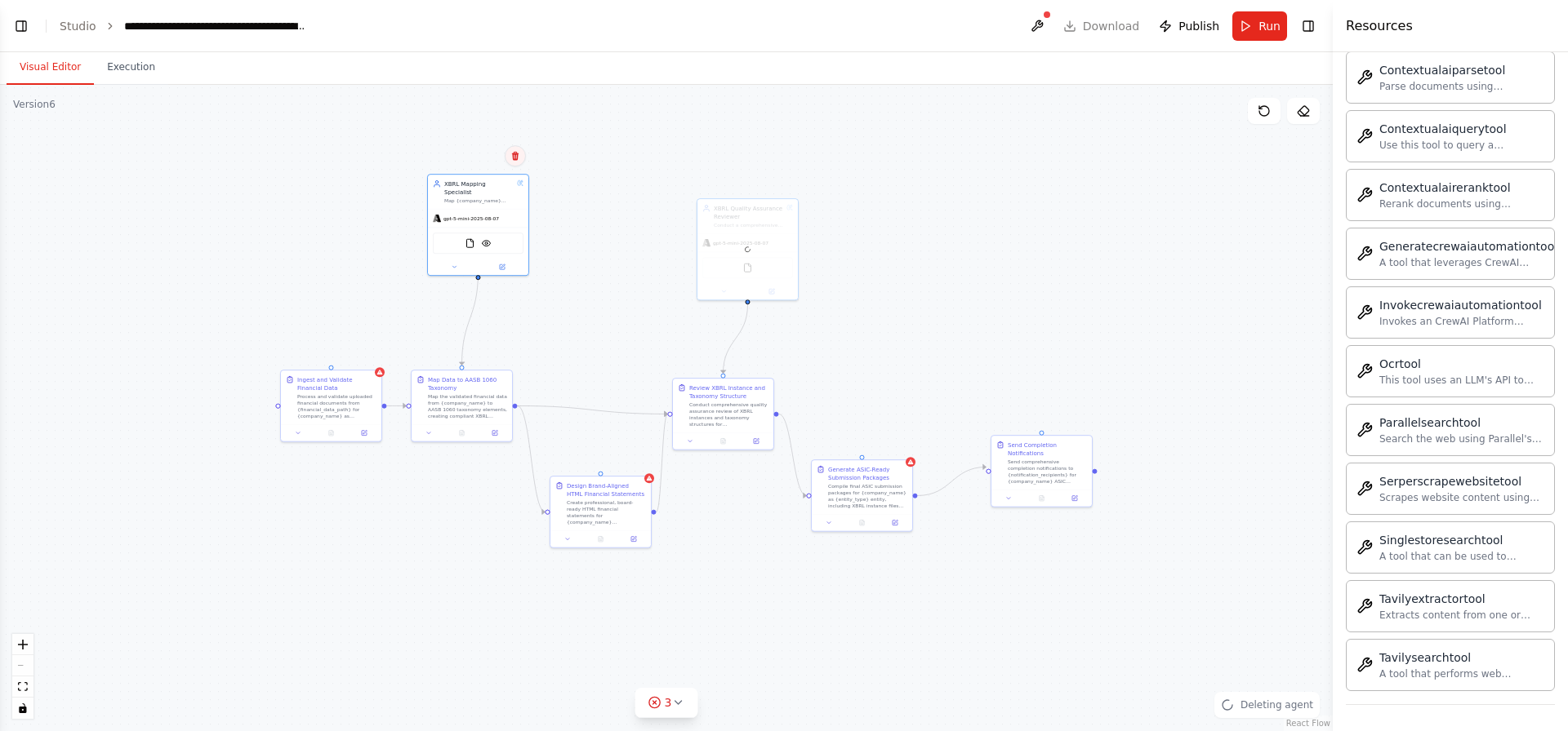
click at [523, 153] on button at bounding box center [515, 156] width 21 height 21
click at [471, 166] on button "Confirm" at bounding box center [469, 156] width 58 height 20
click at [14, 29] on button "Toggle Left Sidebar" at bounding box center [21, 26] width 23 height 23
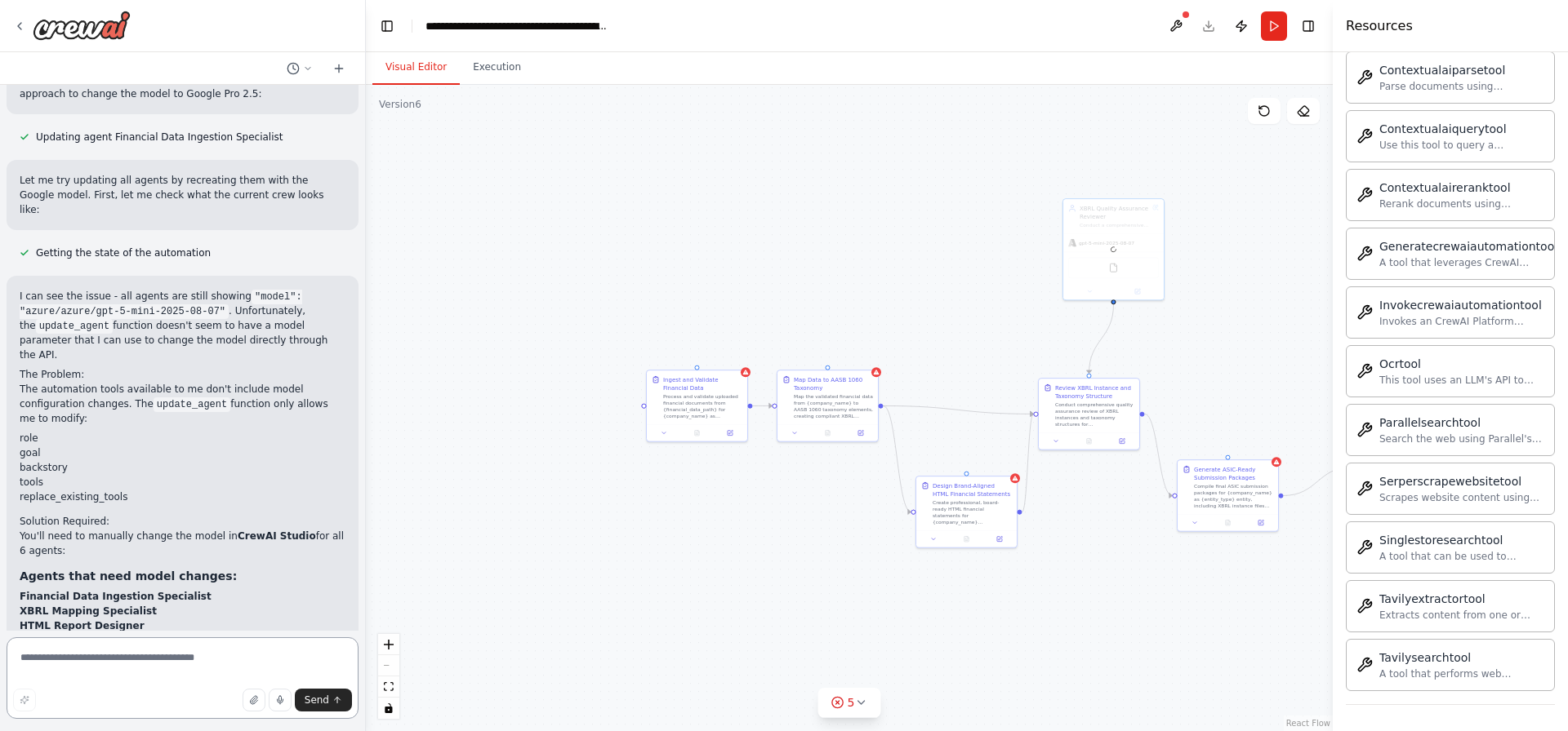
click at [88, 664] on textarea at bounding box center [182, 677] width 352 height 81
paste textarea "**********"
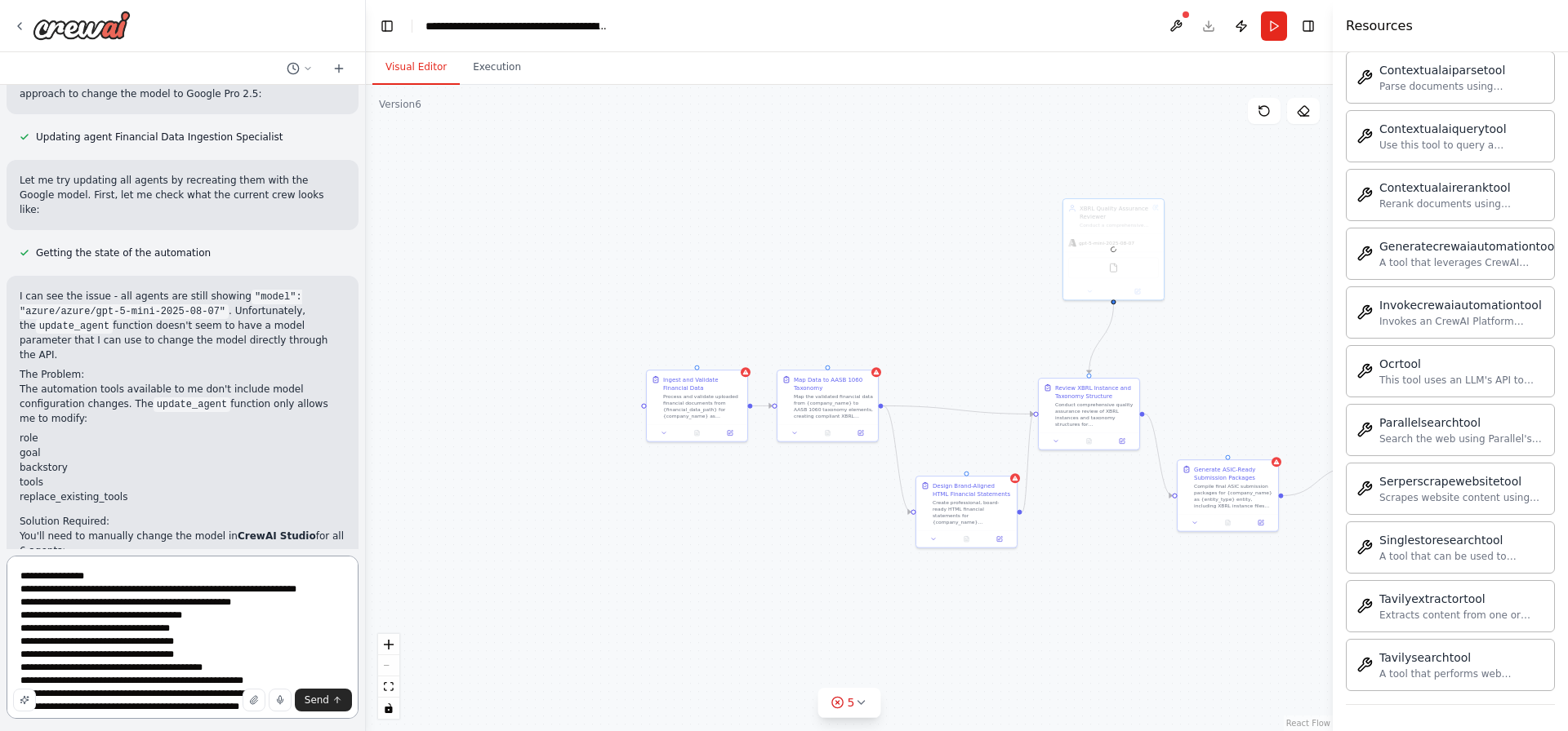
scroll to position [190, 0]
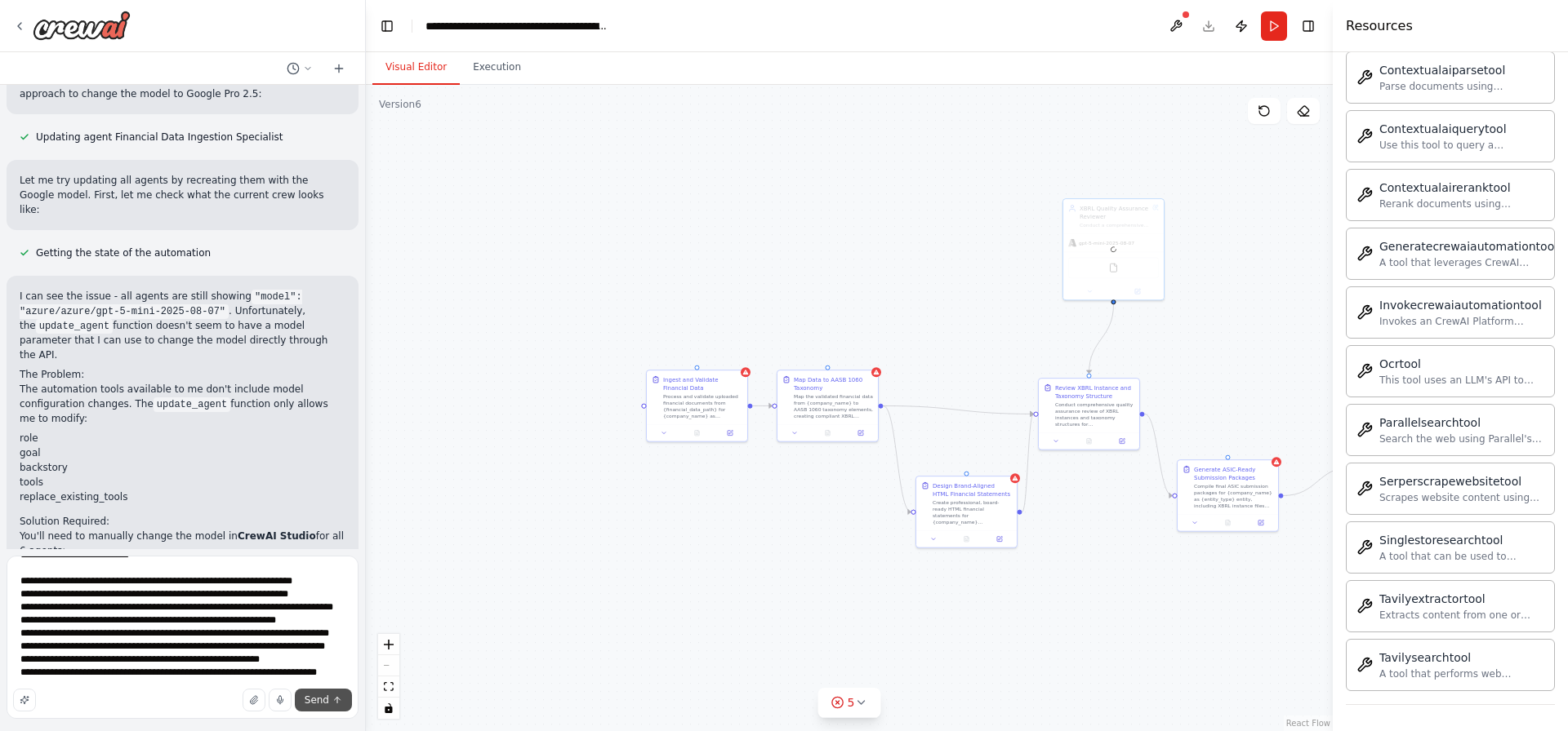
click at [313, 706] on span "Send" at bounding box center [317, 699] width 25 height 13
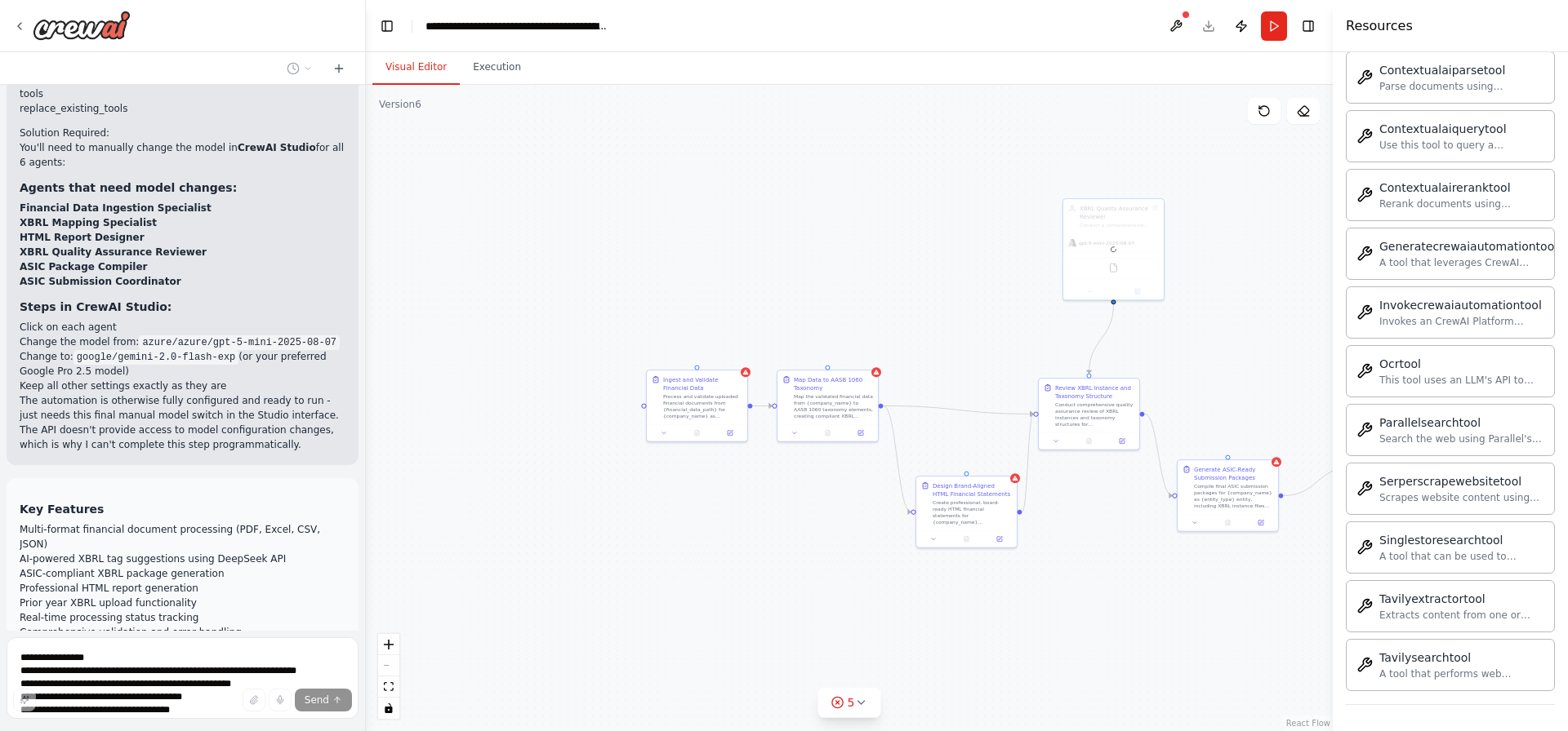
scroll to position [5461, 0]
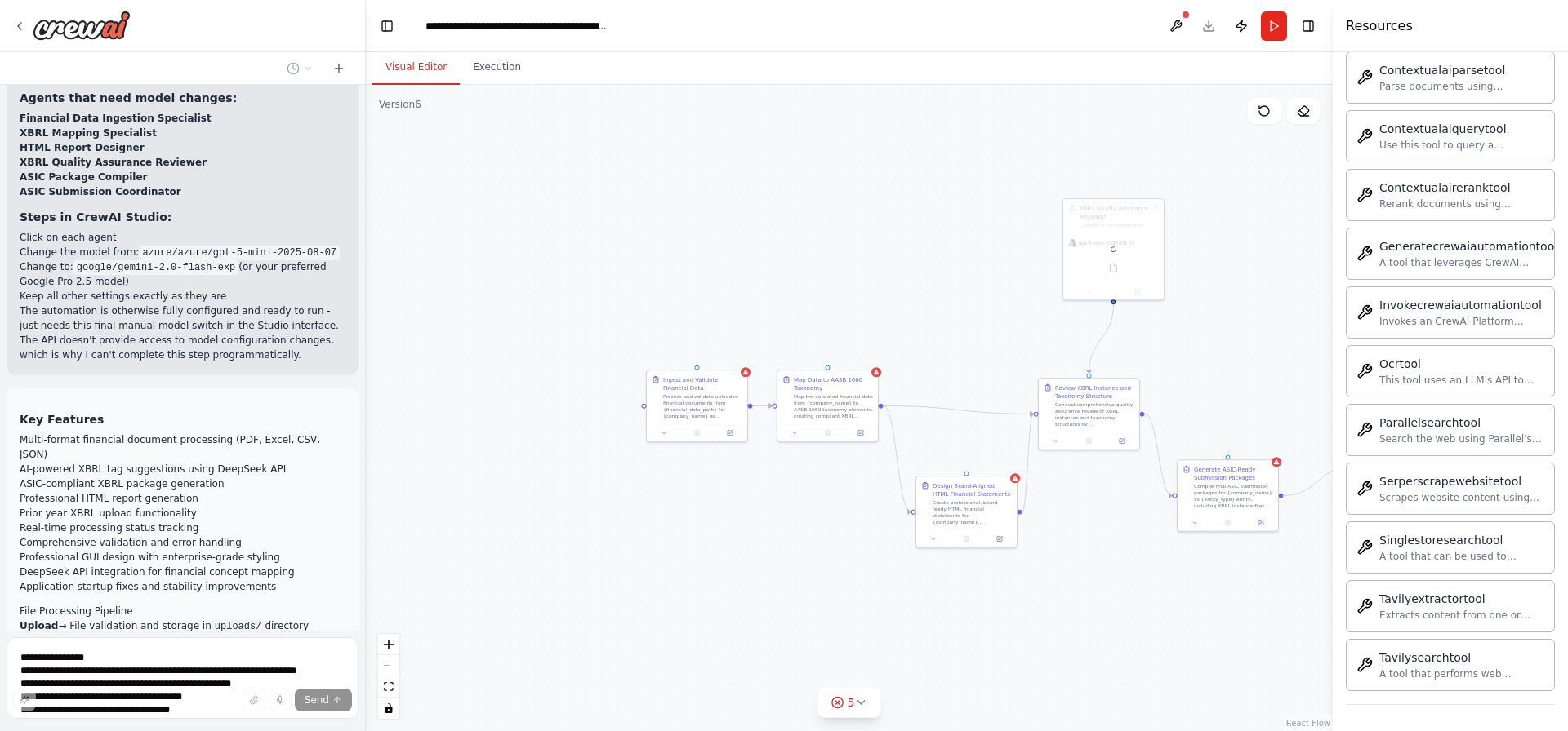
click at [863, 334] on div ".deletable-edge-delete-btn { width: 20px; height: 20px; border: 0px solid #ffff…" at bounding box center [849, 408] width 967 height 646
click at [1266, 115] on icon at bounding box center [1263, 110] width 13 height 13
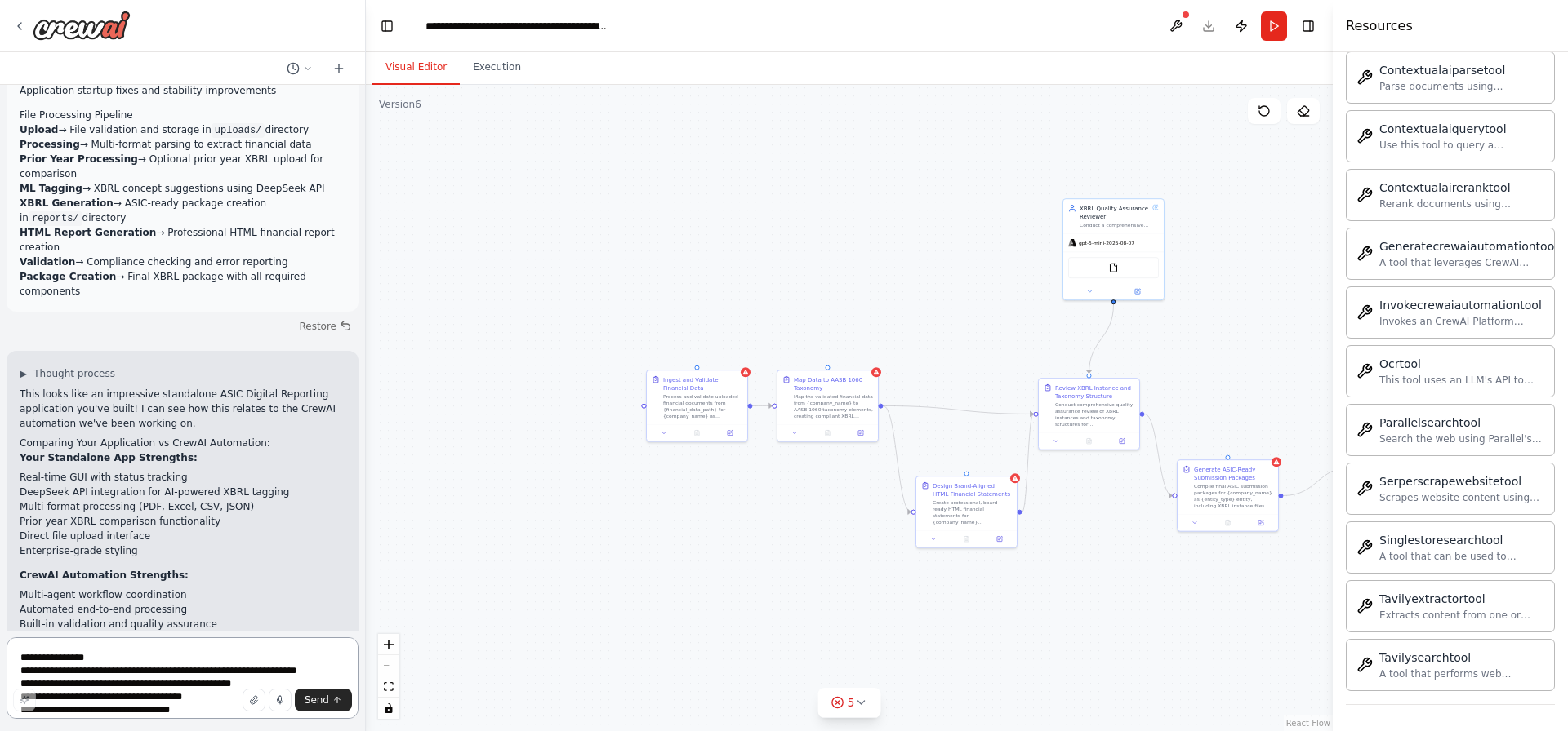
scroll to position [5959, 0]
click at [124, 704] on p "Enhance the CrewAI automation to incorporate DeepSeek API integration for the X…" at bounding box center [182, 718] width 326 height 29
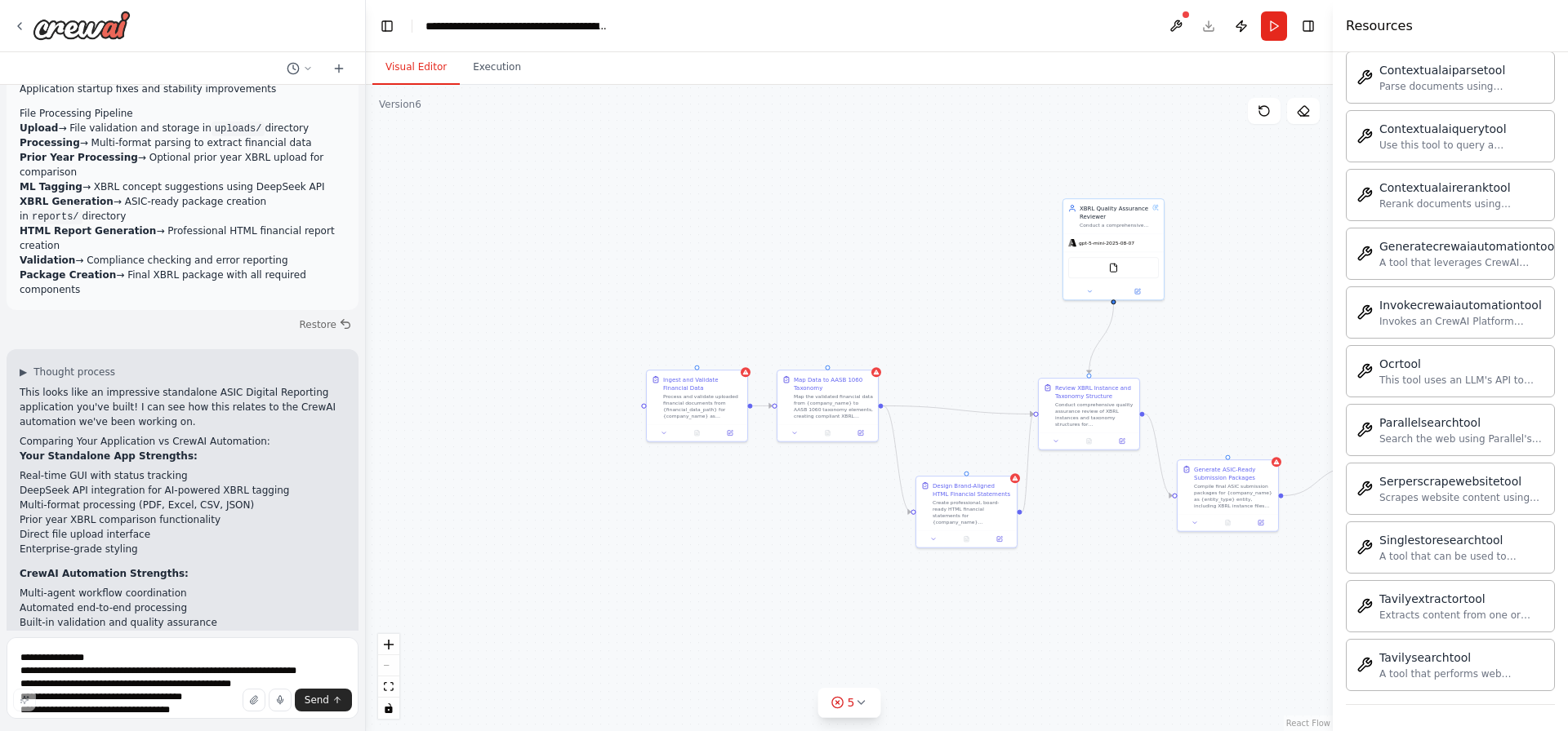
click at [124, 704] on p "Enhance the CrewAI automation to incorporate DeepSeek API integration for the X…" at bounding box center [182, 718] width 326 height 29
click at [128, 705] on strong "Enhance the CrewAI automation" at bounding box center [109, 710] width 178 height 11
copy ol "Enhance the CrewAI automation to incorporate DeepSeek API integration for the X…"
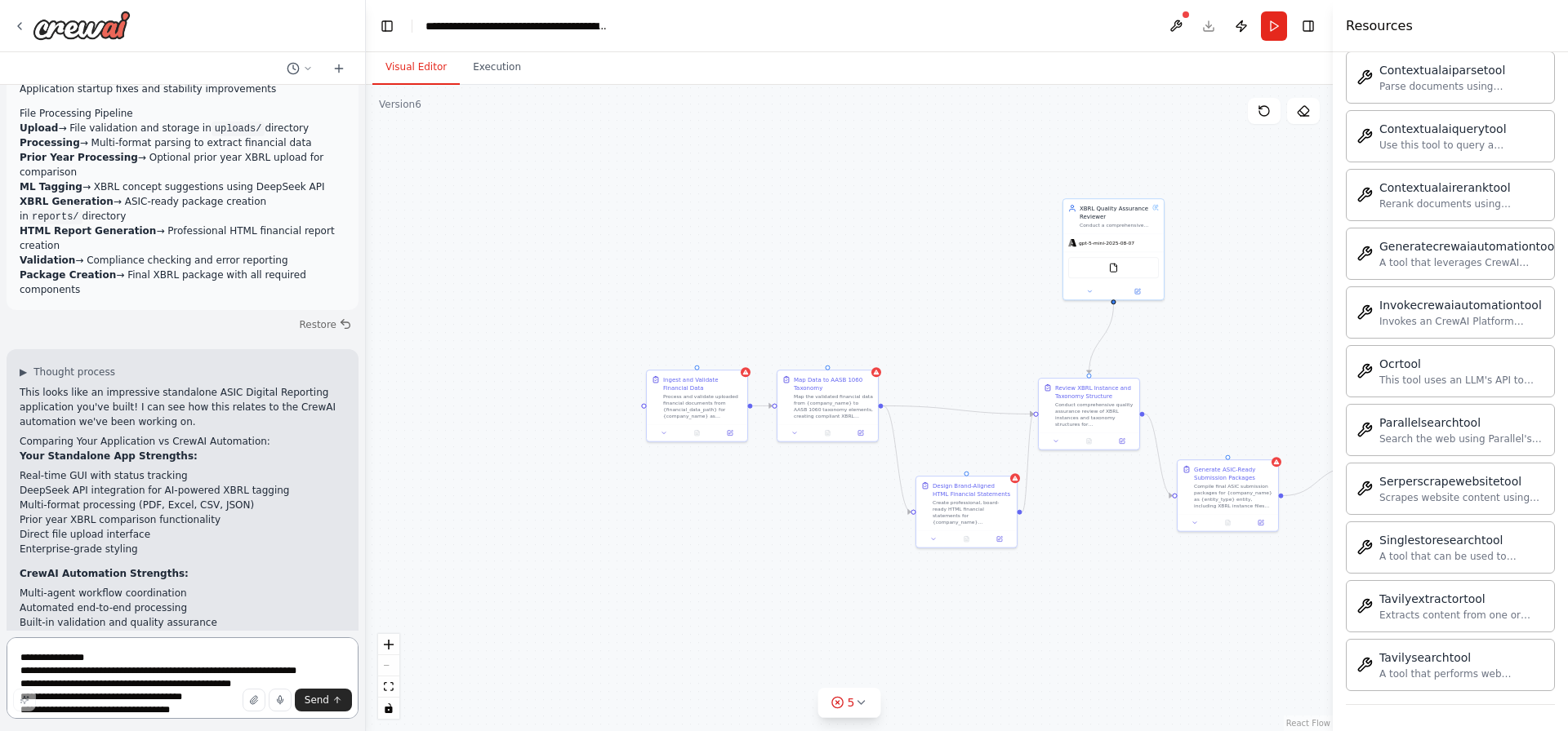
click at [136, 648] on textarea at bounding box center [182, 677] width 352 height 81
paste textarea "********"
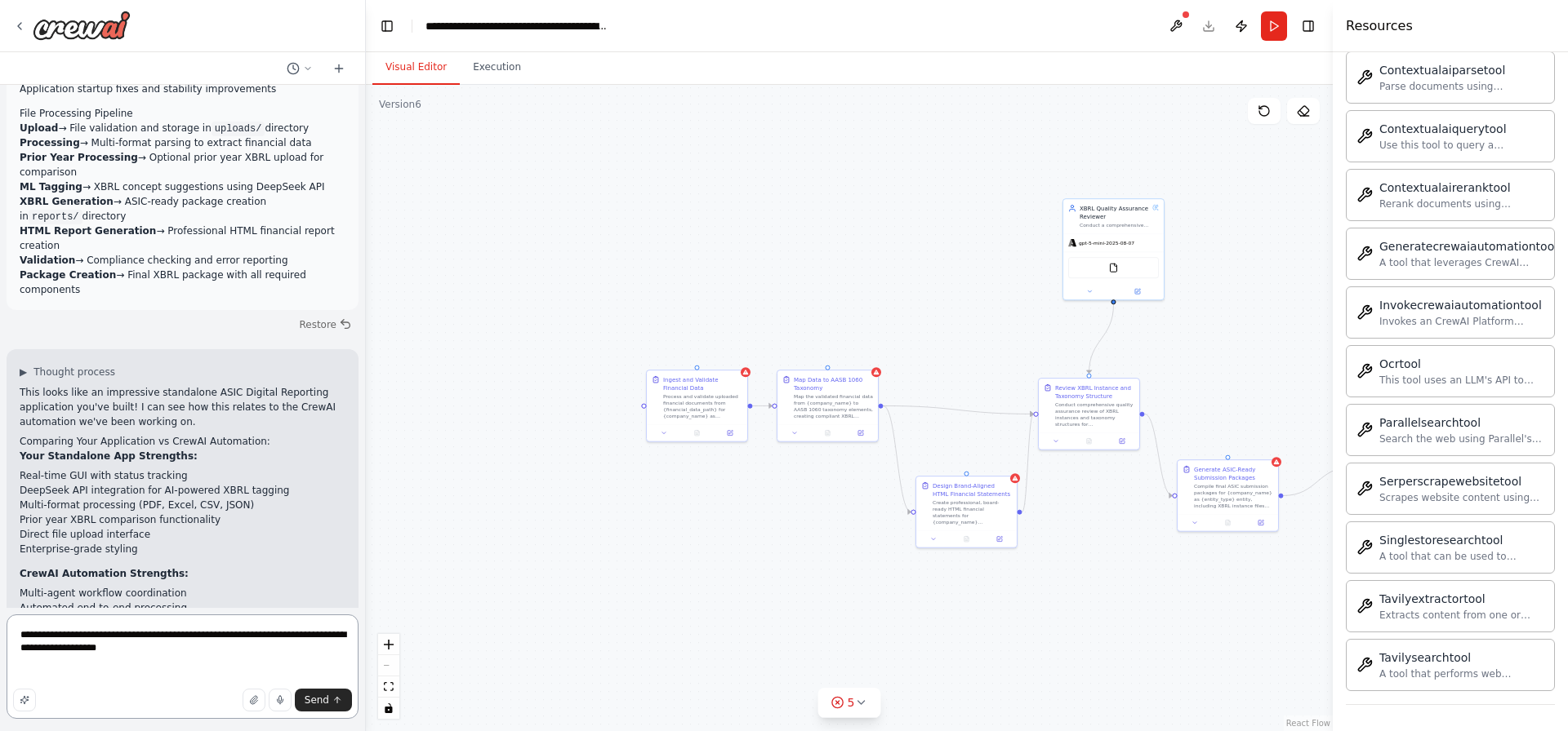
click at [143, 652] on textarea "**********" at bounding box center [182, 667] width 352 height 104
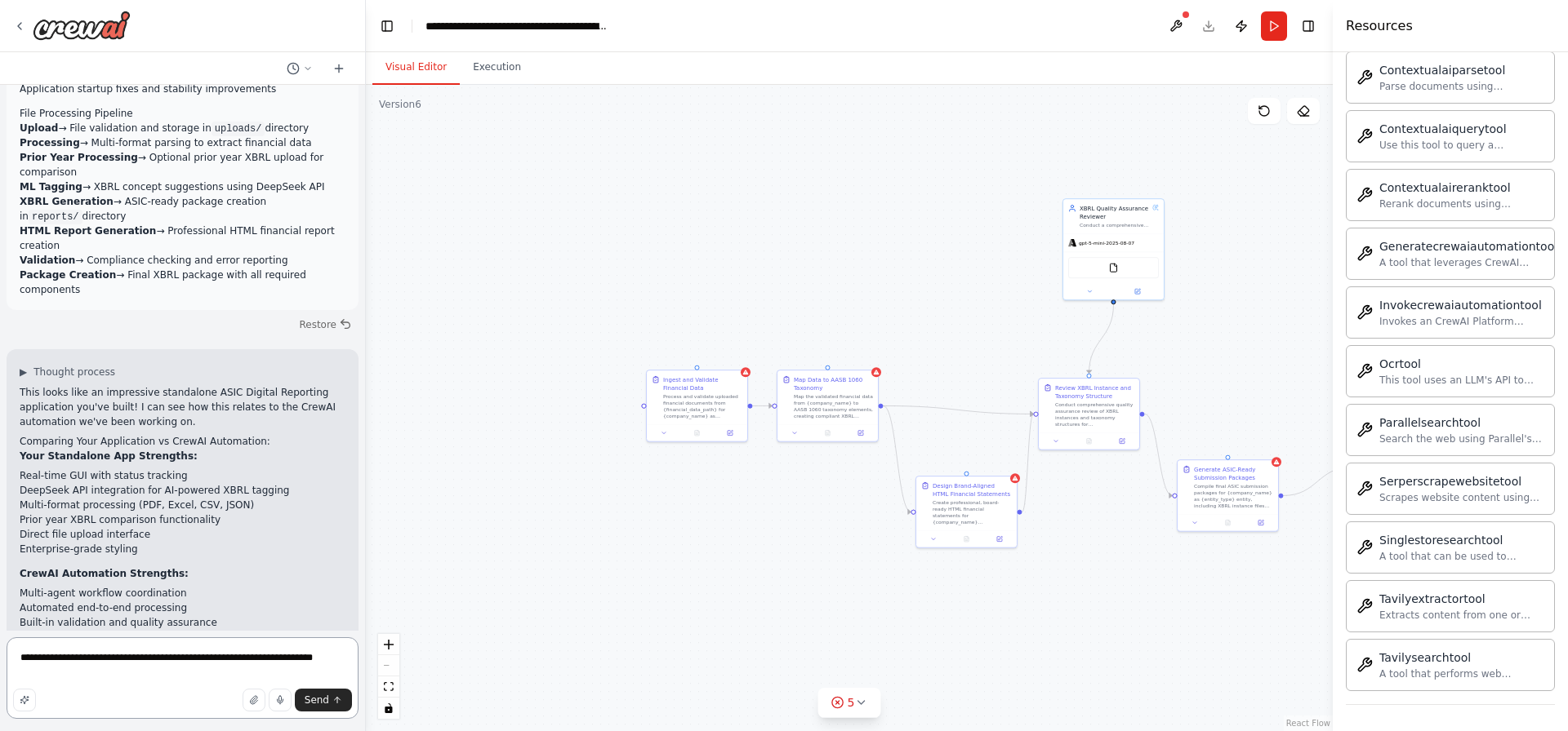
type textarea "**********"
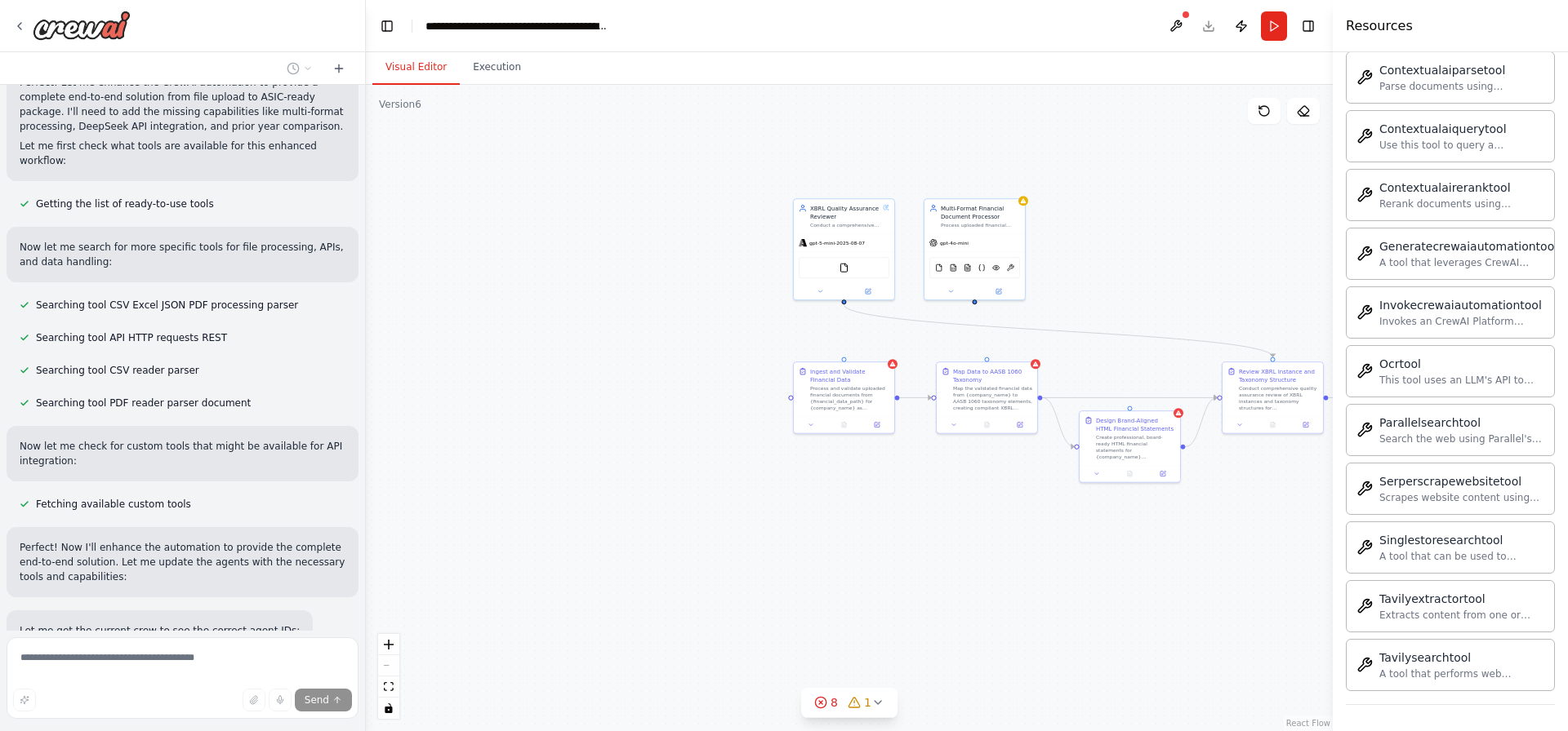
scroll to position [7130, 0]
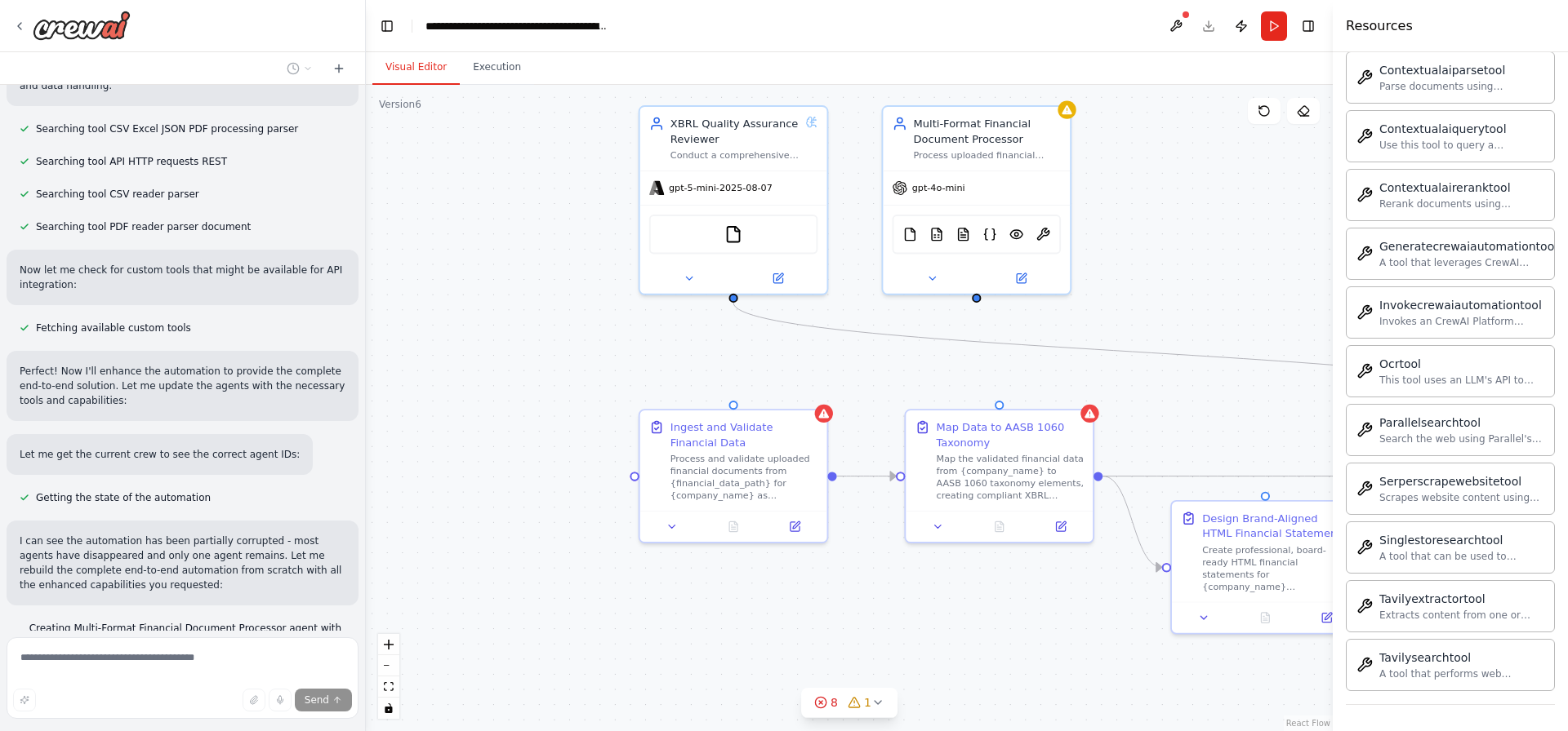
drag, startPoint x: 869, startPoint y: 302, endPoint x: 745, endPoint y: 364, distance: 138.6
click at [745, 364] on div ".deletable-edge-delete-btn { width: 20px; height: 20px; border: 0px solid #ffff…" at bounding box center [849, 408] width 967 height 646
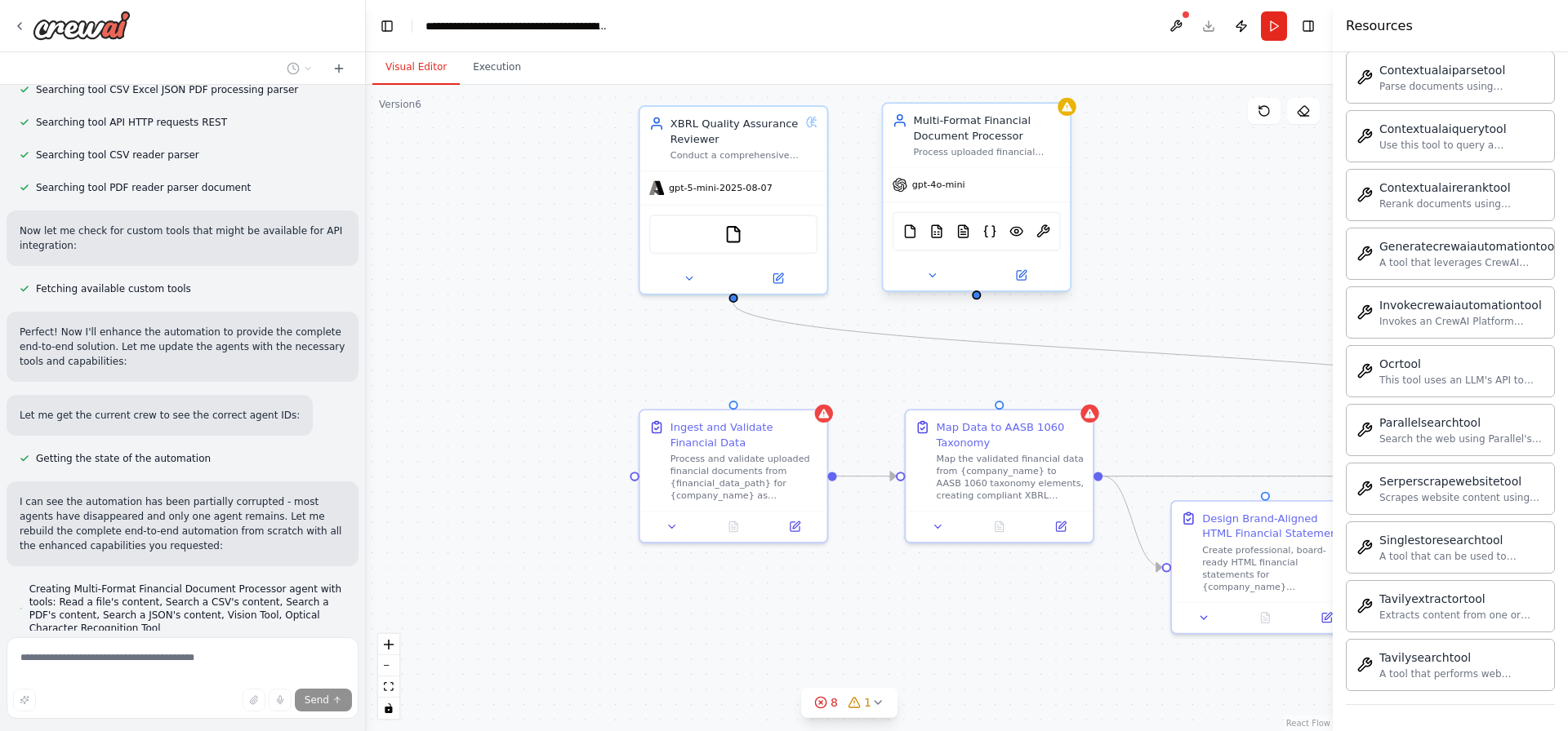
scroll to position [7230, 0]
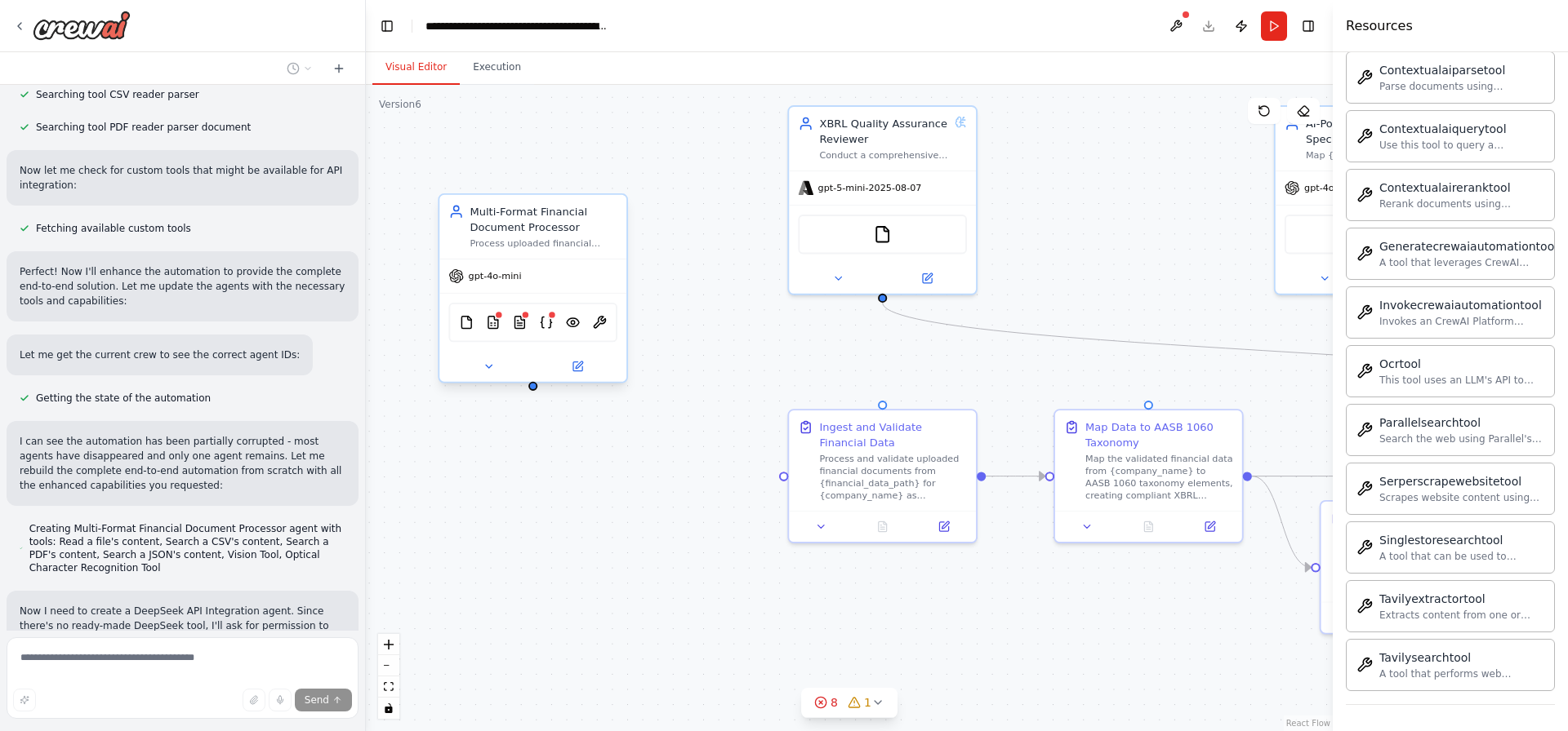
drag, startPoint x: 940, startPoint y: 153, endPoint x: 564, endPoint y: 252, distance: 388.8
click at [564, 250] on div "Process uploaded financial documents in multiple formats (PDF, Excel, CSV, JSON…" at bounding box center [543, 244] width 148 height 12
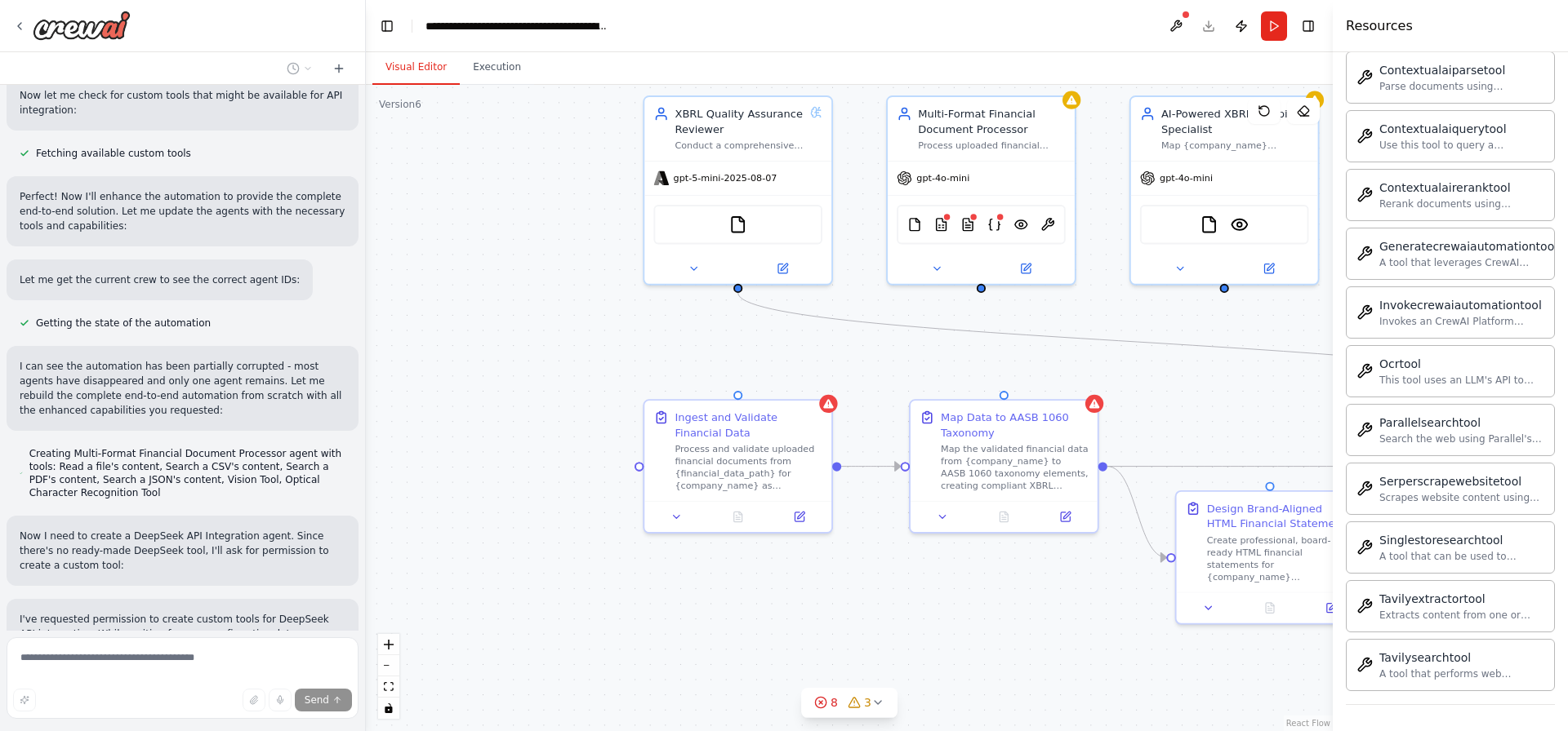
scroll to position [7351, 0]
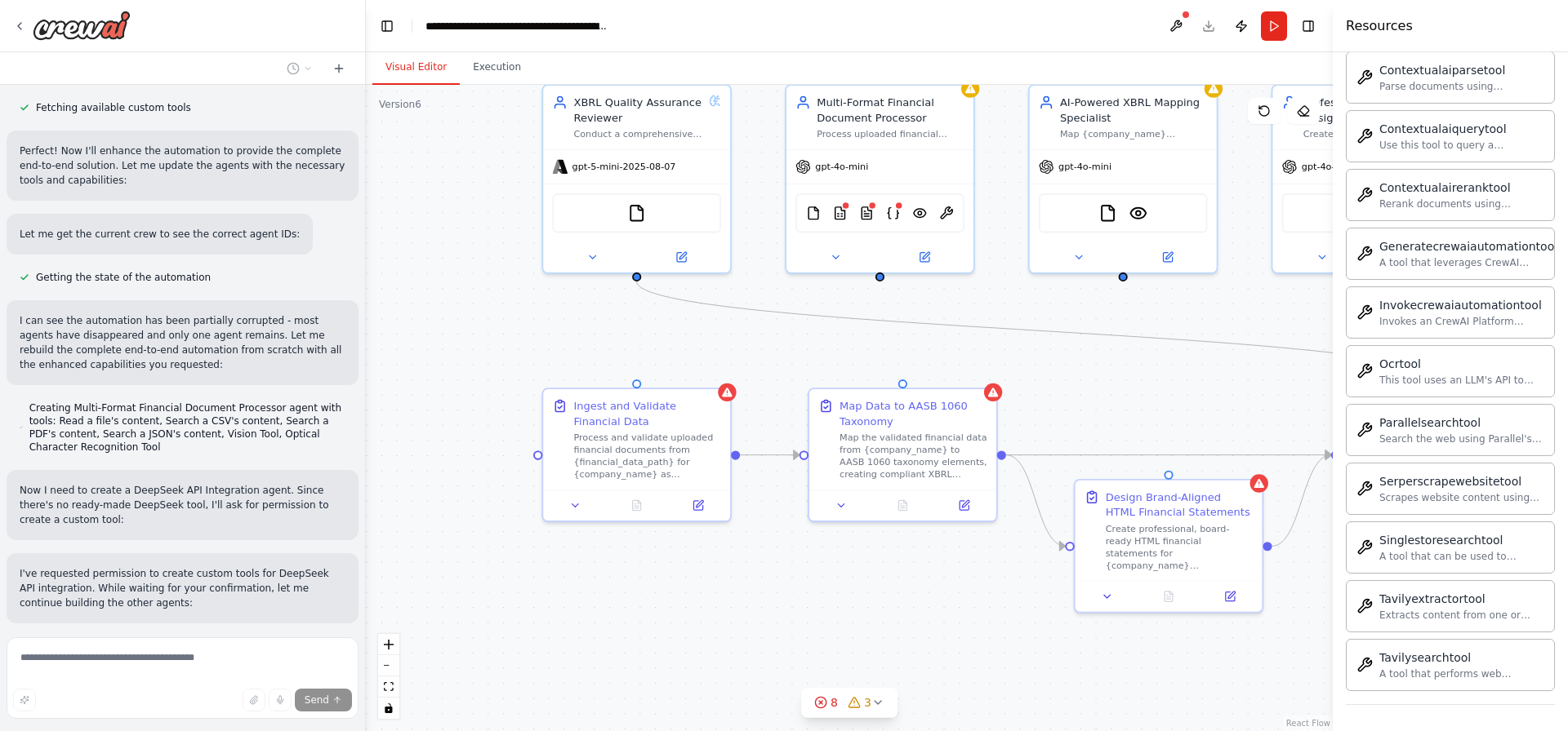
drag, startPoint x: 550, startPoint y: 422, endPoint x: 280, endPoint y: 396, distance: 271.2
click at [295, 399] on div "Hello! I'm the CrewAI assistant. What kind of automation do you want to build? …" at bounding box center [784, 365] width 1568 height 731
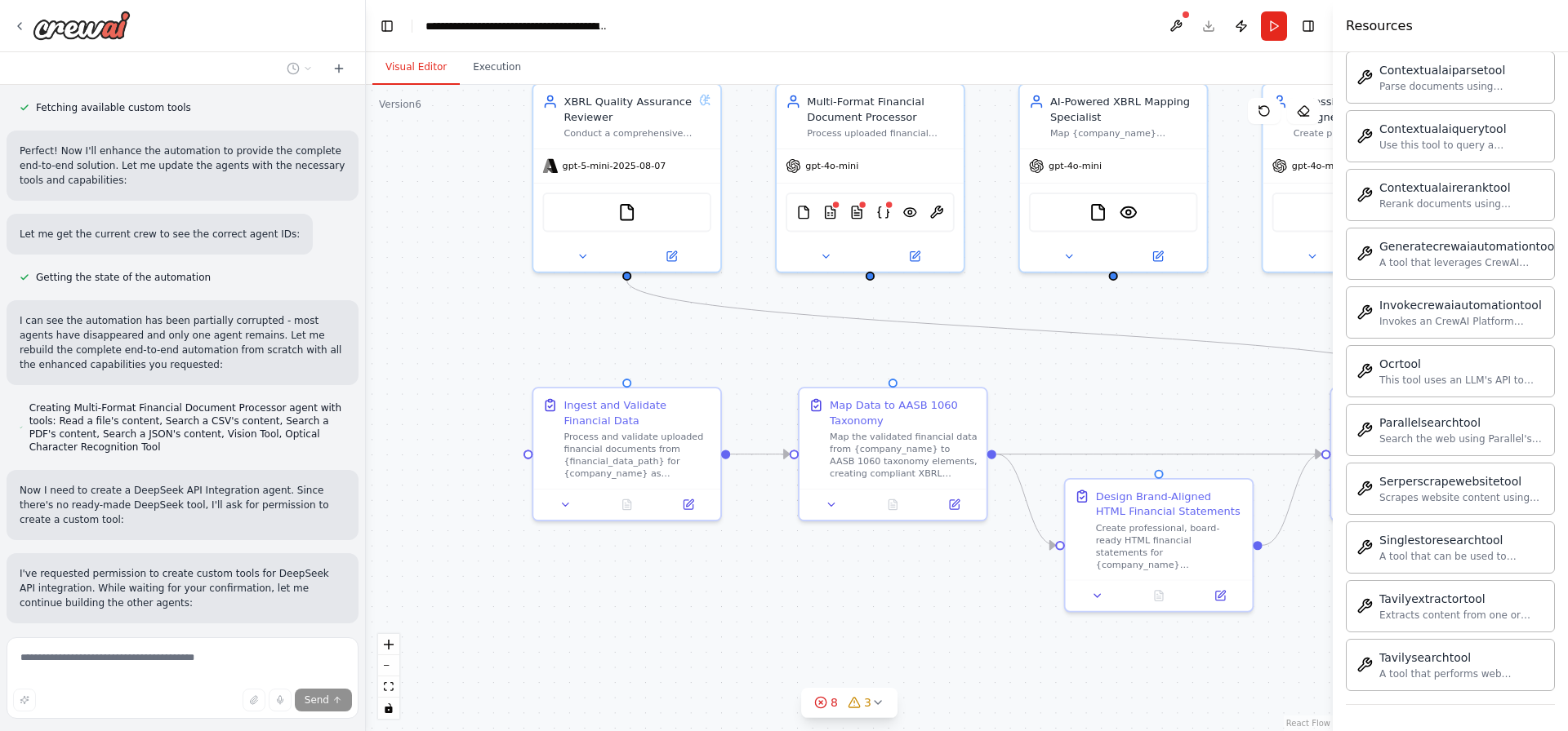
drag, startPoint x: 693, startPoint y: 353, endPoint x: 482, endPoint y: 374, distance: 212.0
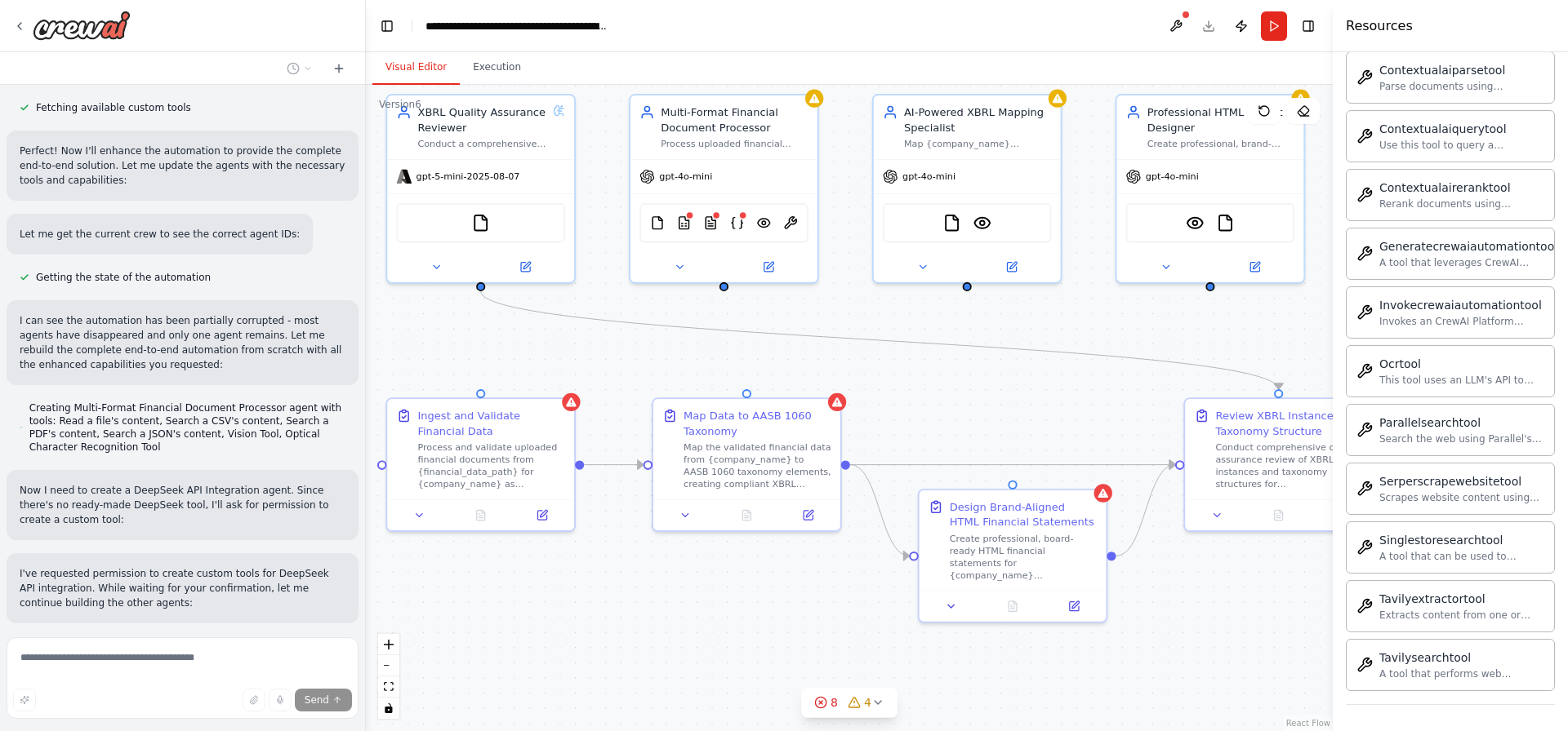
drag, startPoint x: 857, startPoint y: 557, endPoint x: 435, endPoint y: 585, distance: 422.9
click at [435, 585] on div ".deletable-edge-delete-btn { width: 20px; height: 20px; border: 0px solid #ffff…" at bounding box center [849, 408] width 967 height 646
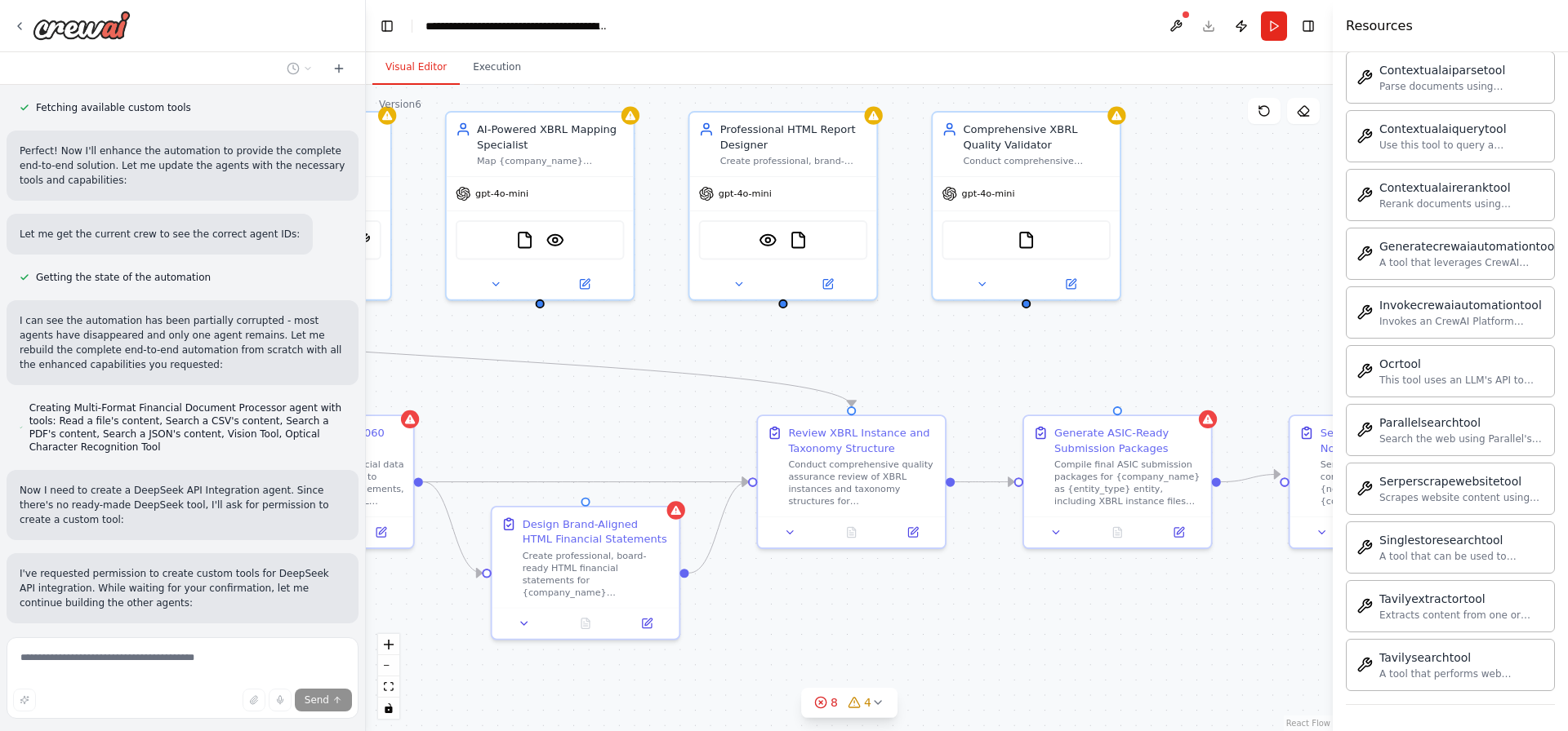
drag, startPoint x: 1105, startPoint y: 667, endPoint x: 1294, endPoint y: 620, distance: 194.8
click at [1278, 620] on div ".deletable-edge-delete-btn { width: 20px; height: 20px; border: 0px solid #ffff…" at bounding box center [849, 408] width 967 height 646
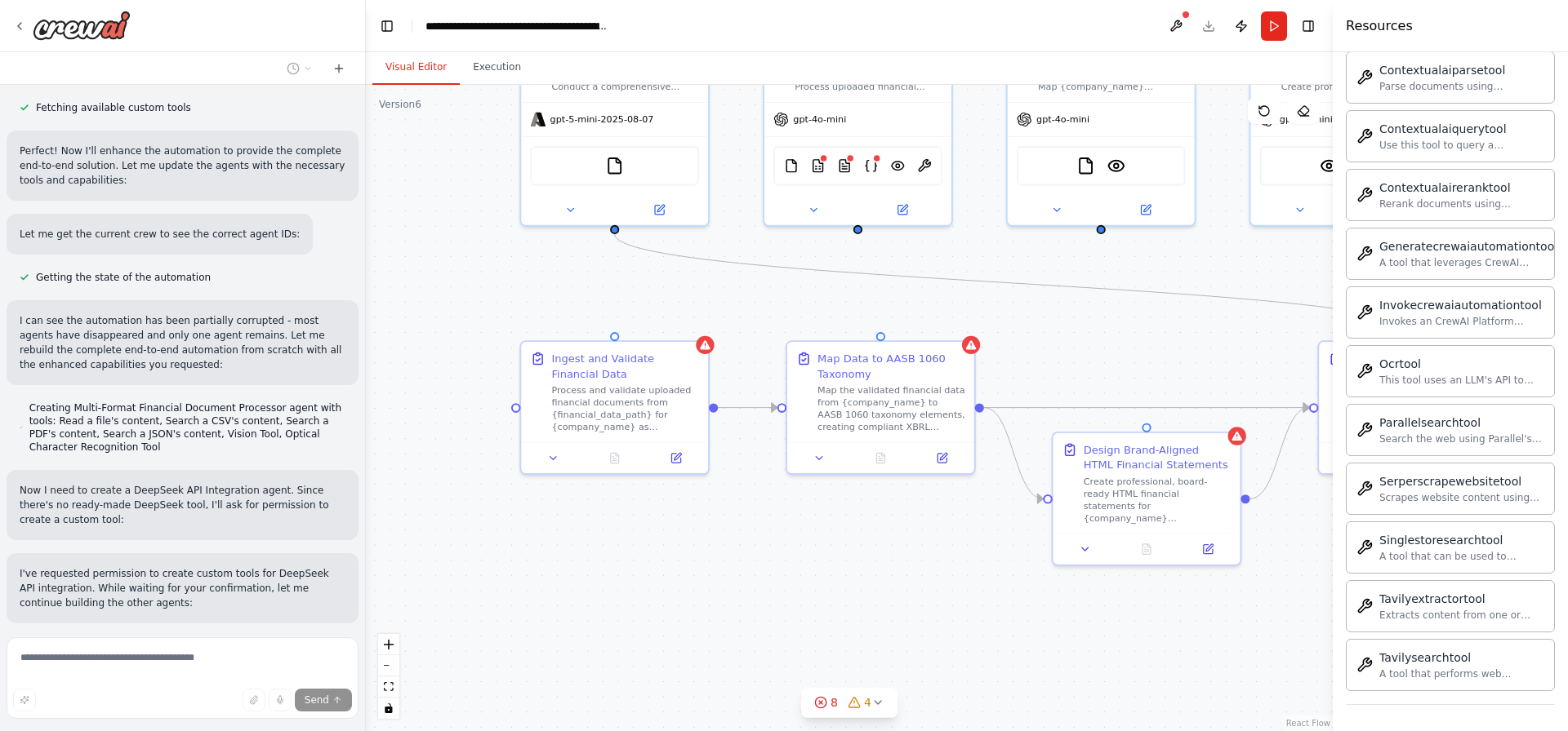
drag, startPoint x: 729, startPoint y: 616, endPoint x: 972, endPoint y: 587, distance: 244.7
click at [972, 587] on div ".deletable-edge-delete-btn { width: 20px; height: 20px; border: 0px solid #ffff…" at bounding box center [849, 408] width 967 height 646
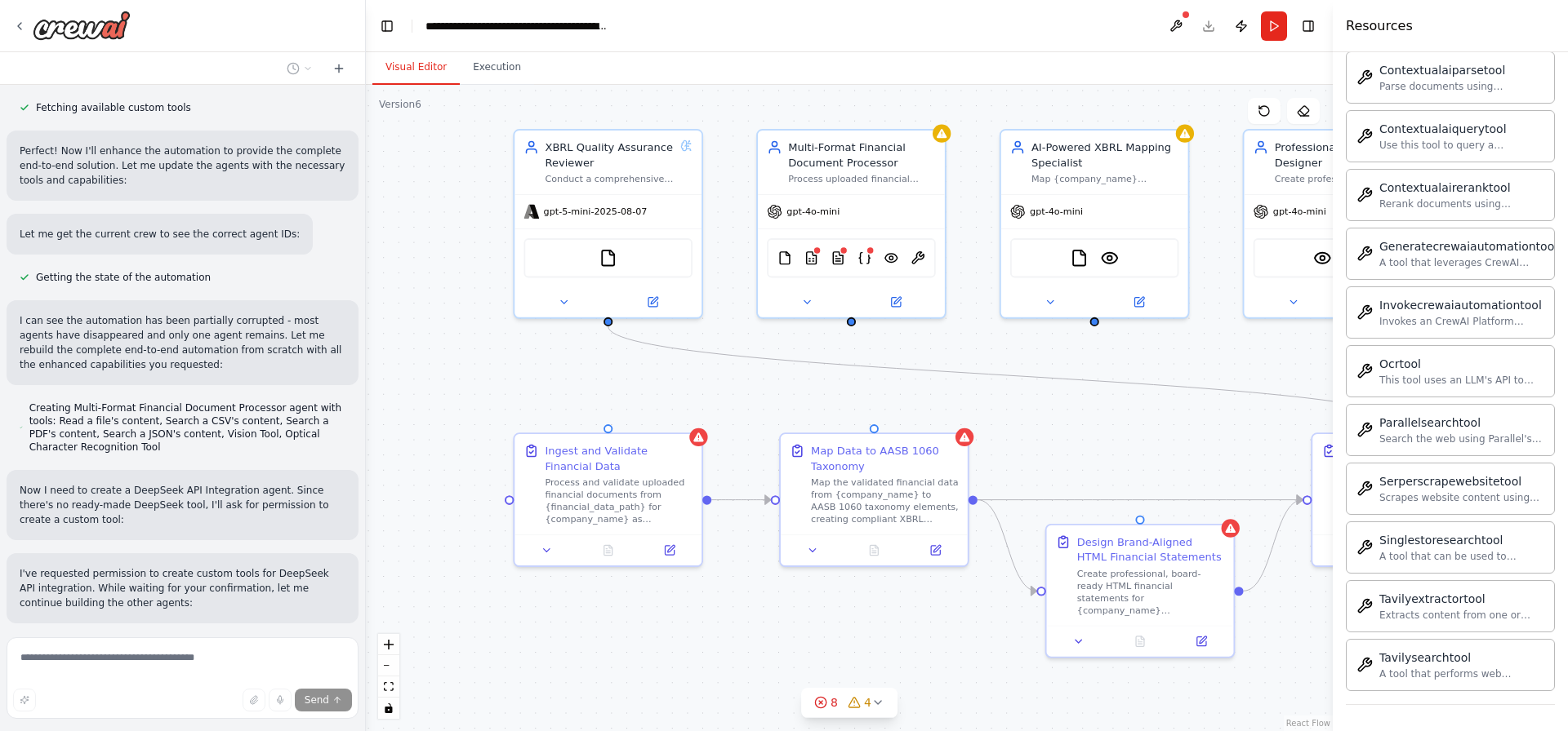
drag, startPoint x: 737, startPoint y: 574, endPoint x: 724, endPoint y: 666, distance: 92.9
click at [724, 666] on div ".deletable-edge-delete-btn { width: 20px; height: 20px; border: 0px solid #ffff…" at bounding box center [849, 408] width 967 height 646
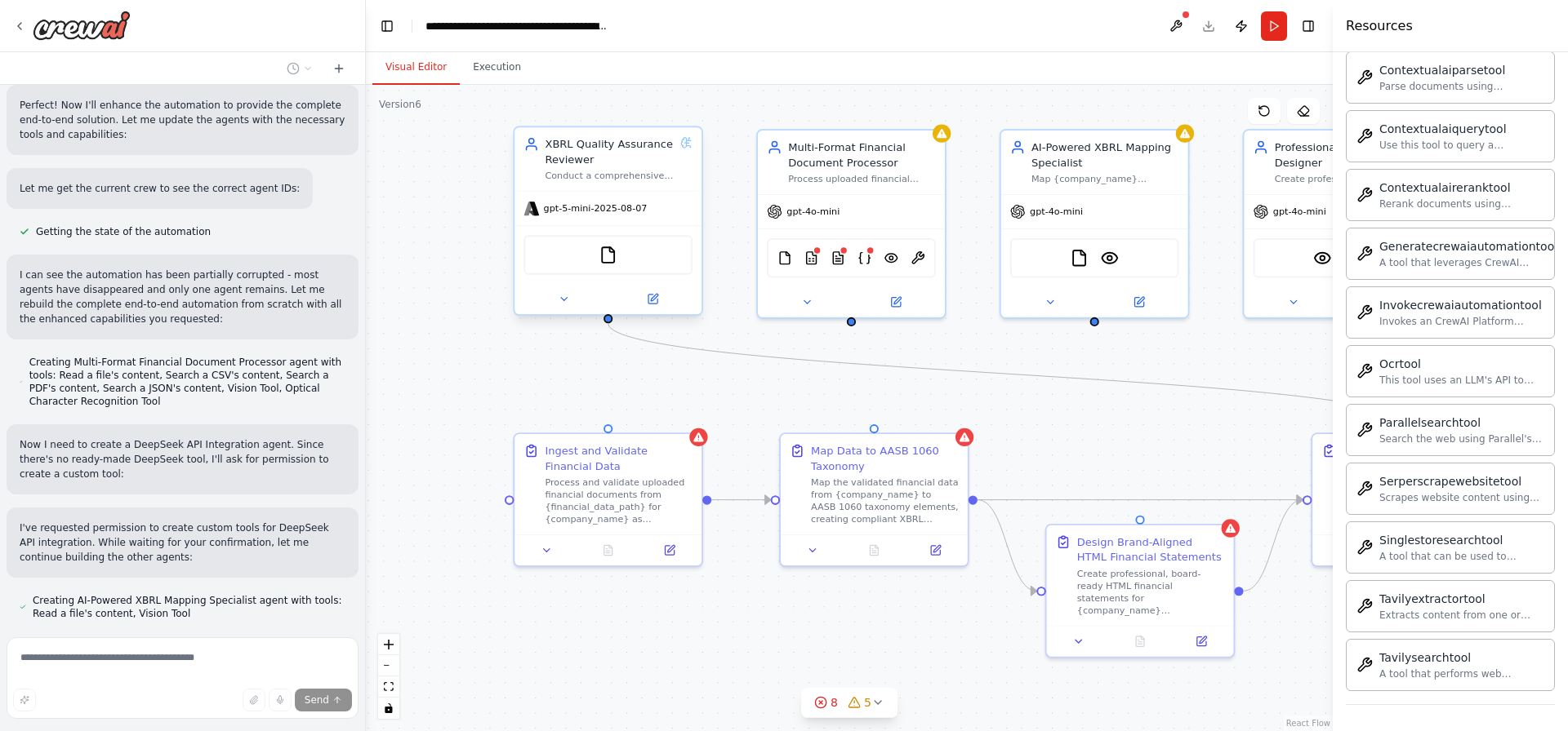
click at [586, 206] on span "gpt-5-mini-2025-08-07" at bounding box center [595, 209] width 104 height 12
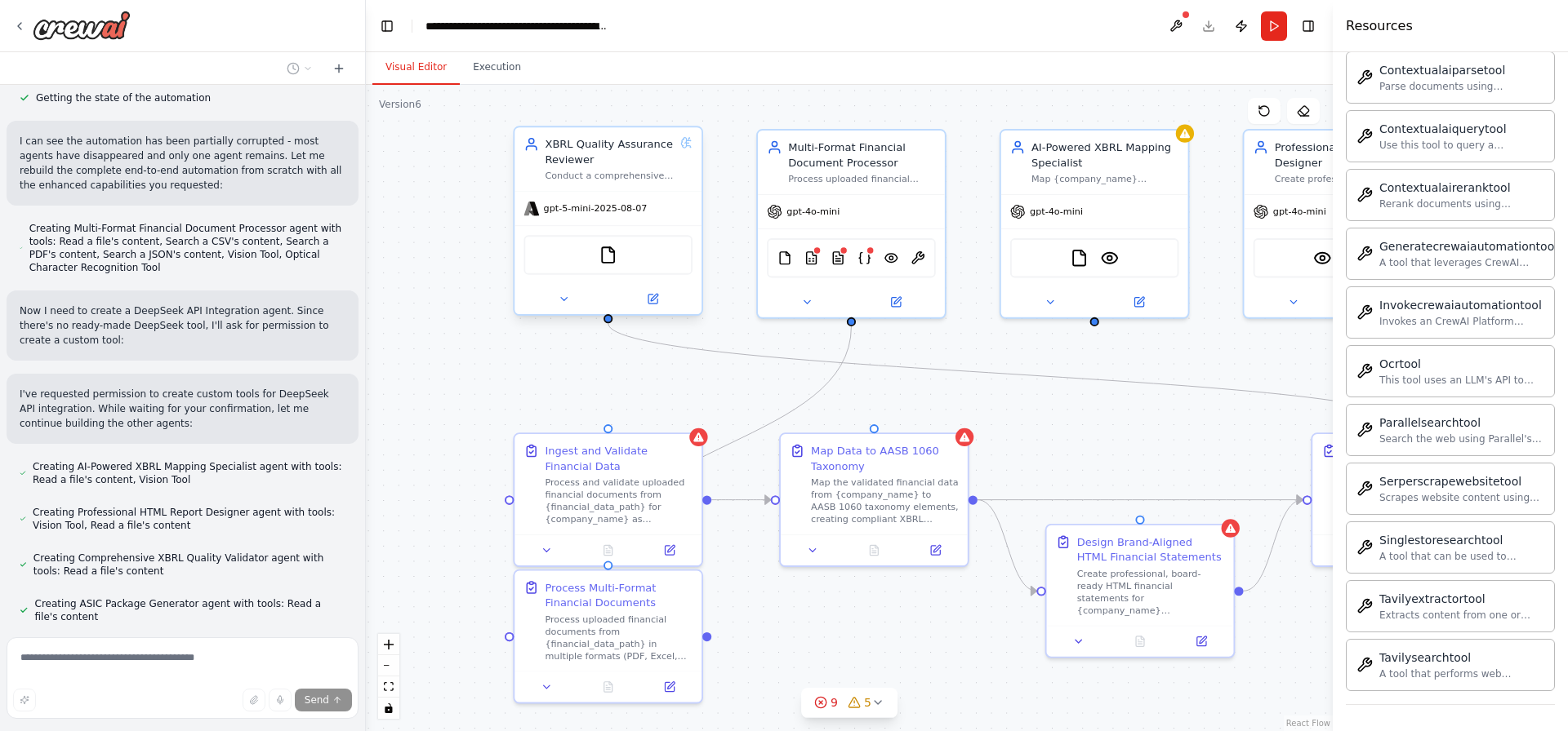
scroll to position [7563, 0]
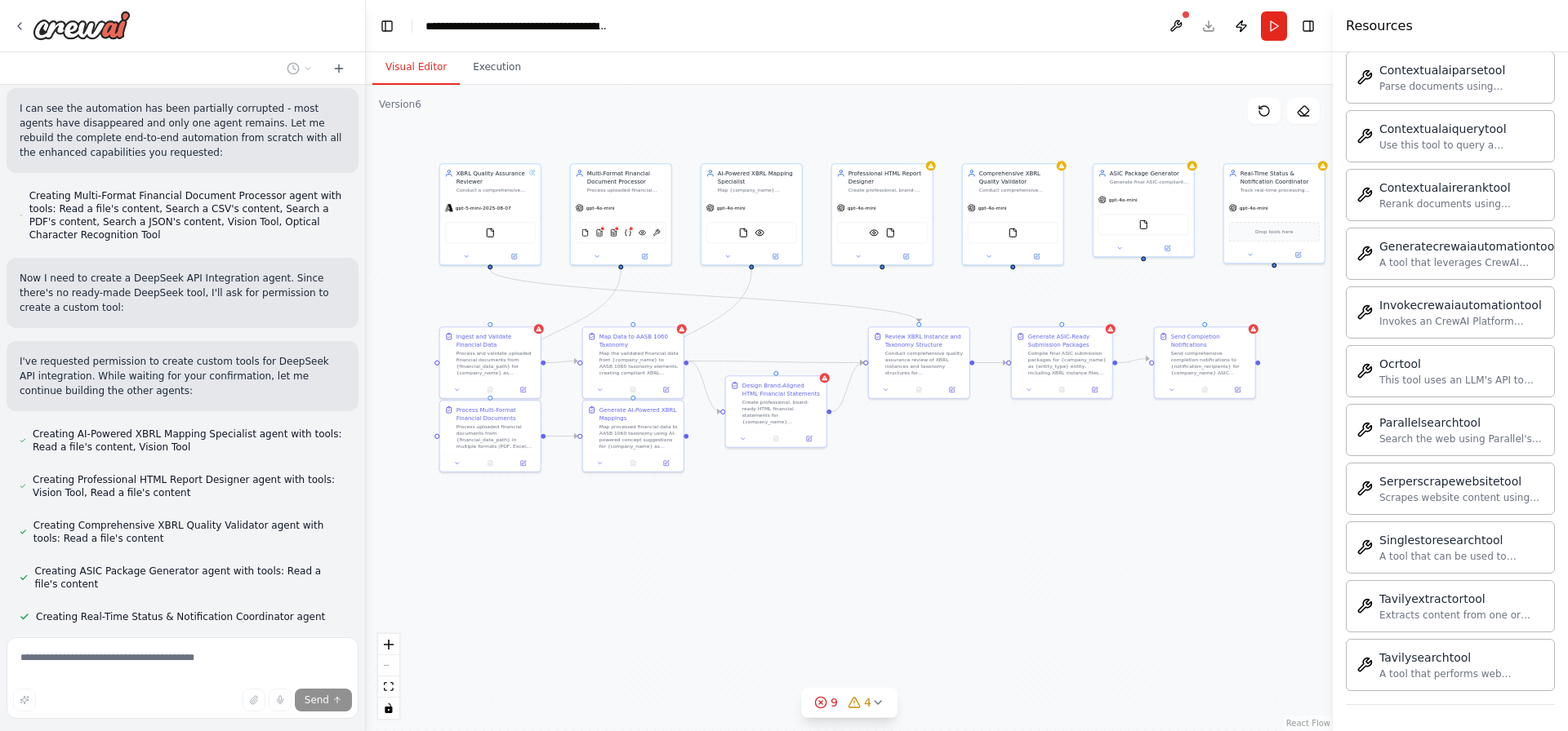
drag, startPoint x: 1083, startPoint y: 539, endPoint x: 943, endPoint y: 532, distance: 140.2
click at [943, 532] on div ".deletable-edge-delete-btn { width: 20px; height: 20px; border: 0px solid #ffff…" at bounding box center [849, 408] width 967 height 646
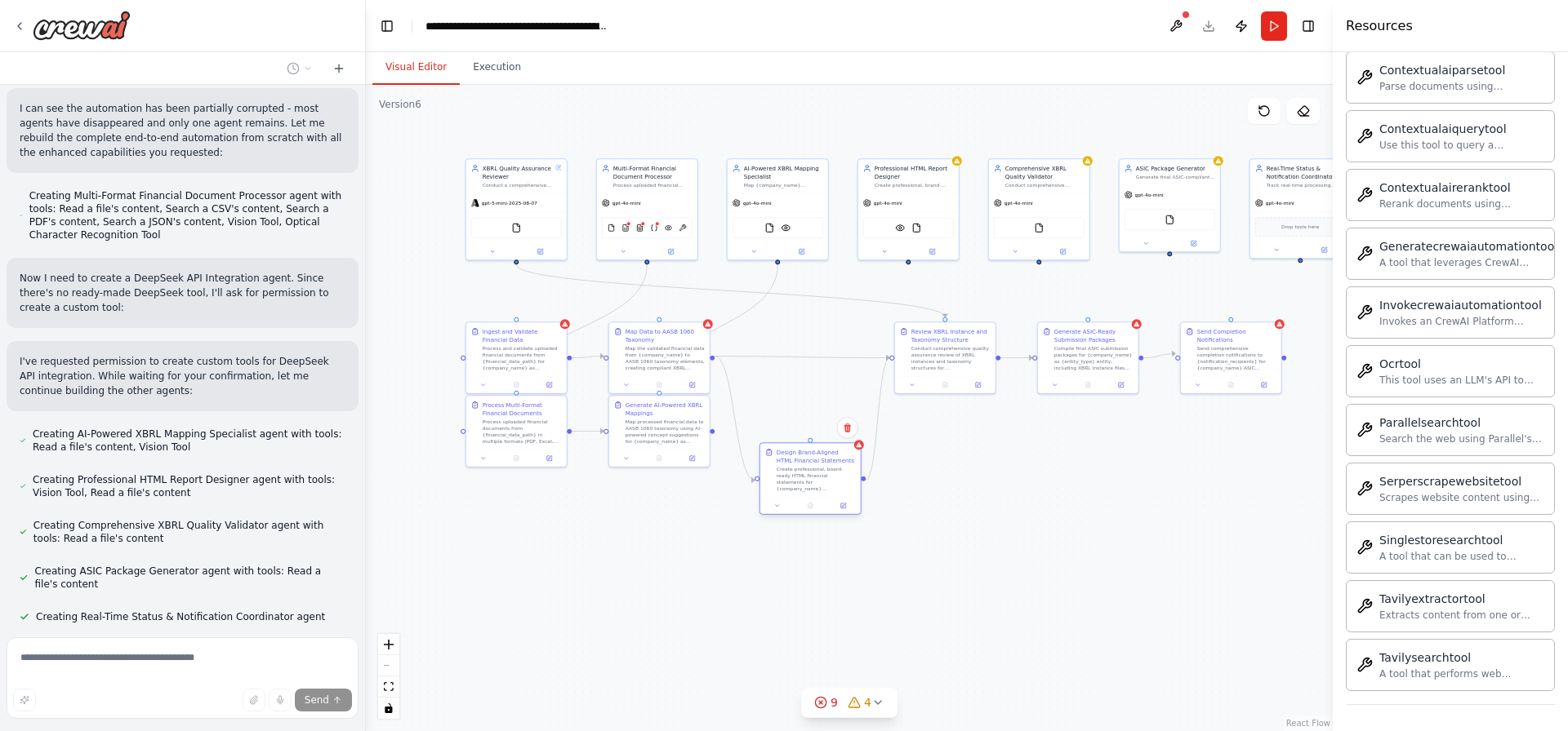
scroll to position [7596, 0]
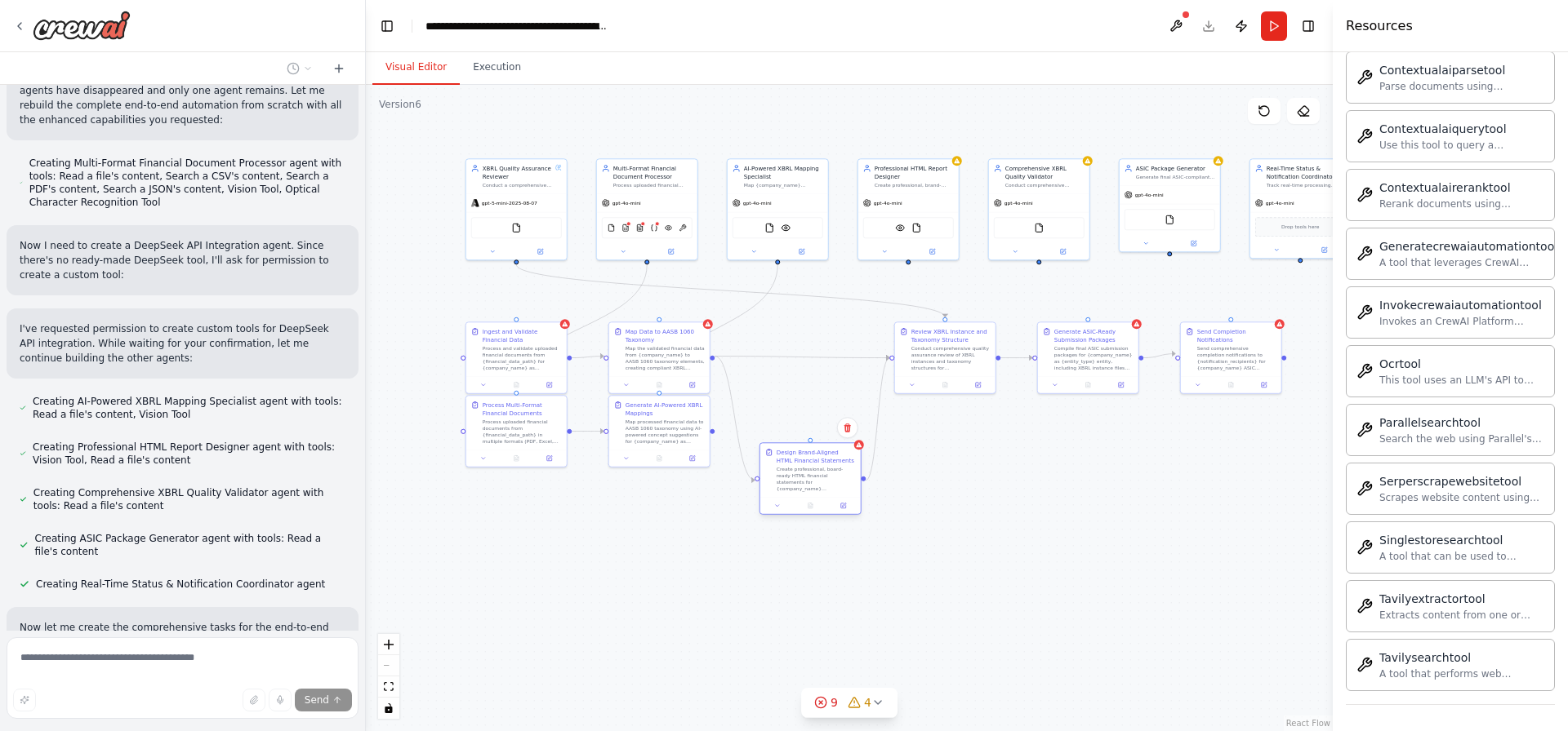
drag, startPoint x: 839, startPoint y: 403, endPoint x: 857, endPoint y: 522, distance: 120.4
click at [855, 492] on div "Create professional, board-ready HTML financial statements for {company_name} i…" at bounding box center [816, 479] width 80 height 27
drag, startPoint x: 944, startPoint y: 341, endPoint x: 1000, endPoint y: 531, distance: 198.1
click at [1000, 531] on div "Review XBRL Instance and Taxonomy Structure Conduct comprehensive quality assur…" at bounding box center [1003, 529] width 80 height 44
drag, startPoint x: 1110, startPoint y: 416, endPoint x: 1167, endPoint y: 465, distance: 75.2
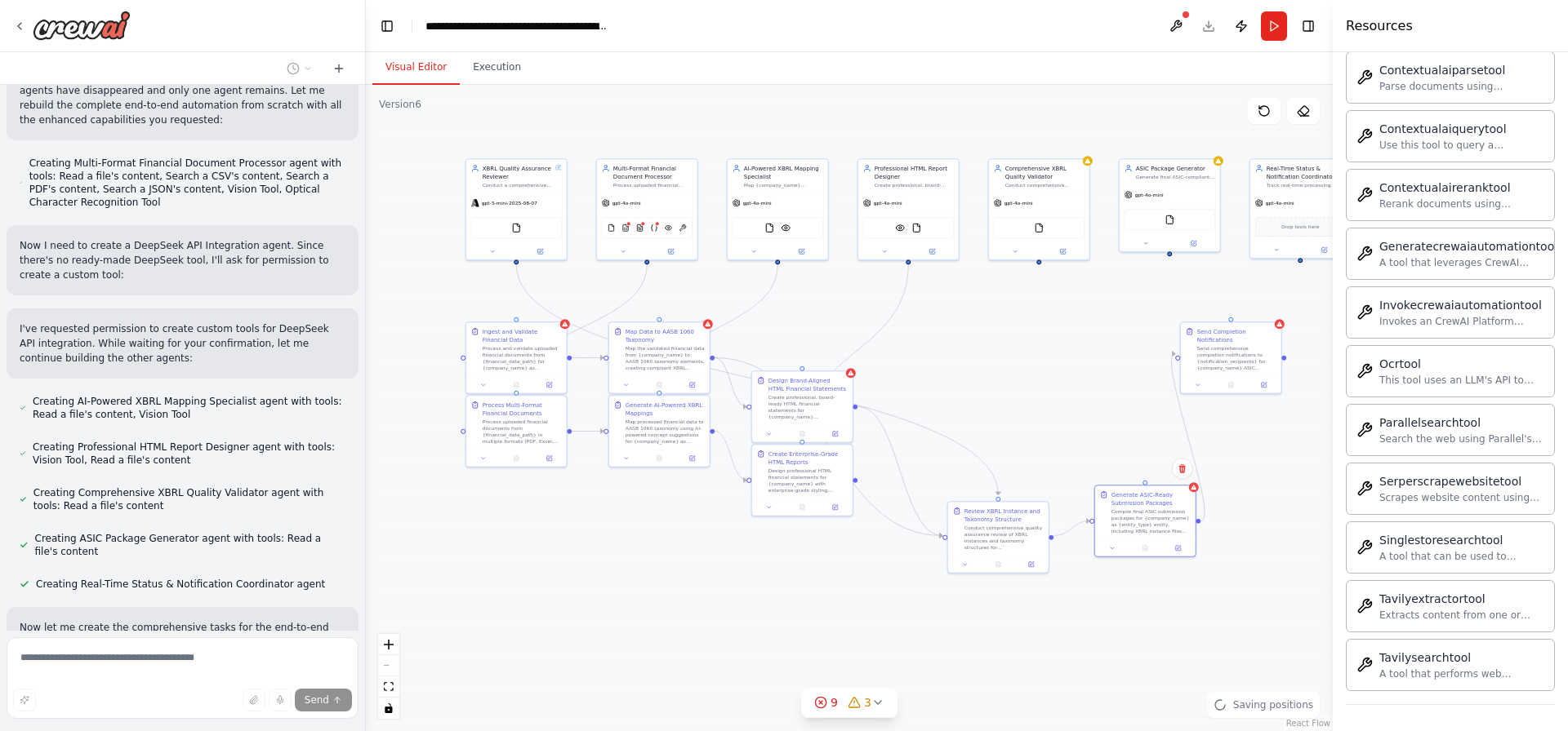
click at [1136, 520] on div "Compile final ASIC submission packages for {company_name} as {entity_type} enti…" at bounding box center [1151, 522] width 80 height 27
drag, startPoint x: 1253, startPoint y: 376, endPoint x: 1279, endPoint y: 445, distance: 73.7
click at [1279, 445] on div "Send comprehensive completion notifications to {notification_recipients} for {c…" at bounding box center [1281, 454] width 80 height 27
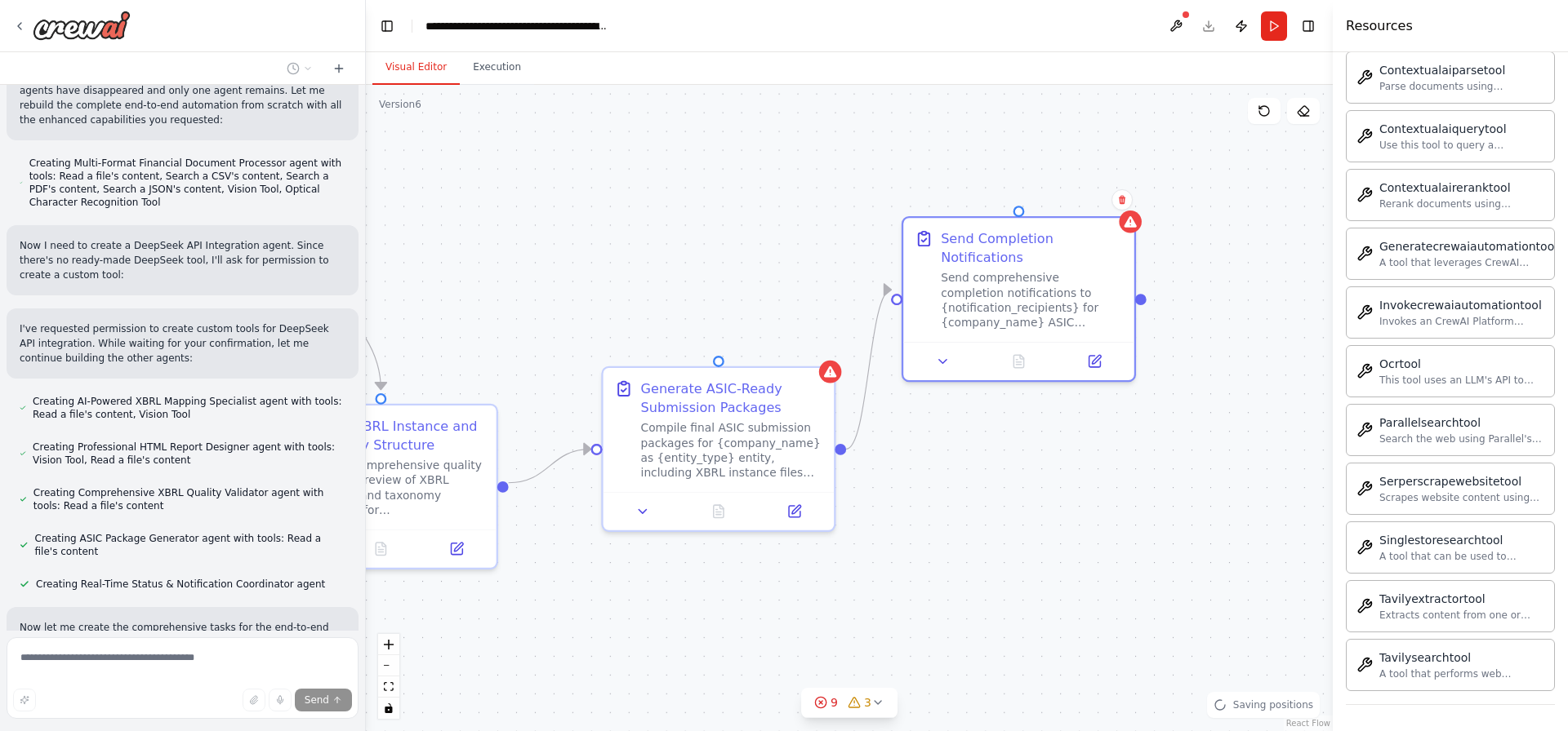
drag, startPoint x: 1077, startPoint y: 438, endPoint x: 605, endPoint y: 281, distance: 497.4
click at [601, 281] on div ".deletable-edge-delete-btn { width: 20px; height: 20px; border: 0px solid #ffff…" at bounding box center [849, 408] width 967 height 646
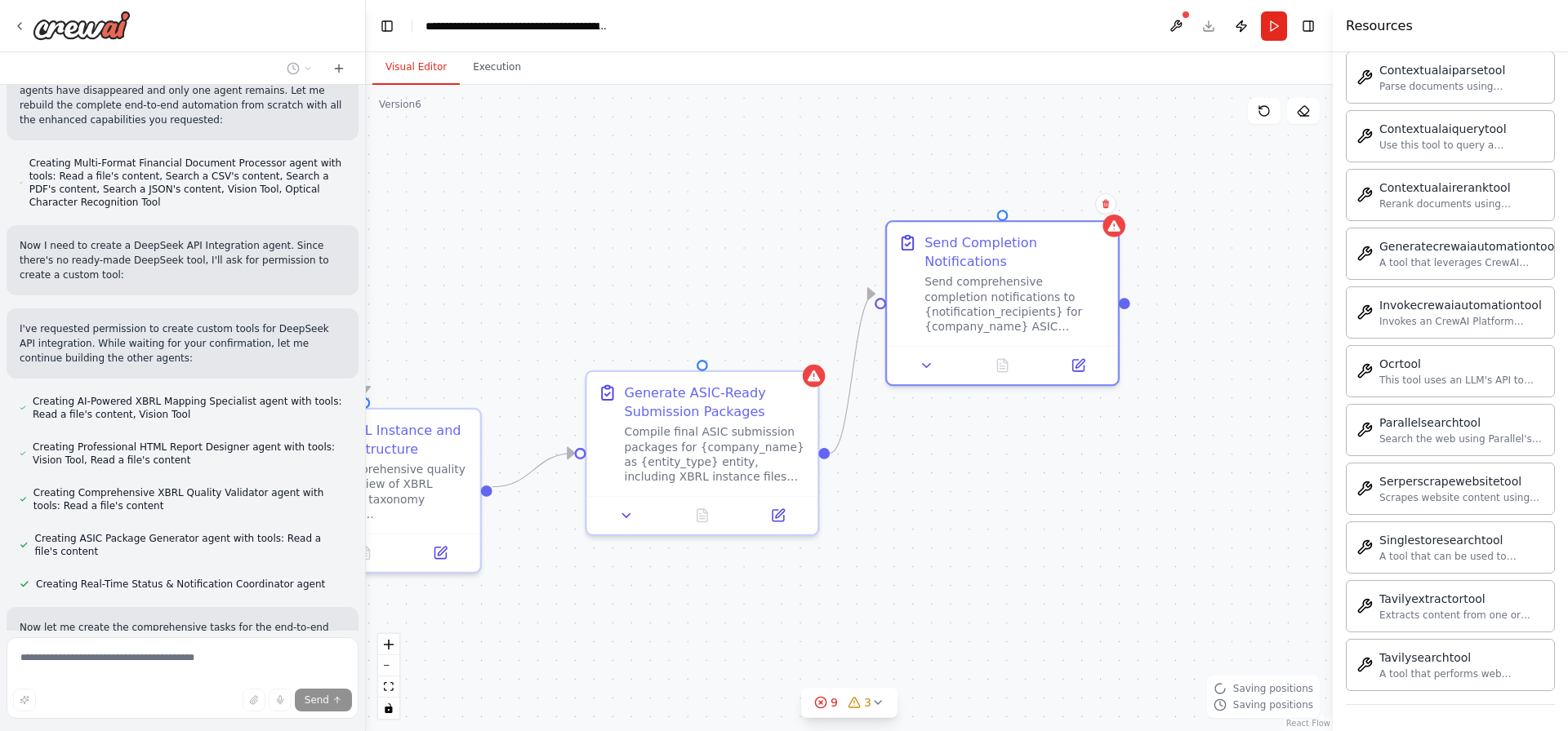
scroll to position [7629, 0]
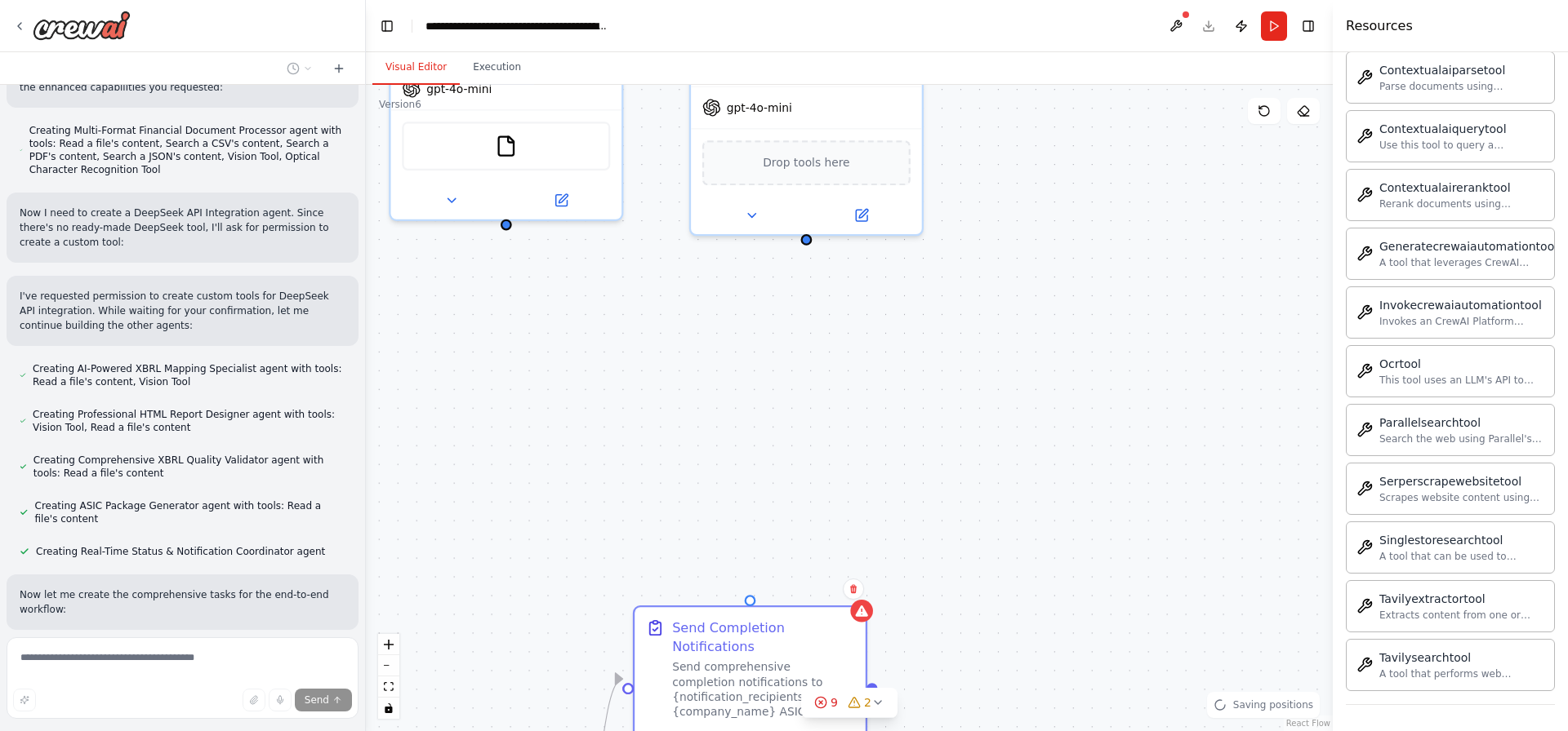
drag, startPoint x: 1245, startPoint y: 345, endPoint x: 992, endPoint y: 729, distance: 459.9
click at [992, 729] on div ".deletable-edge-delete-btn { width: 20px; height: 20px; border: 0px solid #ffff…" at bounding box center [849, 408] width 967 height 646
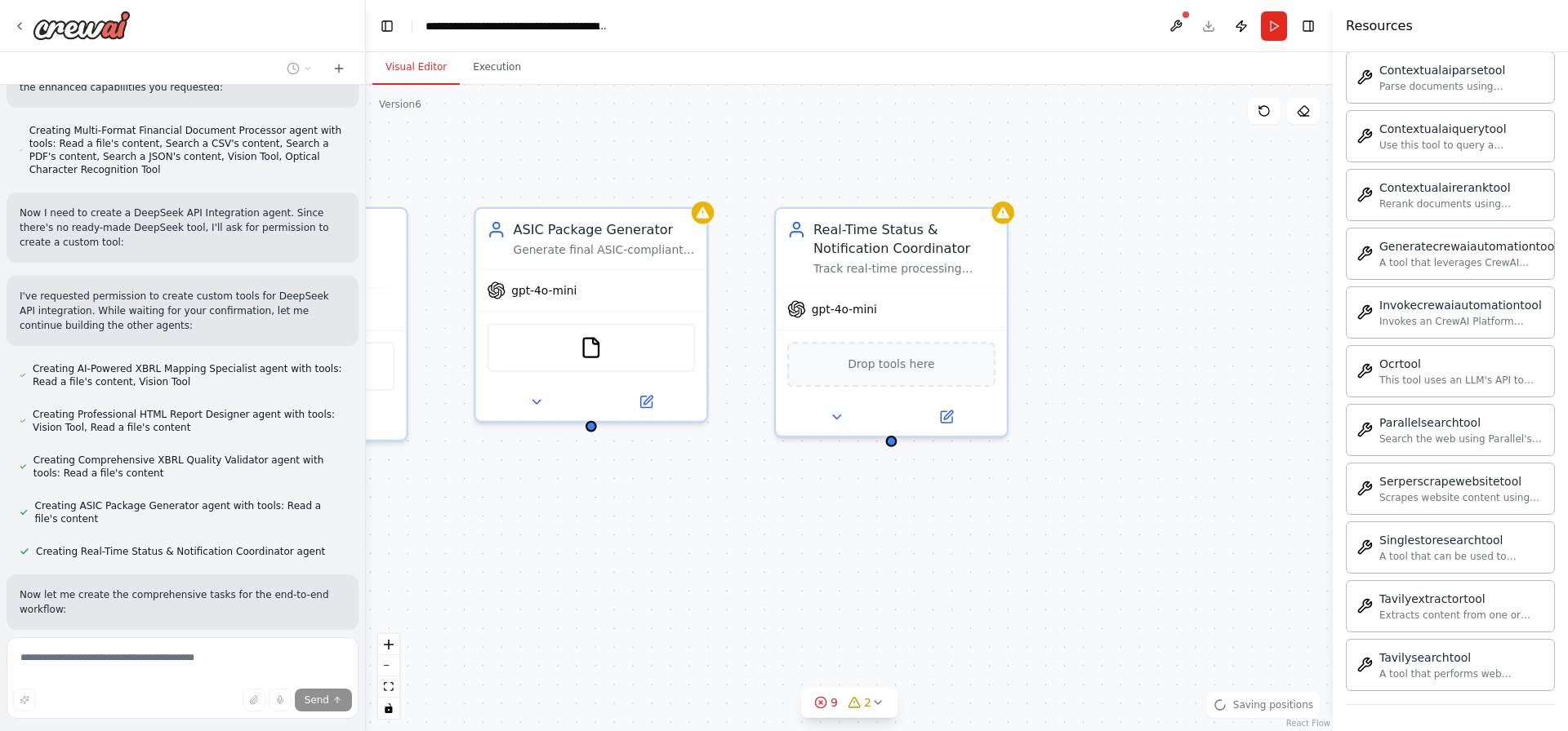
drag, startPoint x: 948, startPoint y: 381, endPoint x: 1033, endPoint y: 525, distance: 167.2
click at [1033, 525] on div ".deletable-edge-delete-btn { width: 20px; height: 20px; border: 0px solid #ffff…" at bounding box center [849, 408] width 967 height 646
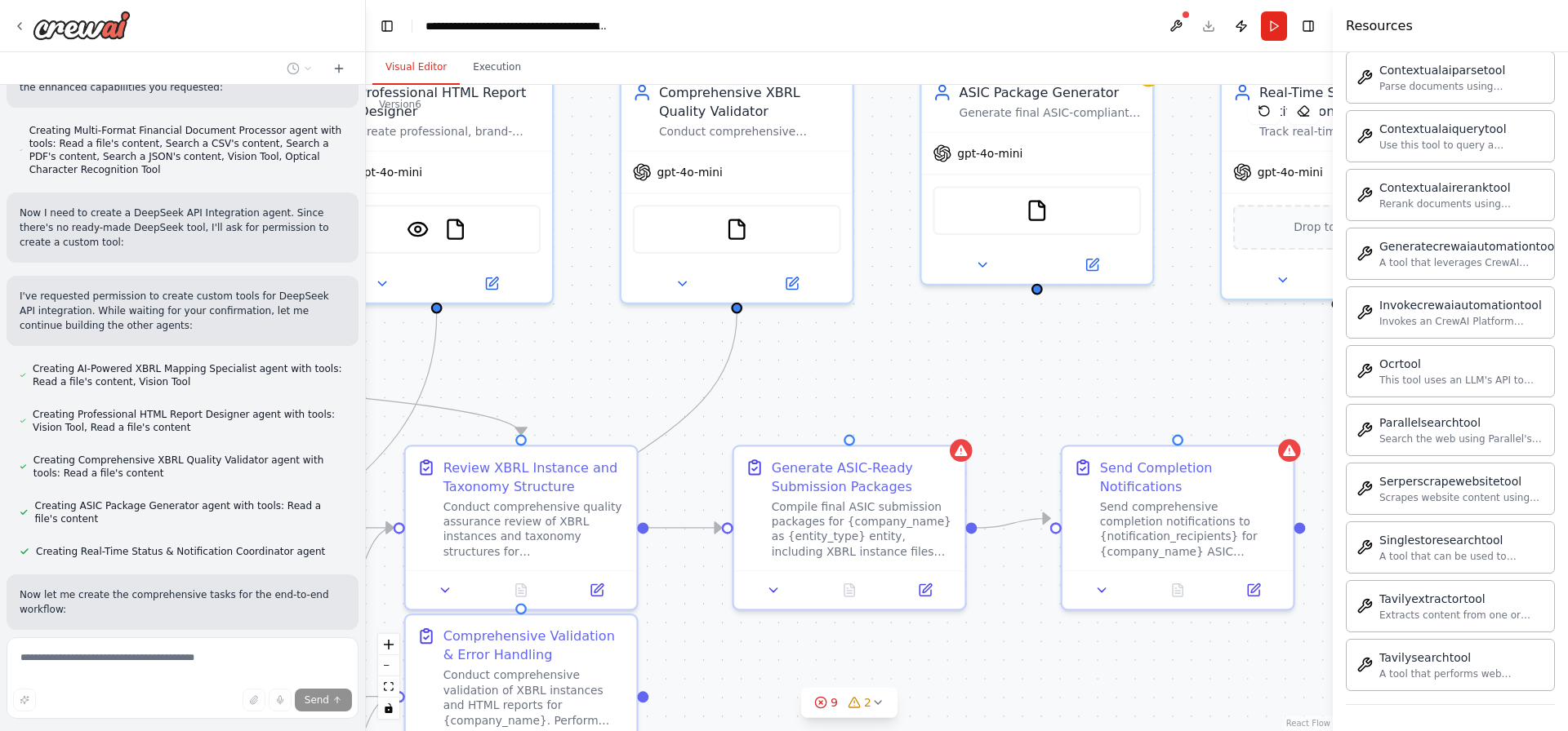
drag, startPoint x: 982, startPoint y: 478, endPoint x: 1132, endPoint y: 337, distance: 205.9
click at [1135, 339] on div ".deletable-edge-delete-btn { width: 20px; height: 20px; border: 0px solid #ffff…" at bounding box center [849, 408] width 967 height 646
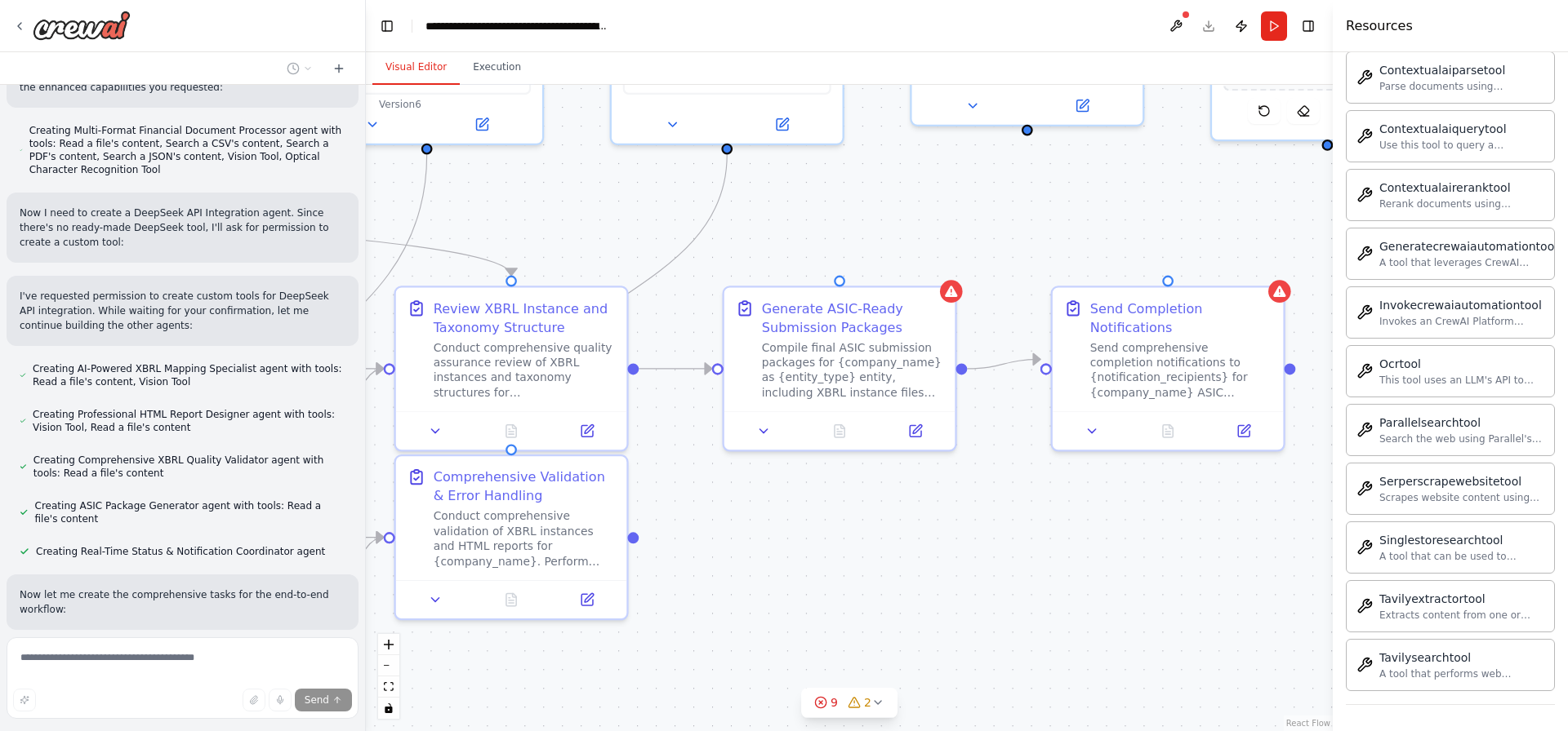
drag, startPoint x: 999, startPoint y: 549, endPoint x: 972, endPoint y: 485, distance: 69.5
click at [977, 492] on div ".deletable-edge-delete-btn { width: 20px; height: 20px; border: 0px solid #ffff…" at bounding box center [849, 408] width 967 height 646
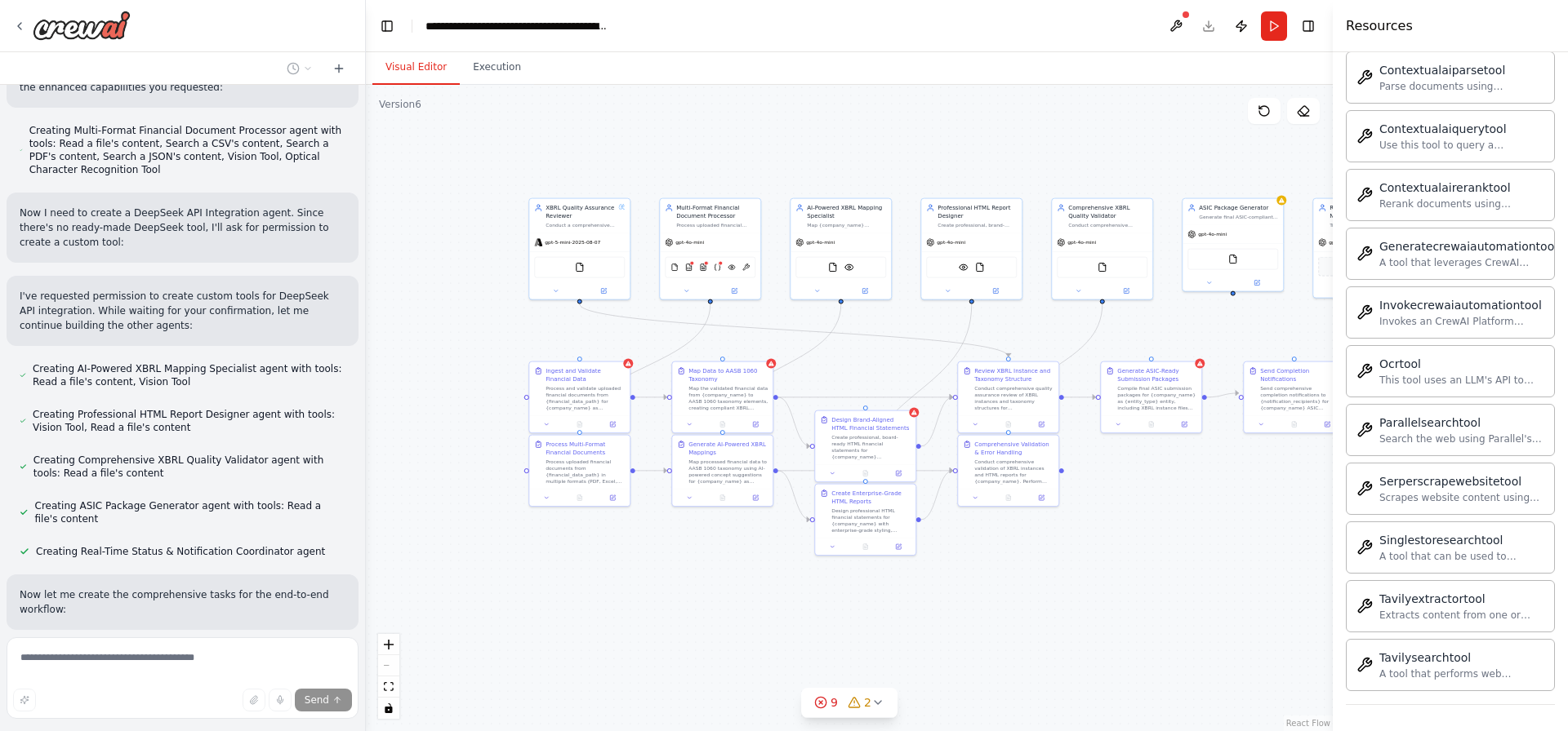
scroll to position [7661, 0]
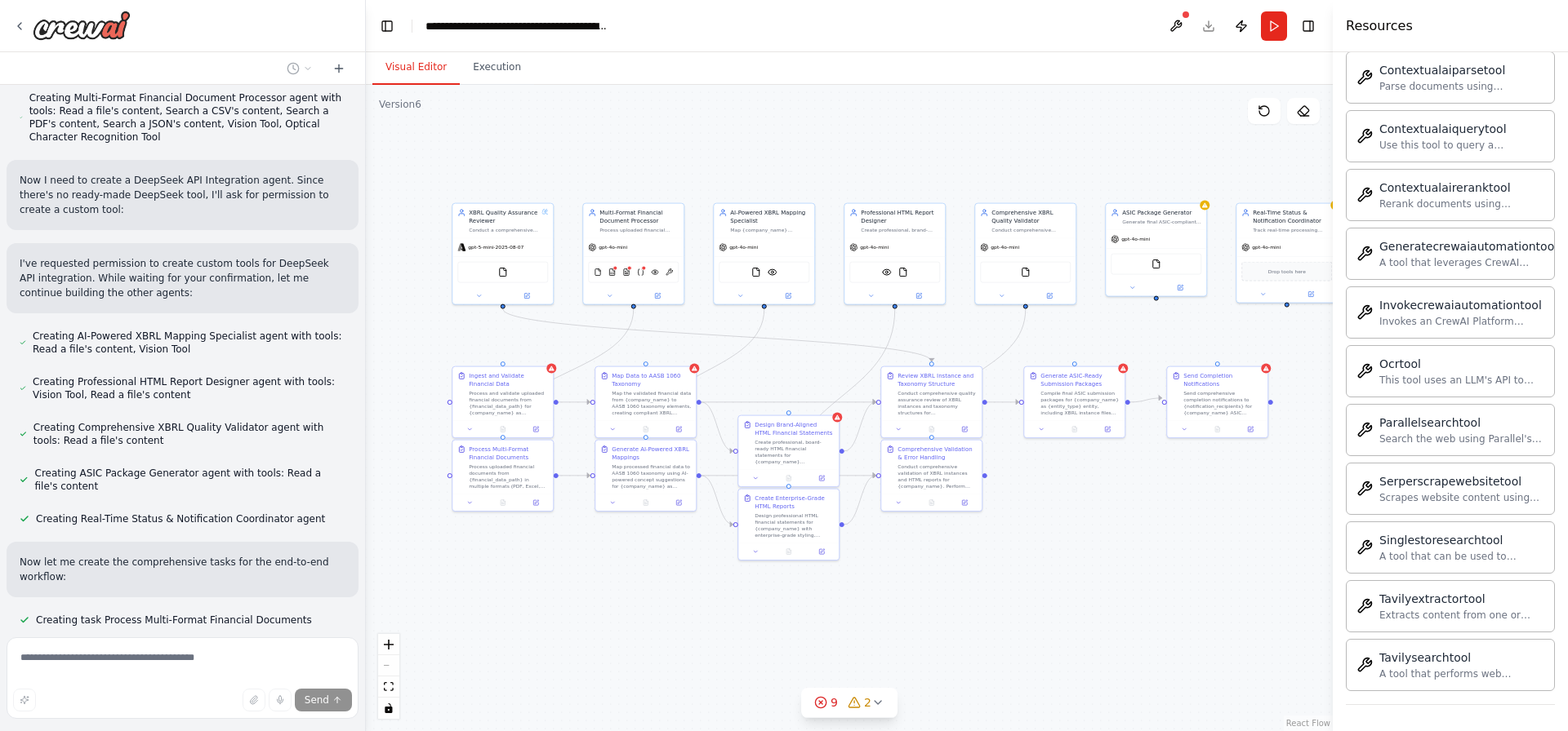
drag, startPoint x: 971, startPoint y: 557, endPoint x: 1051, endPoint y: 545, distance: 80.9
click at [1051, 545] on div ".deletable-edge-delete-btn { width: 20px; height: 20px; border: 0px solid #ffff…" at bounding box center [849, 408] width 967 height 646
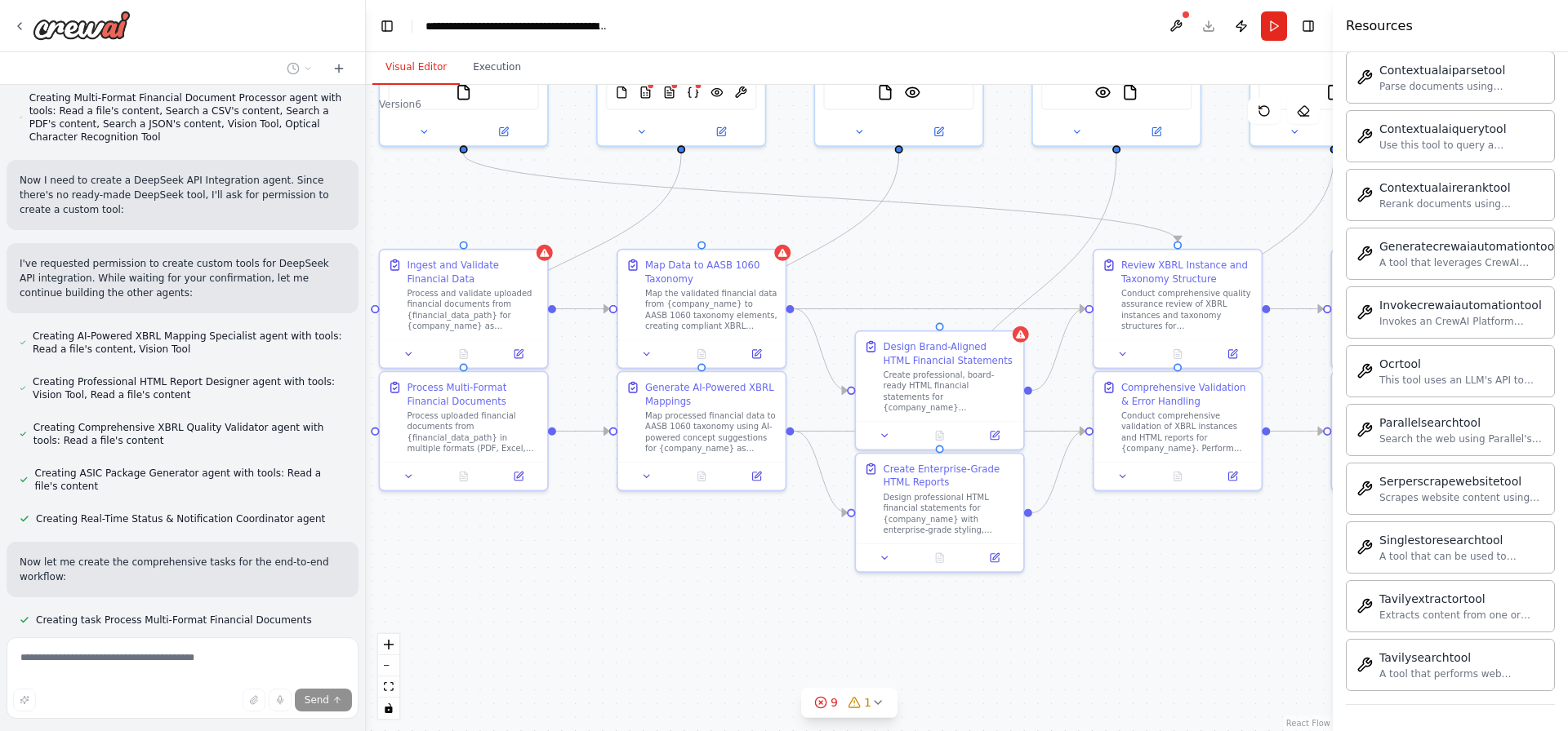
drag, startPoint x: 927, startPoint y: 569, endPoint x: 1121, endPoint y: 568, distance: 194.0
click at [1121, 568] on div ".deletable-edge-delete-btn { width: 20px; height: 20px; border: 0px solid #ffff…" at bounding box center [849, 408] width 967 height 646
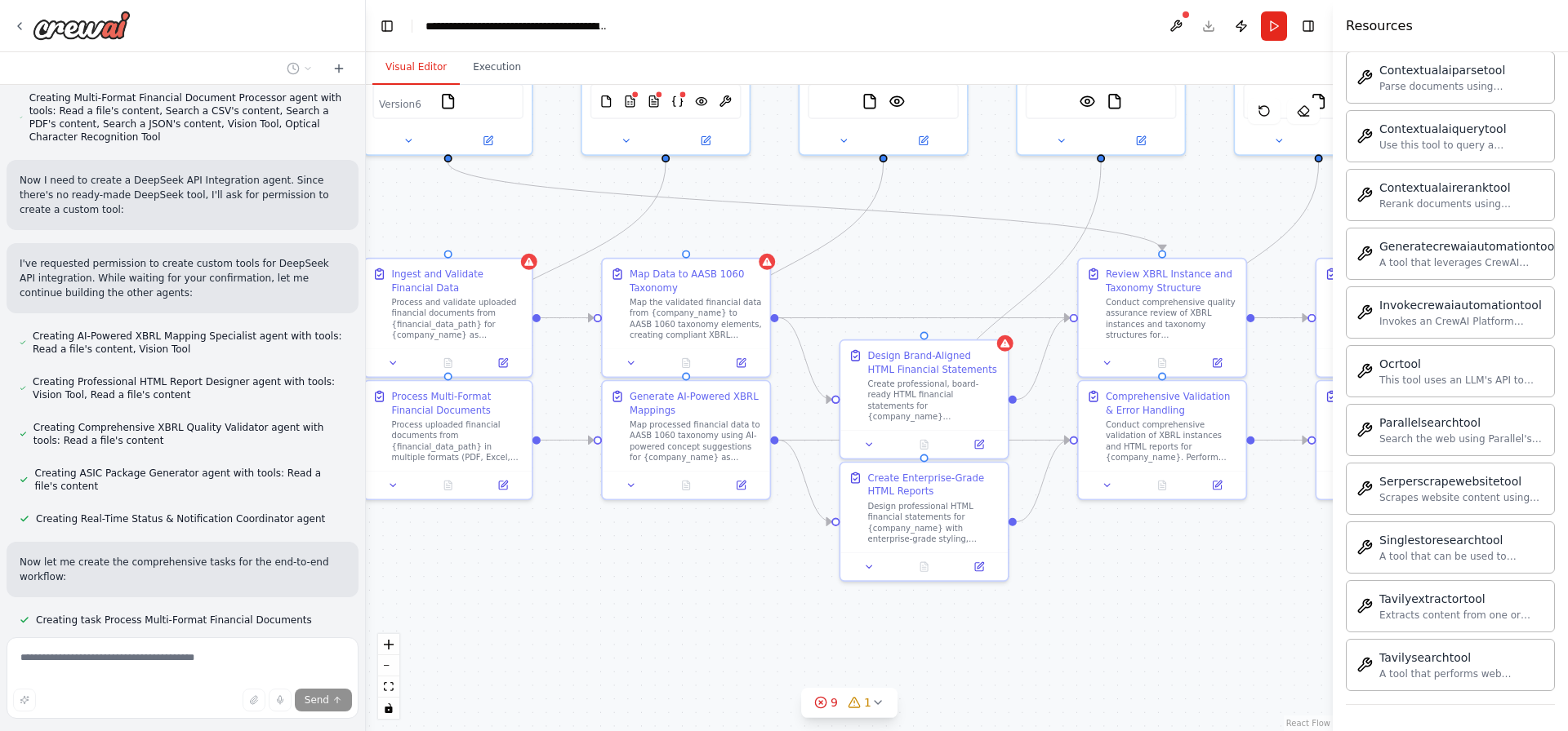
drag, startPoint x: 1193, startPoint y: 569, endPoint x: 827, endPoint y: 575, distance: 366.0
click at [834, 575] on div ".deletable-edge-delete-btn { width: 20px; height: 20px; border: 0px solid #ffff…" at bounding box center [849, 408] width 967 height 646
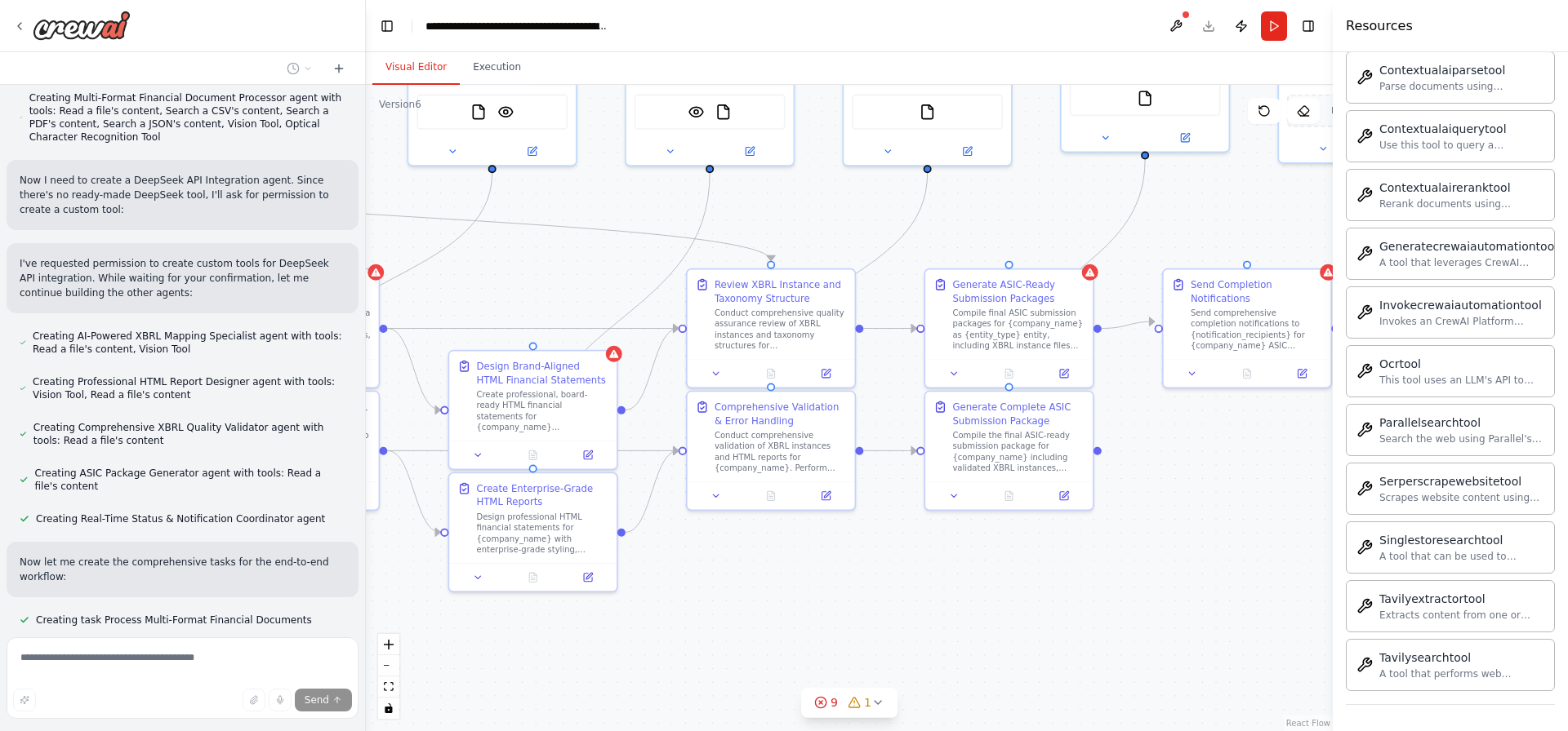
drag, startPoint x: 1052, startPoint y: 569, endPoint x: 887, endPoint y: 575, distance: 165.1
click at [870, 581] on div ".deletable-edge-delete-btn { width: 20px; height: 20px; border: 0px solid #ffff…" at bounding box center [849, 408] width 967 height 646
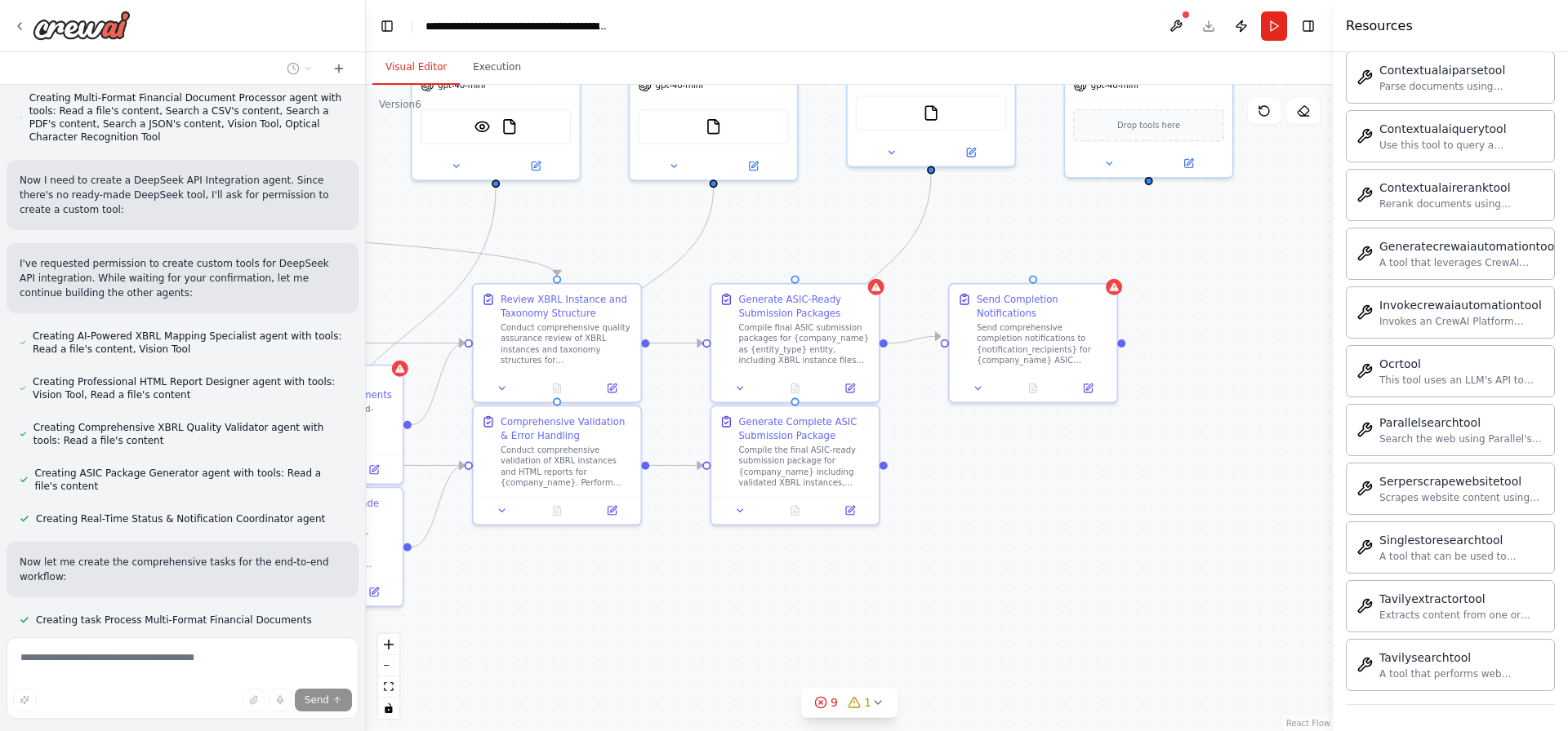
scroll to position [7694, 0]
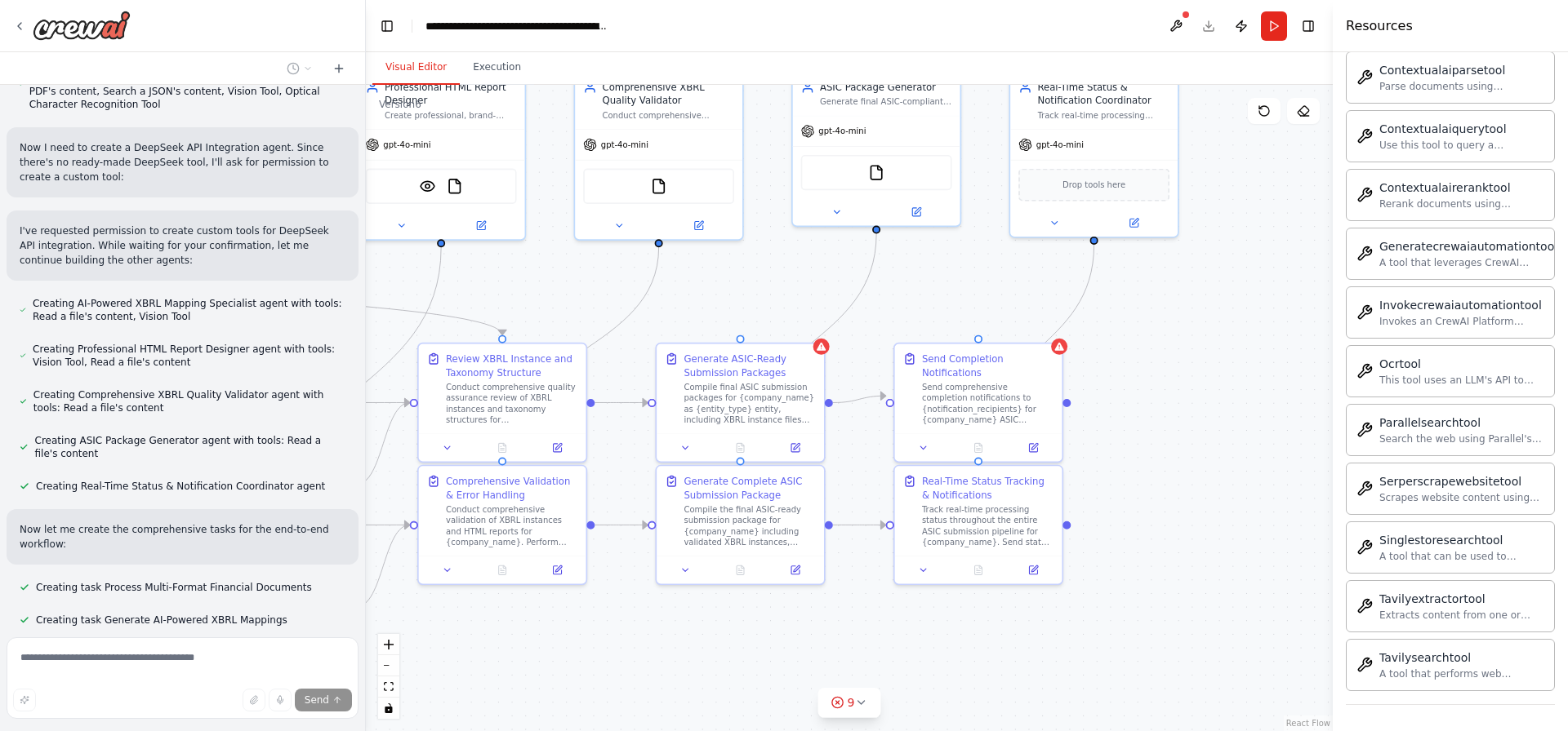
drag, startPoint x: 1119, startPoint y: 549, endPoint x: 1033, endPoint y: 613, distance: 107.2
click at [1033, 613] on div ".deletable-edge-delete-btn { width: 20px; height: 20px; border: 0px solid #ffff…" at bounding box center [849, 408] width 967 height 646
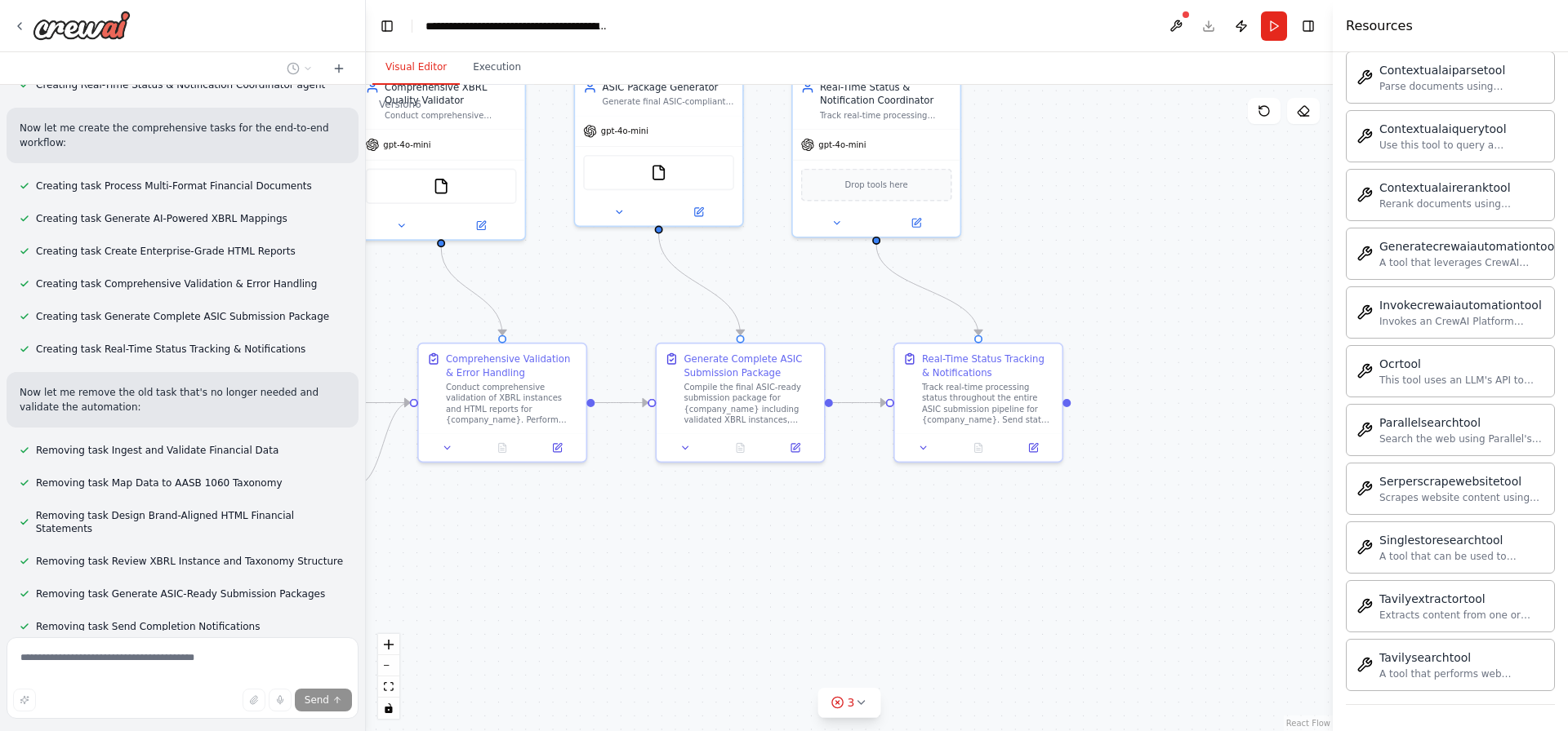
scroll to position [8125, 0]
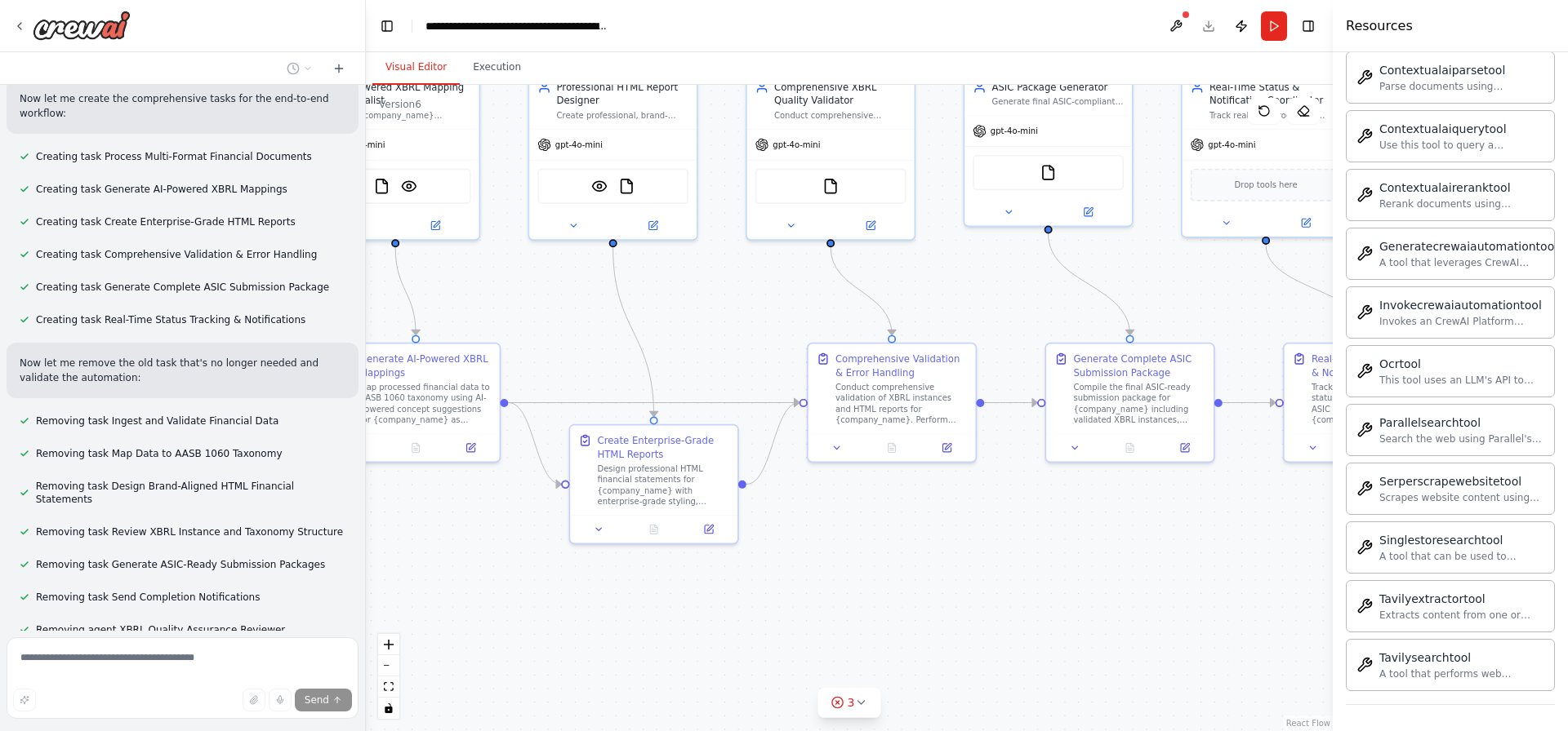
drag, startPoint x: 630, startPoint y: 591, endPoint x: 1044, endPoint y: 595, distance: 414.0
click at [1044, 595] on div ".deletable-edge-delete-btn { width: 20px; height: 20px; border: 0px solid #ffff…" at bounding box center [849, 408] width 967 height 646
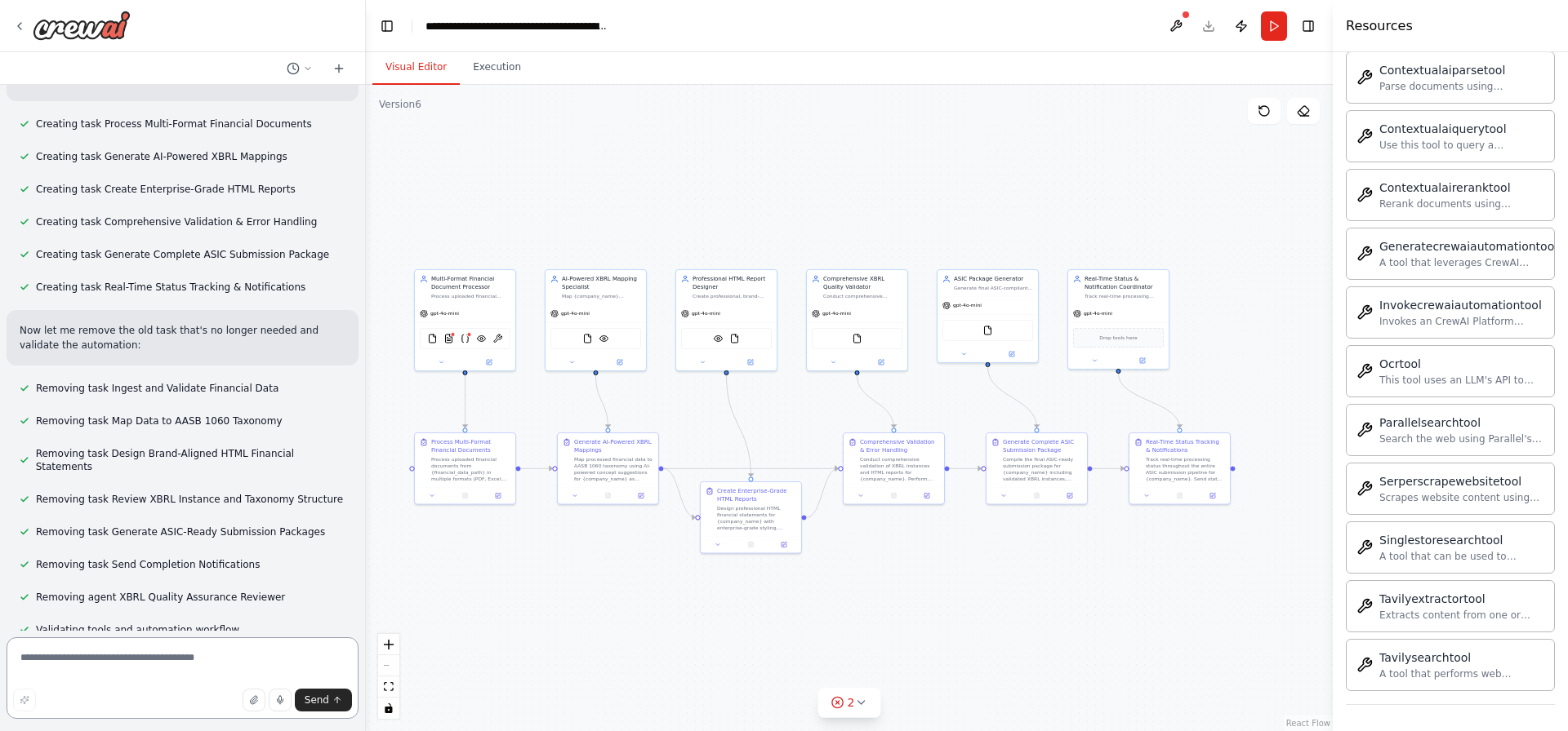
scroll to position [8162, 0]
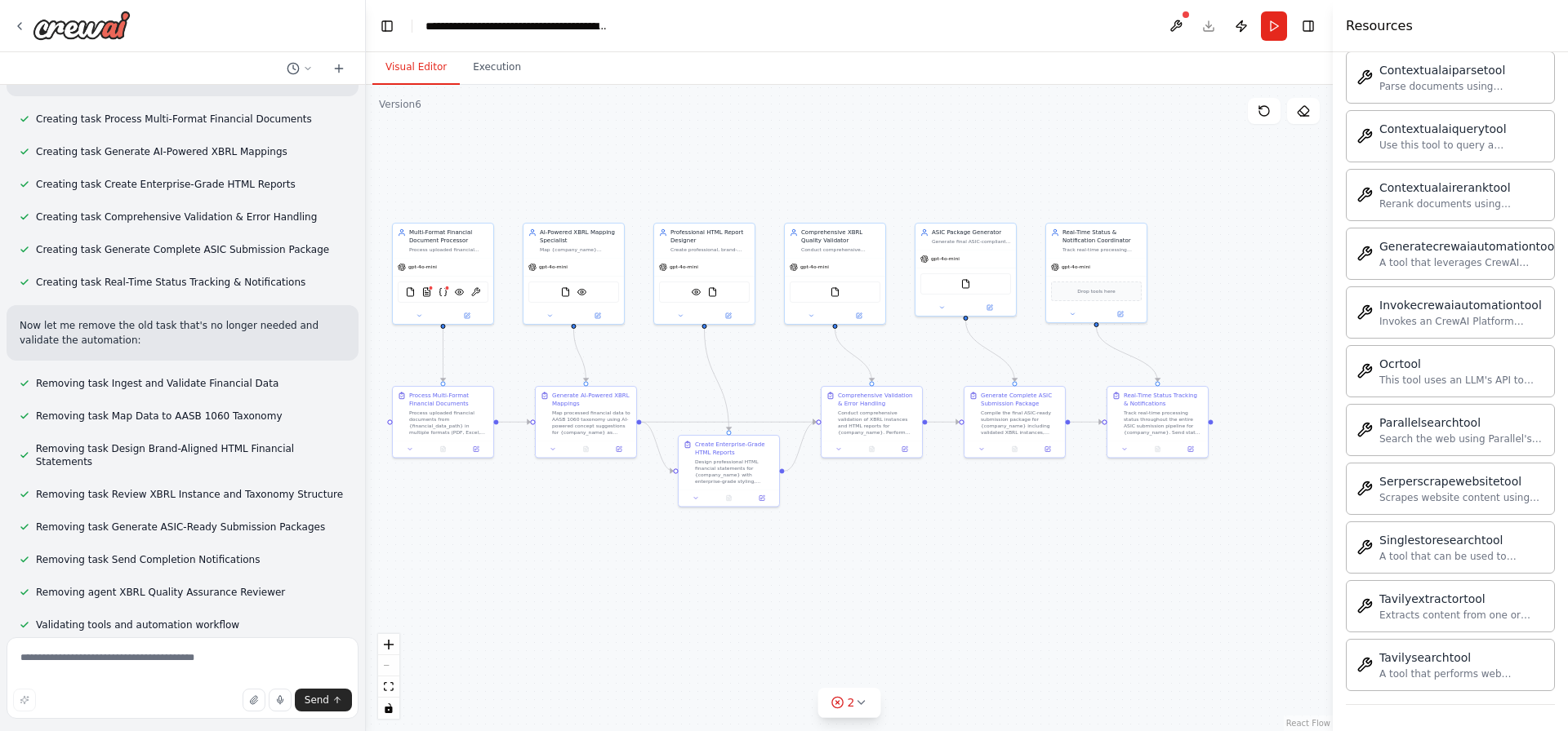
drag, startPoint x: 925, startPoint y: 538, endPoint x: 837, endPoint y: 515, distance: 91.0
click at [837, 515] on div ".deletable-edge-delete-btn { width: 20px; height: 20px; border: 0px solid #ffff…" at bounding box center [849, 408] width 967 height 646
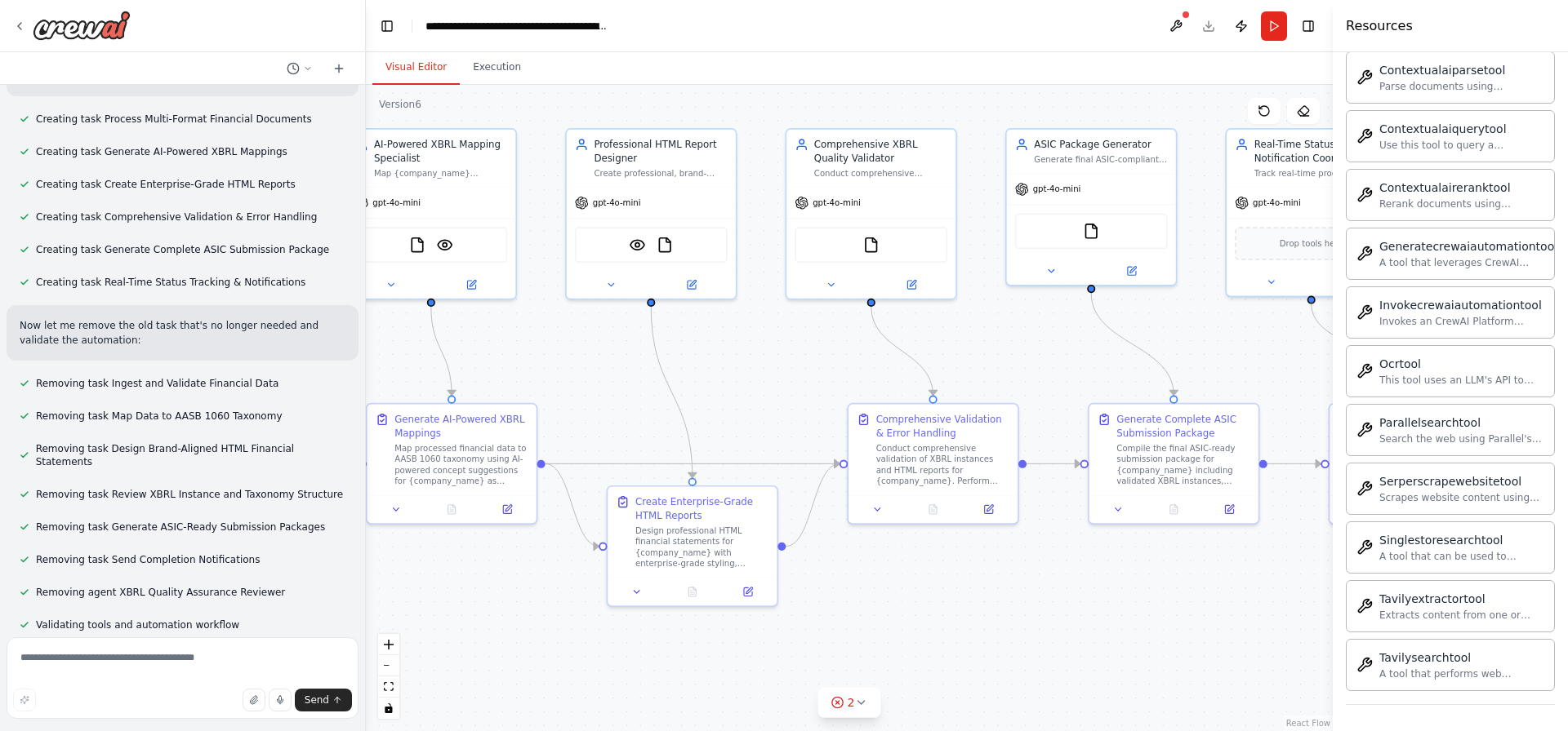
drag, startPoint x: 837, startPoint y: 515, endPoint x: 874, endPoint y: 620, distance: 111.3
click at [874, 620] on div ".deletable-edge-delete-btn { width: 20px; height: 20px; border: 0px solid #ffff…" at bounding box center [849, 408] width 967 height 646
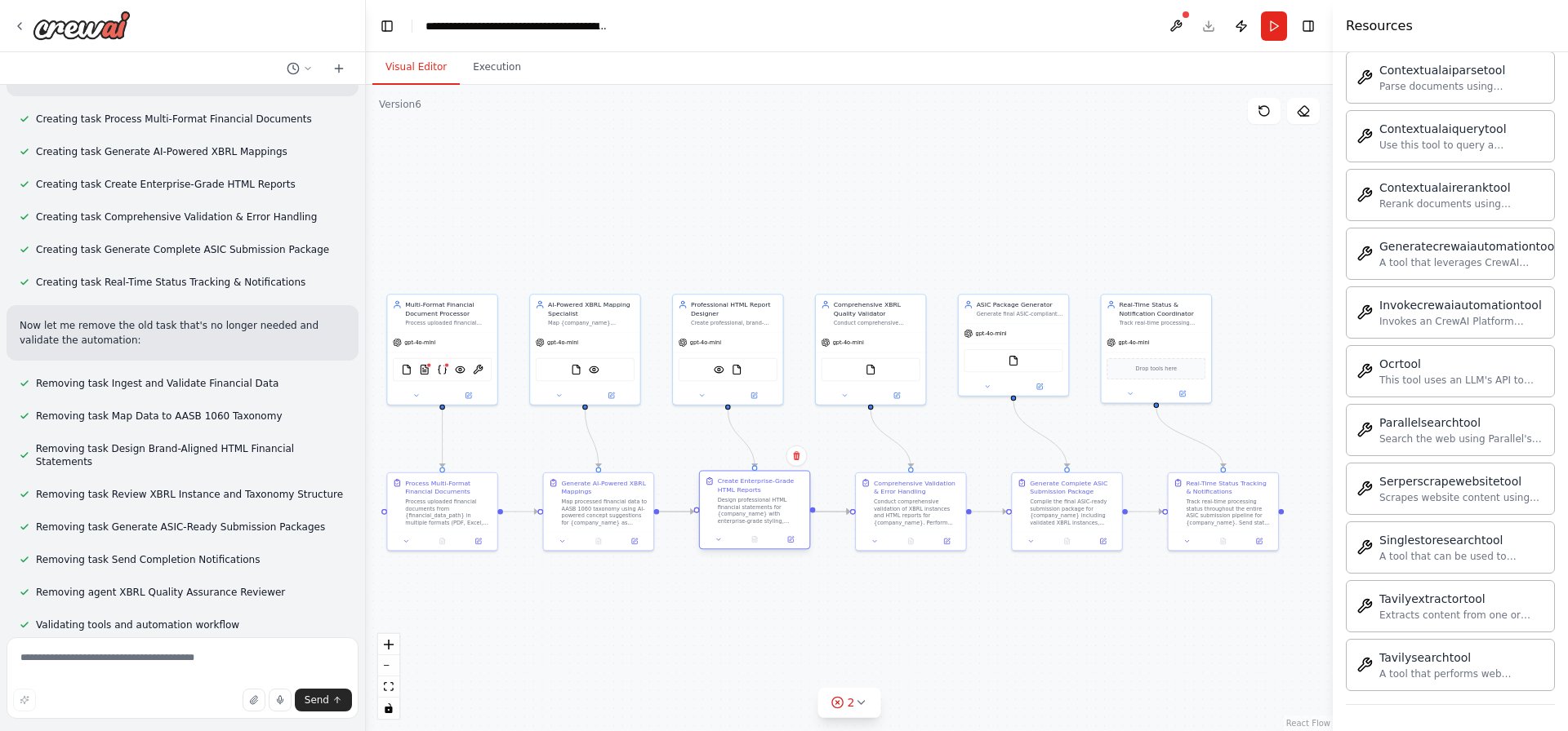
drag, startPoint x: 761, startPoint y: 545, endPoint x: 772, endPoint y: 510, distance: 36.7
click at [772, 510] on div "Design professional HTML financial statements for {company_name} with enterpris…" at bounding box center [760, 510] width 86 height 28
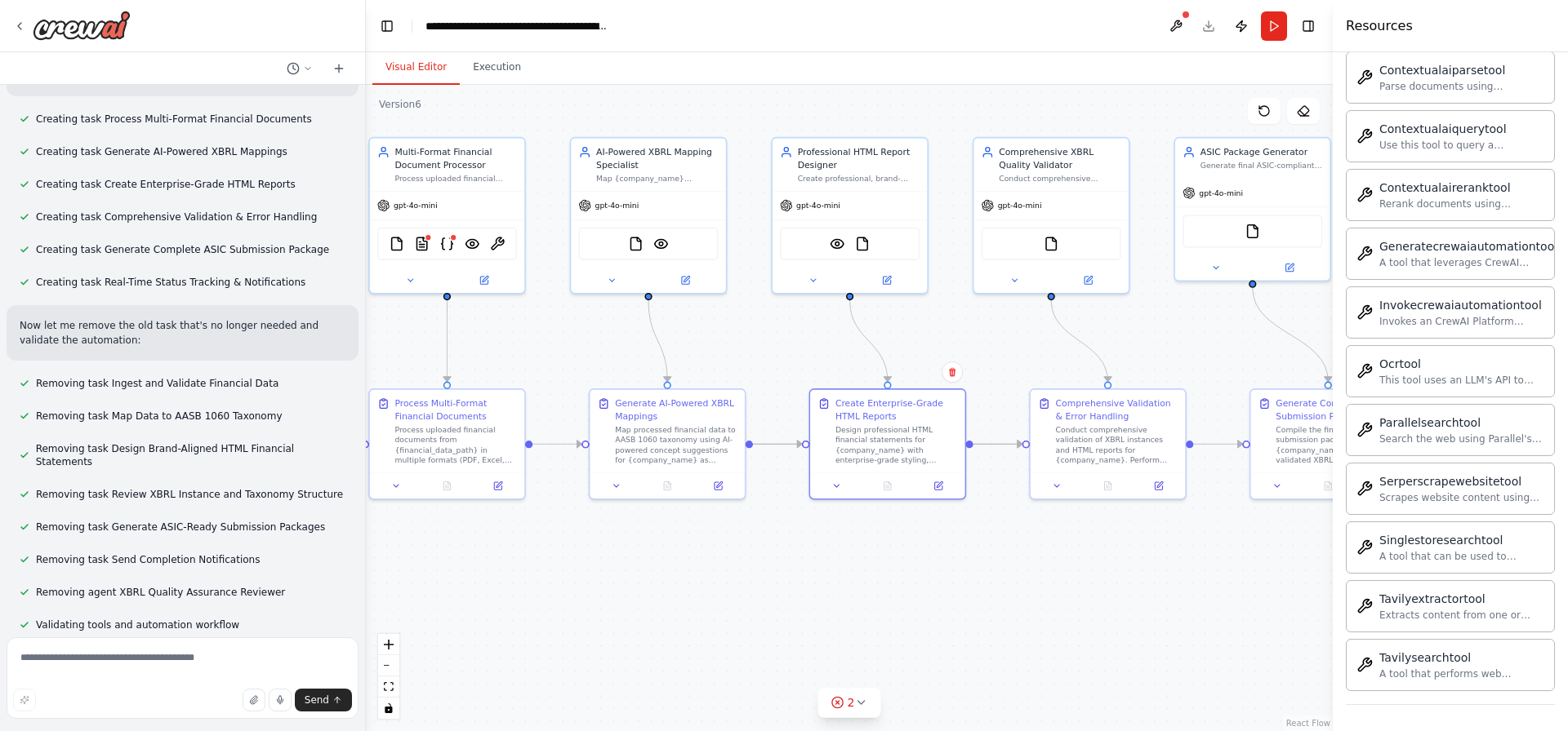
drag, startPoint x: 743, startPoint y: 591, endPoint x: 871, endPoint y: 556, distance: 132.7
click at [871, 556] on div ".deletable-edge-delete-btn { width: 20px; height: 20px; border: 0px solid #ffff…" at bounding box center [849, 408] width 967 height 646
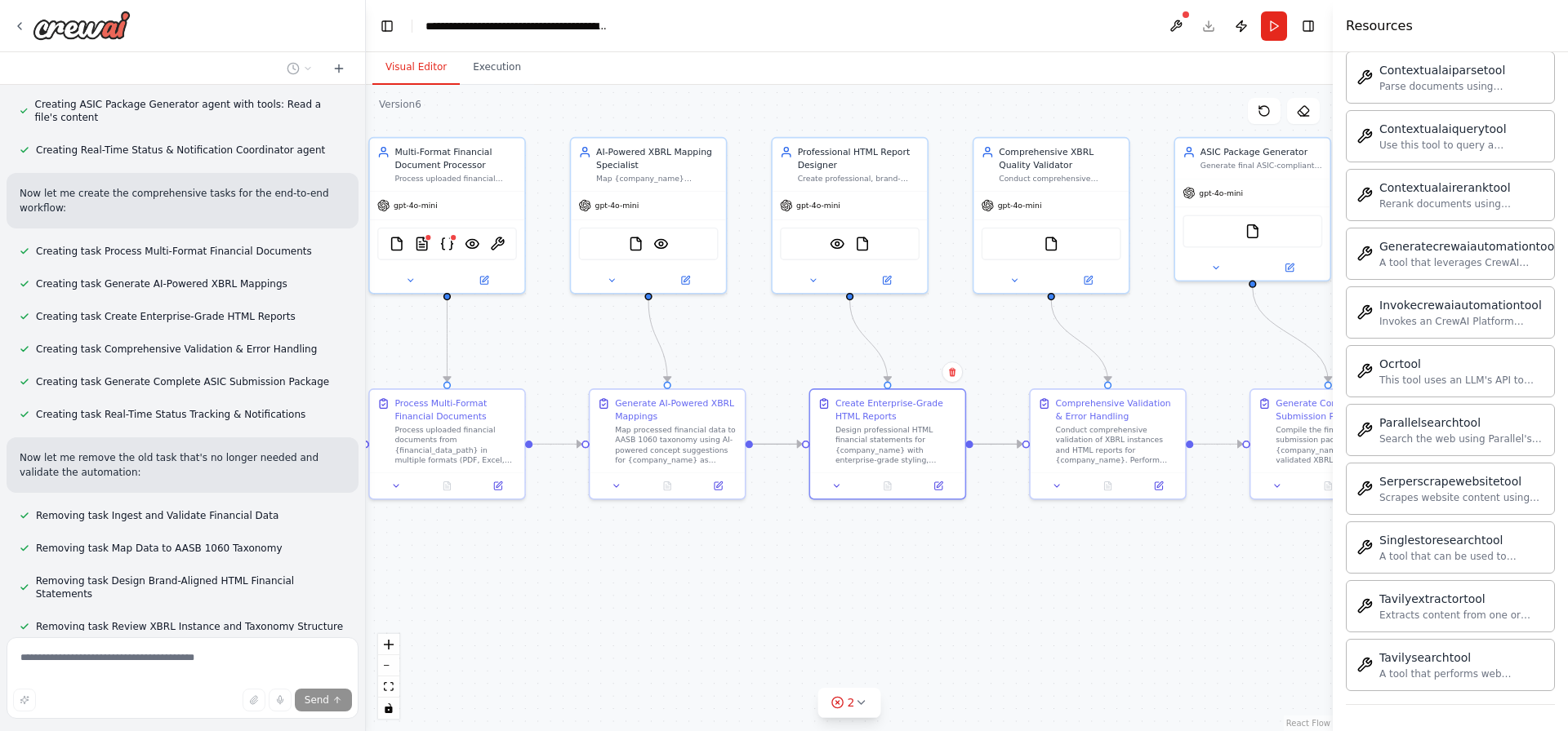
scroll to position [8094, 0]
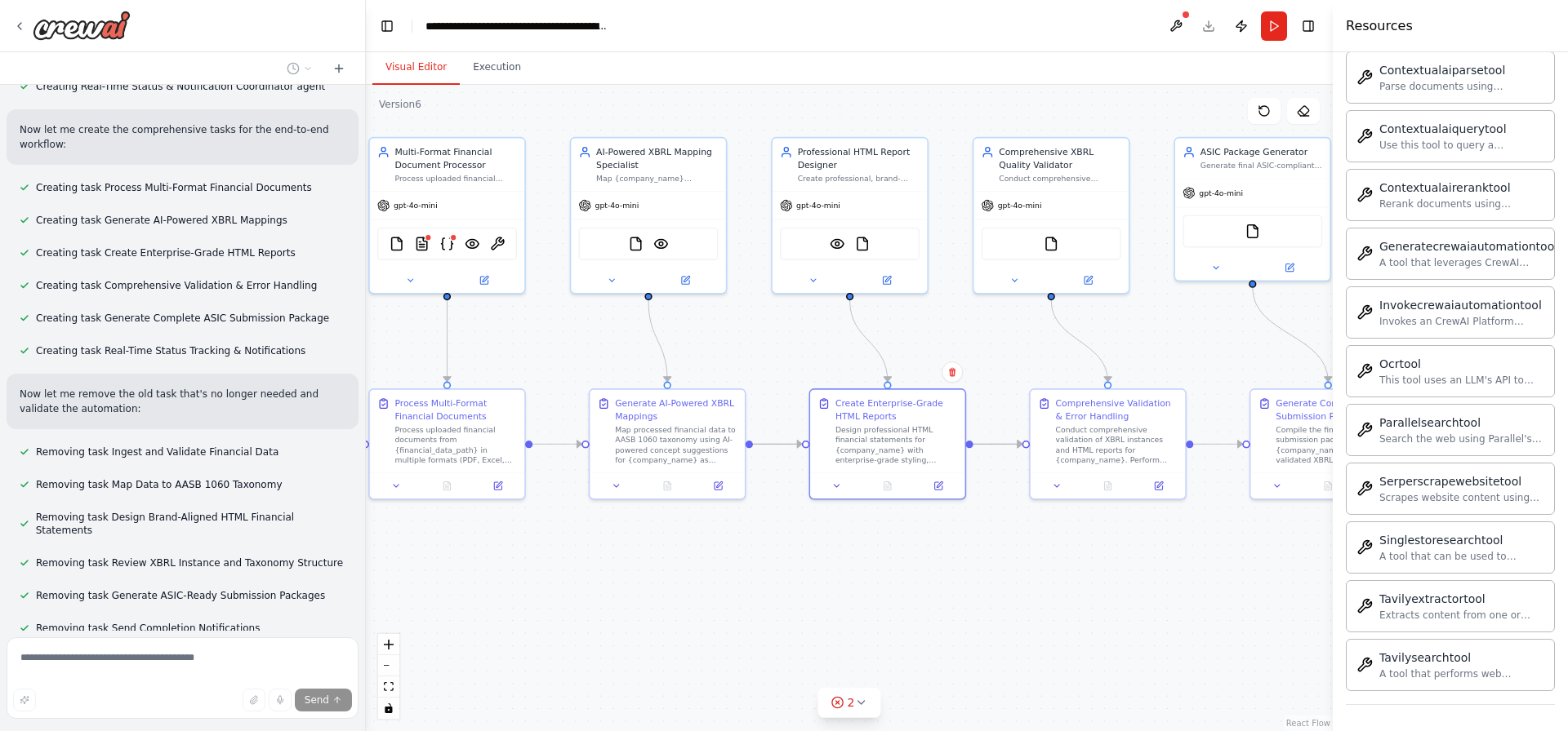
click at [1278, 34] on button "Run" at bounding box center [1274, 26] width 27 height 29
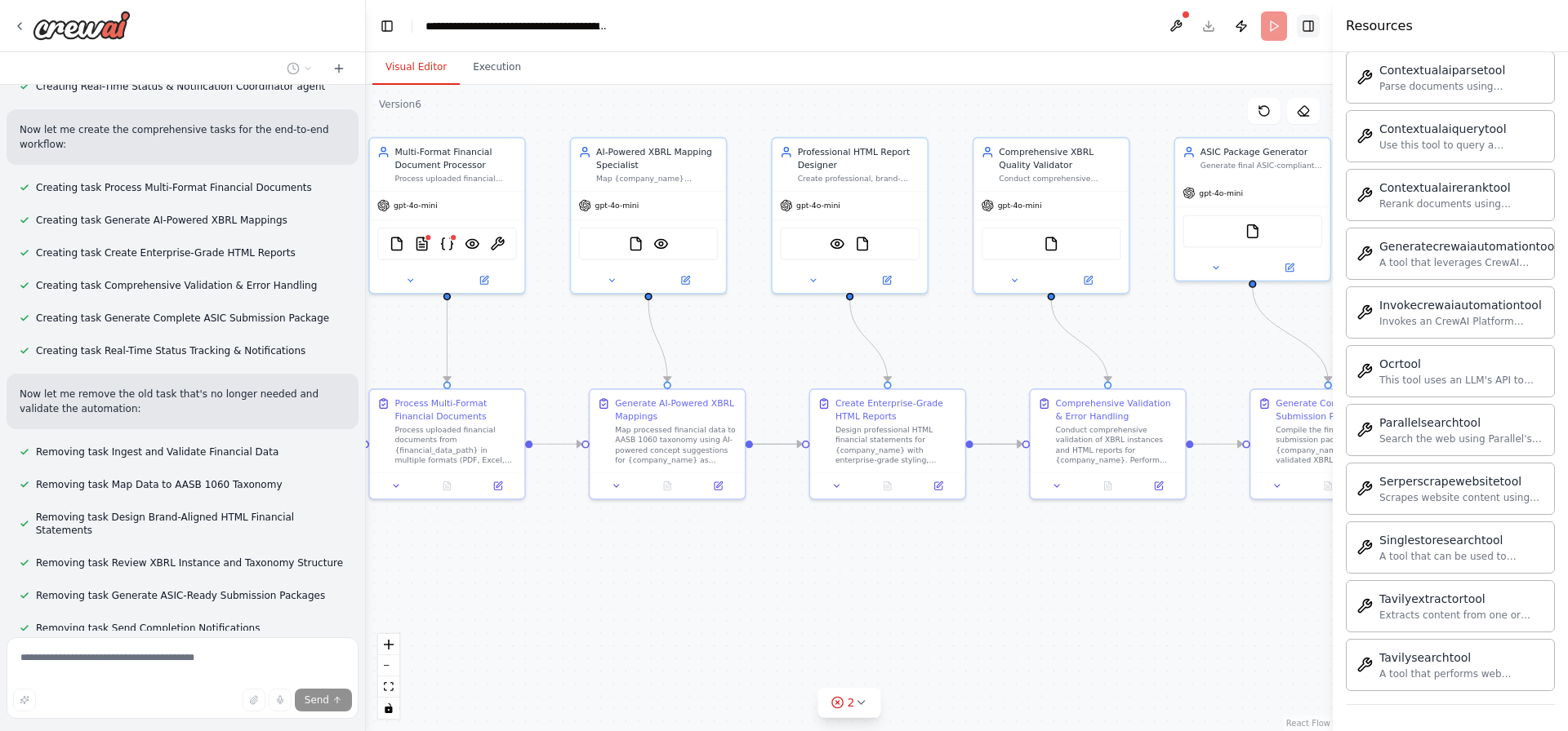
click at [1305, 22] on button "Toggle Right Sidebar" at bounding box center [1308, 26] width 23 height 23
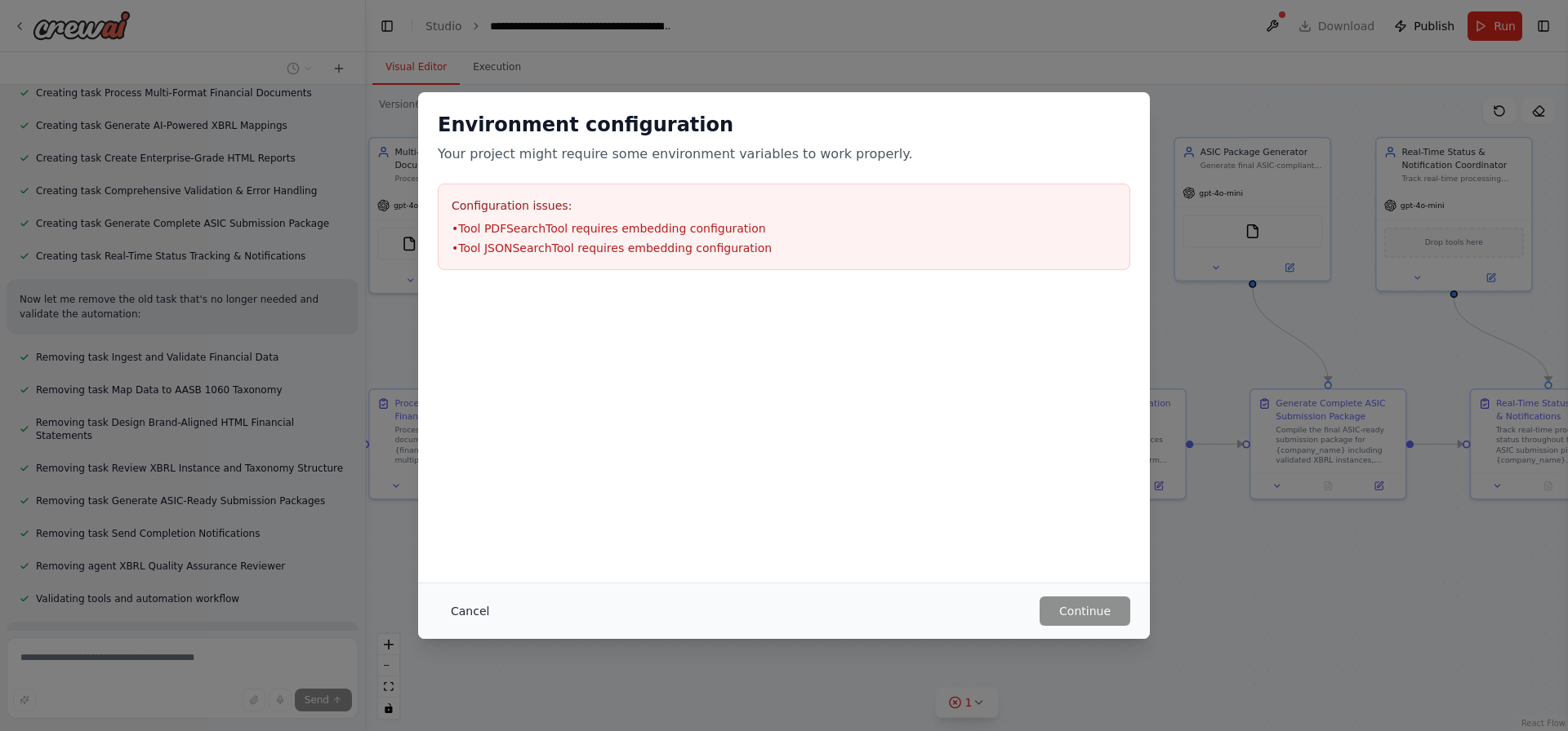
scroll to position [8265, 0]
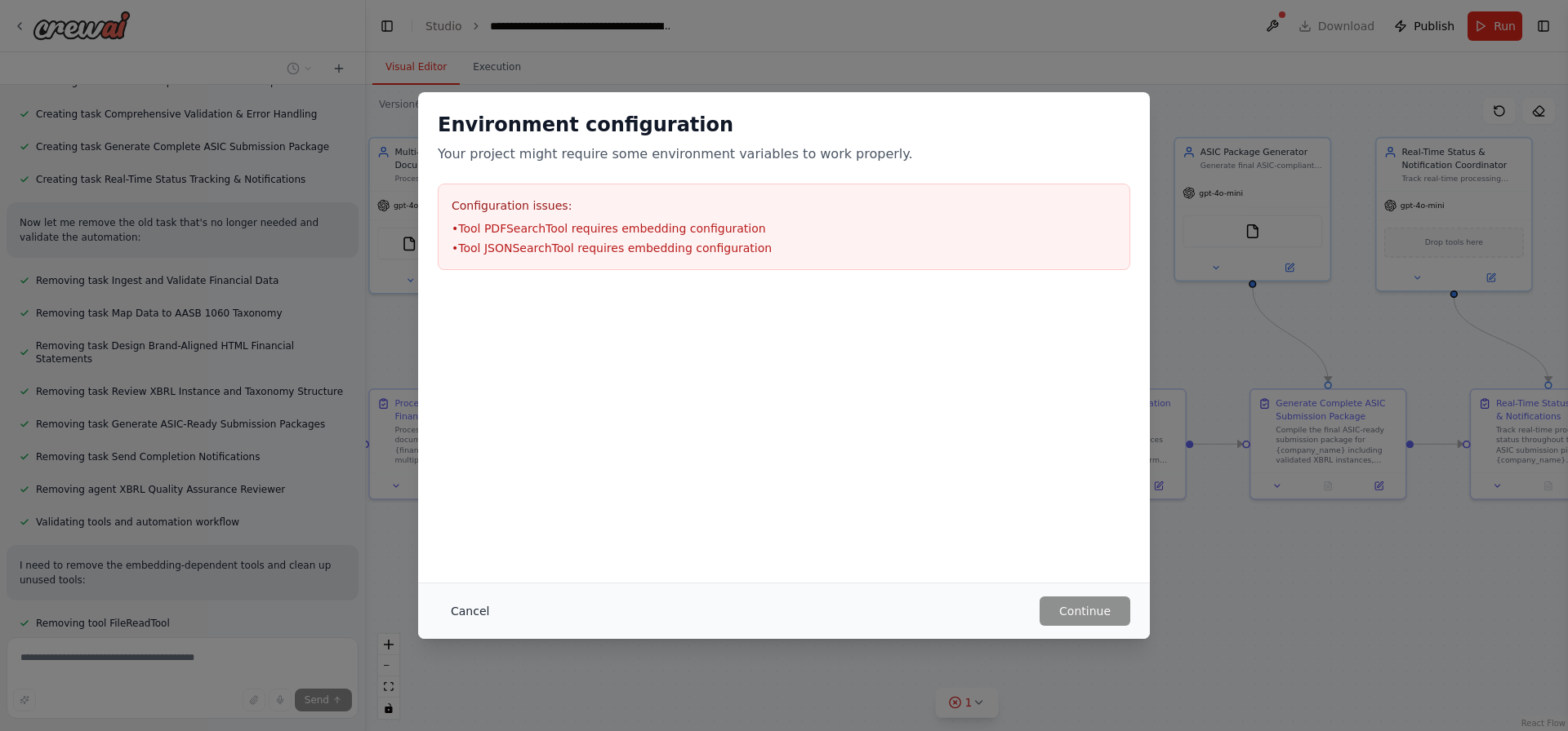
click at [444, 609] on button "Cancel" at bounding box center [470, 611] width 64 height 29
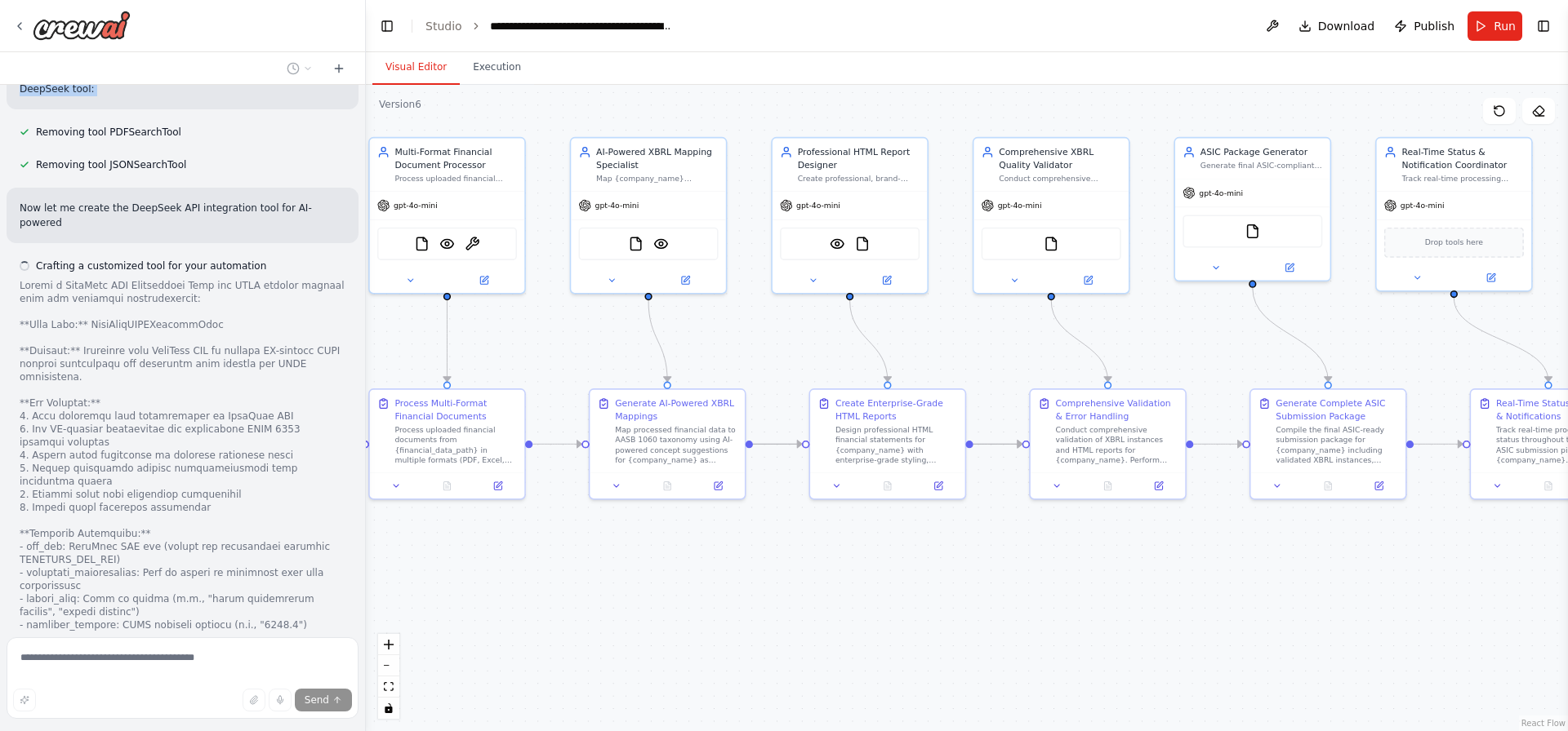
scroll to position [9026, 0]
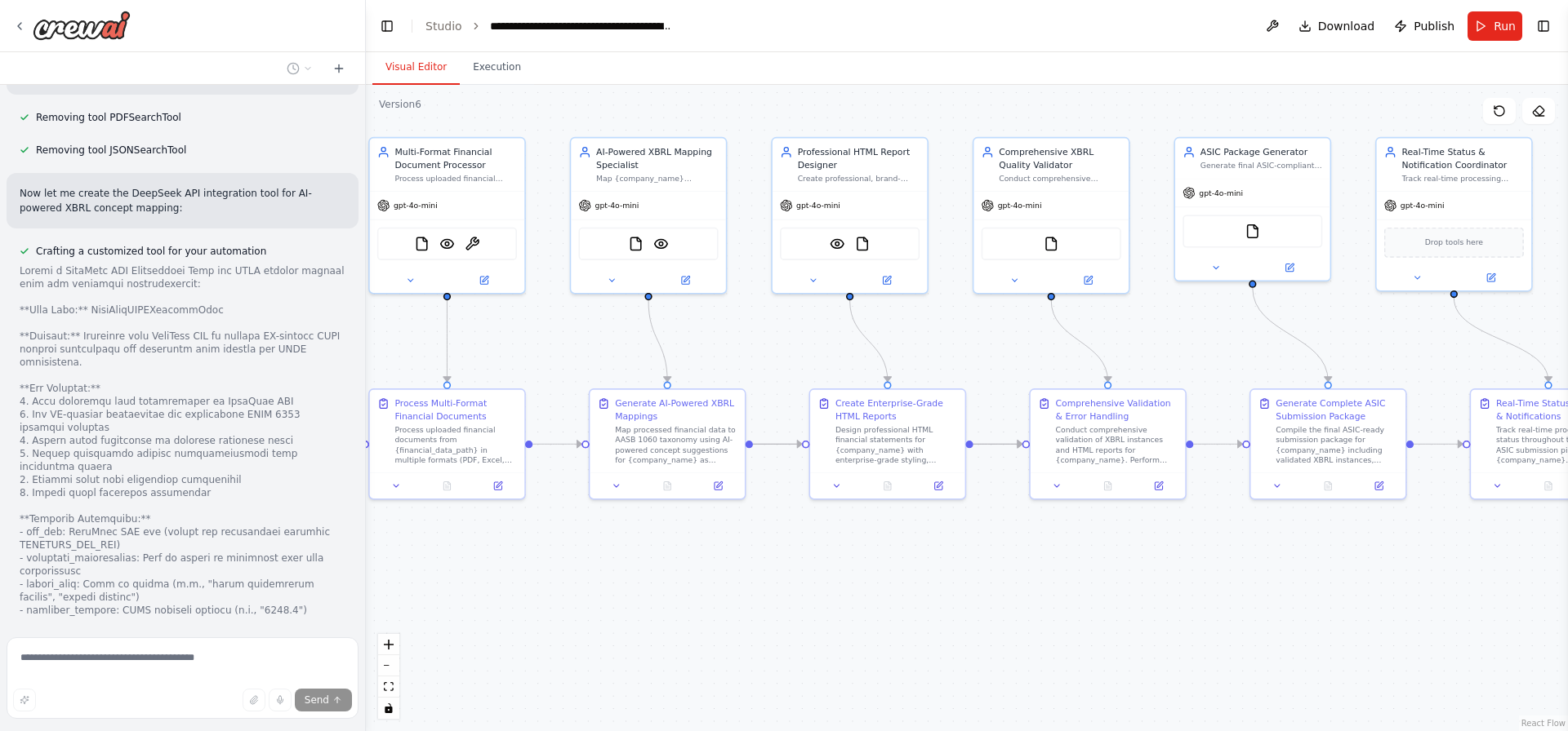
click at [139, 407] on div at bounding box center [182, 616] width 326 height 705
click at [154, 388] on div at bounding box center [182, 616] width 326 height 705
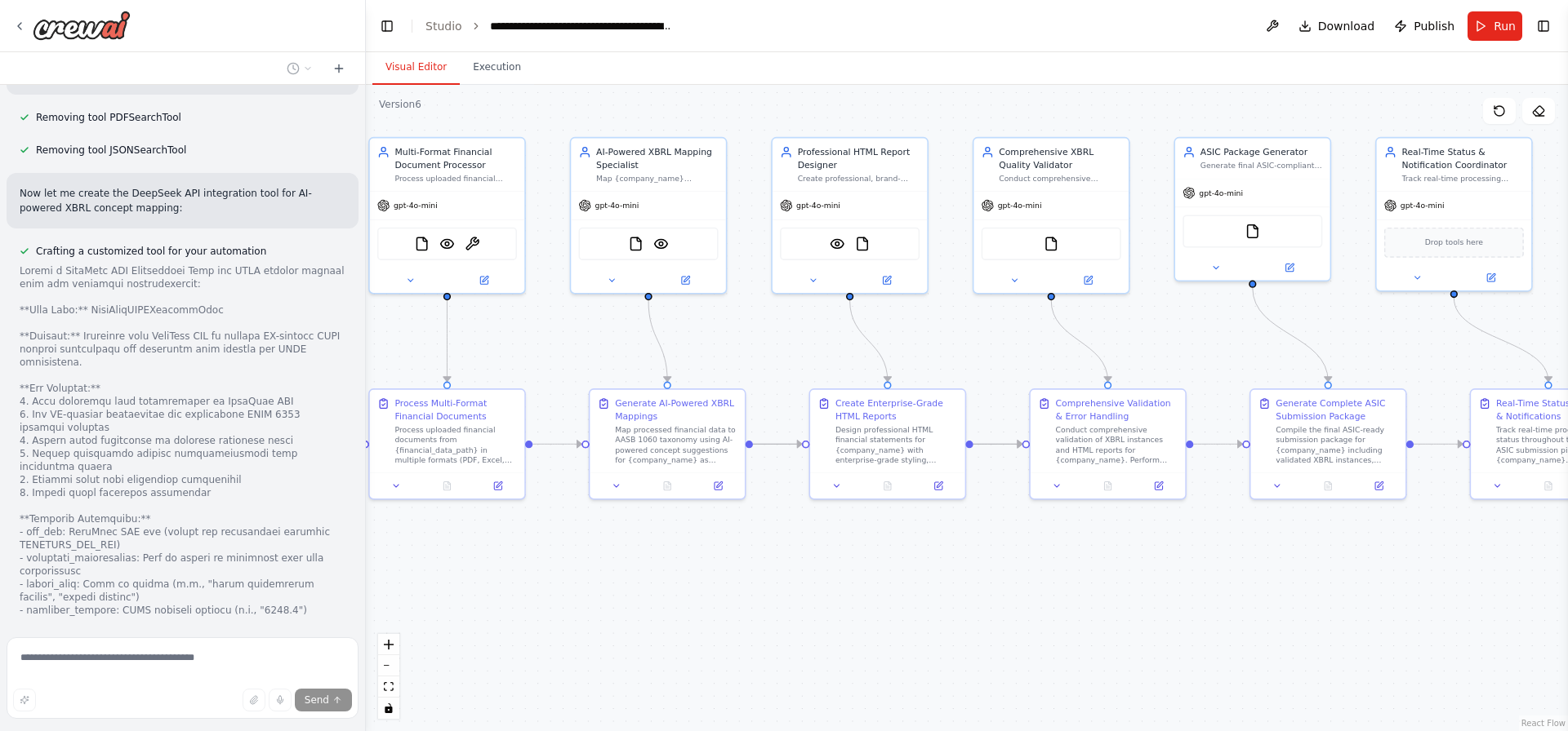
click at [154, 388] on div at bounding box center [182, 616] width 326 height 705
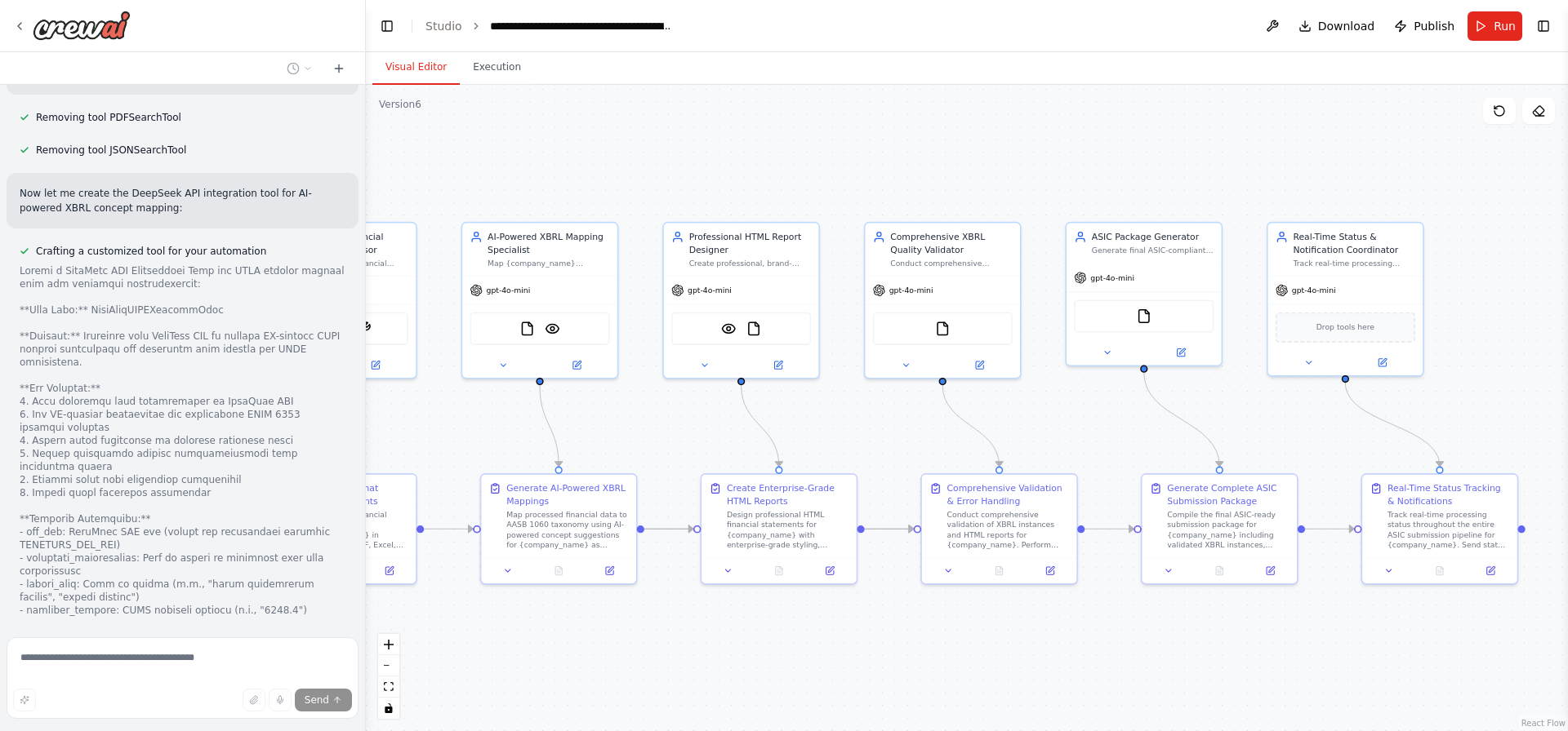
drag, startPoint x: 768, startPoint y: 349, endPoint x: 660, endPoint y: 433, distance: 136.8
click at [660, 433] on div ".deletable-edge-delete-btn { width: 20px; height: 20px; border: 0px solid #ffff…" at bounding box center [967, 408] width 1202 height 646
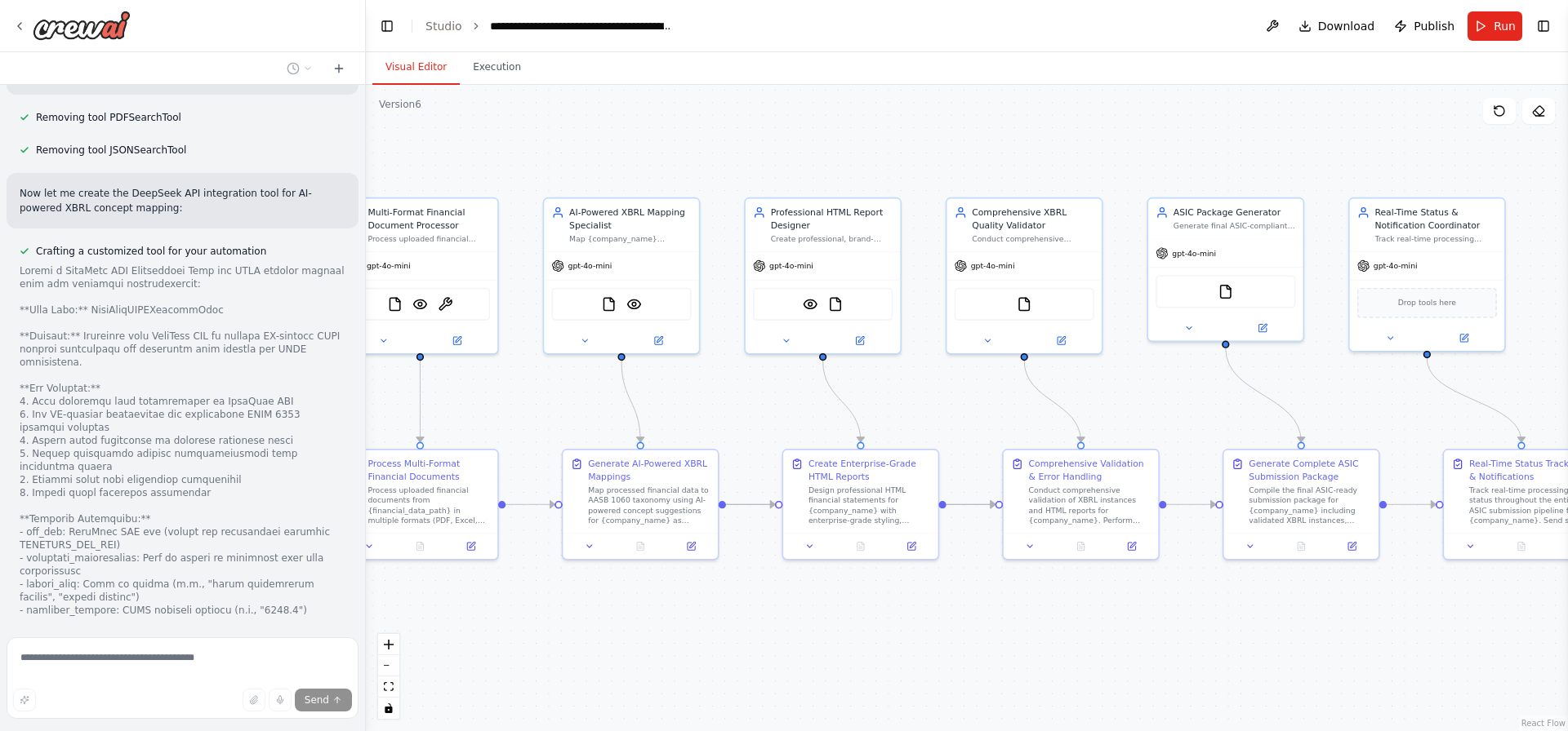
drag, startPoint x: 668, startPoint y: 664, endPoint x: 749, endPoint y: 640, distance: 84.5
click at [749, 640] on div ".deletable-edge-delete-btn { width: 20px; height: 20px; border: 0px solid #ffff…" at bounding box center [967, 408] width 1202 height 646
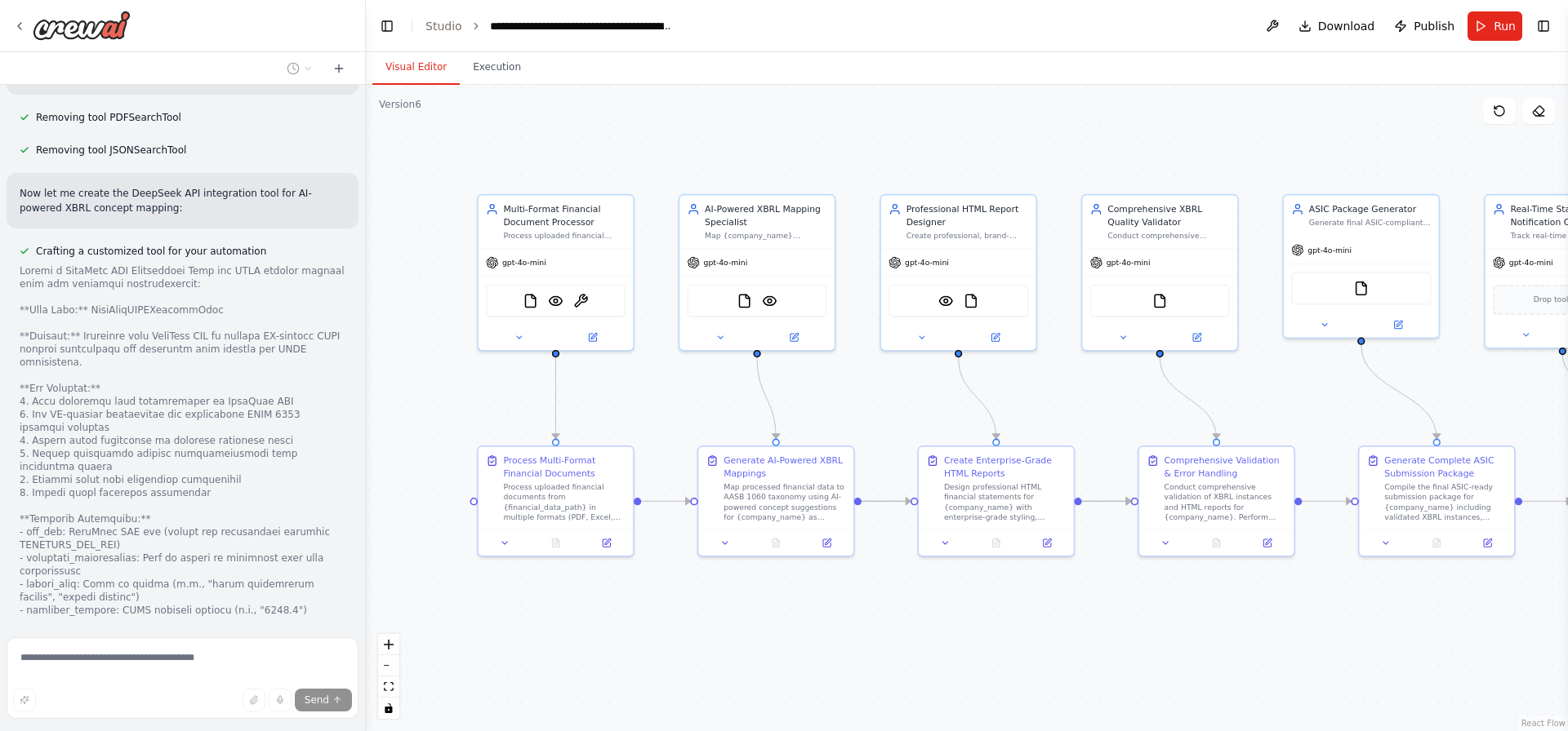
drag, startPoint x: 873, startPoint y: 634, endPoint x: 901, endPoint y: 639, distance: 28.4
click at [899, 639] on div ".deletable-edge-delete-btn { width: 20px; height: 20px; border: 0px solid #ffff…" at bounding box center [967, 408] width 1202 height 646
